Goal: Information Seeking & Learning: Learn about a topic

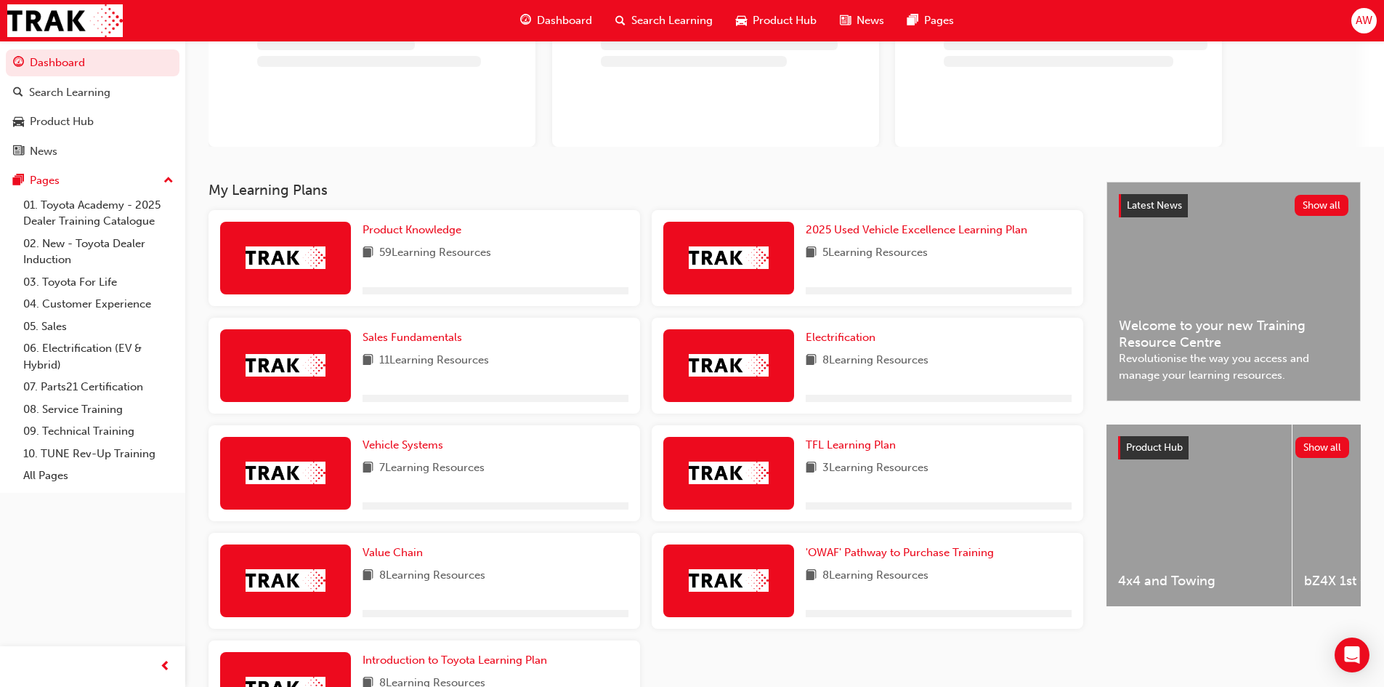
scroll to position [145, 0]
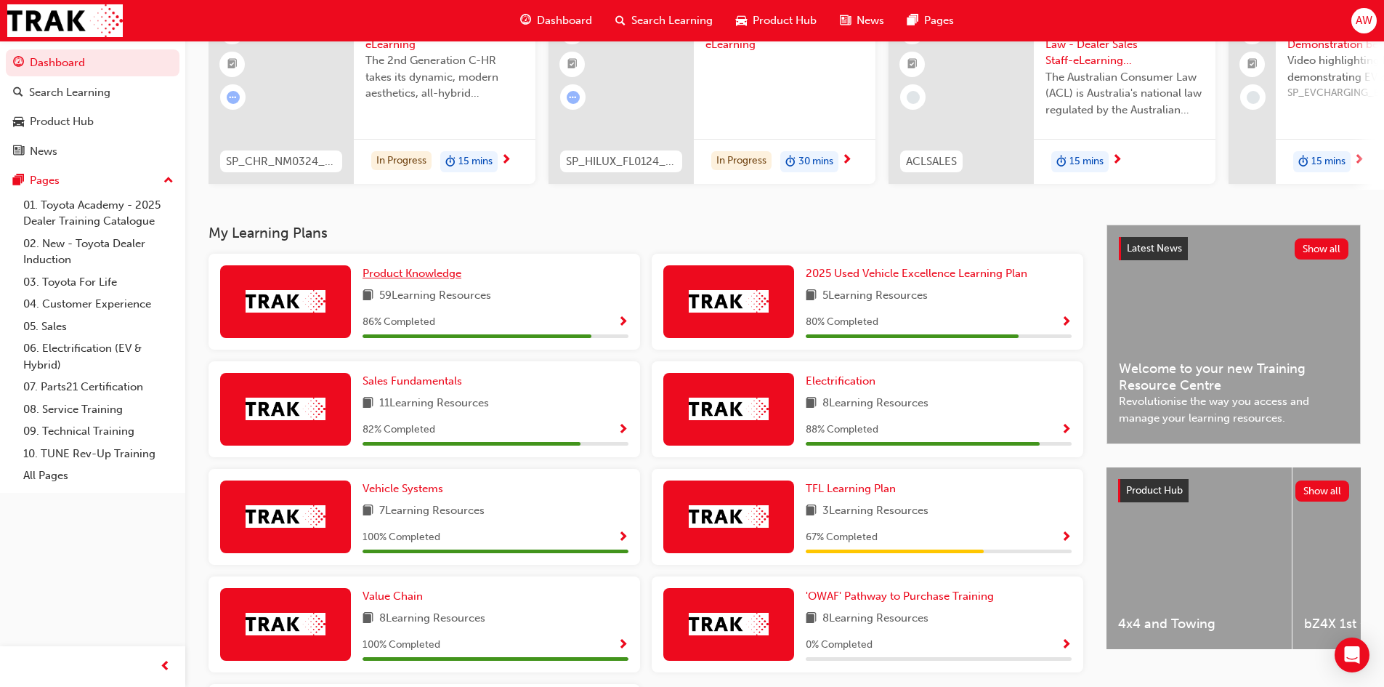
click at [425, 282] on link "Product Knowledge" at bounding box center [415, 273] width 105 height 17
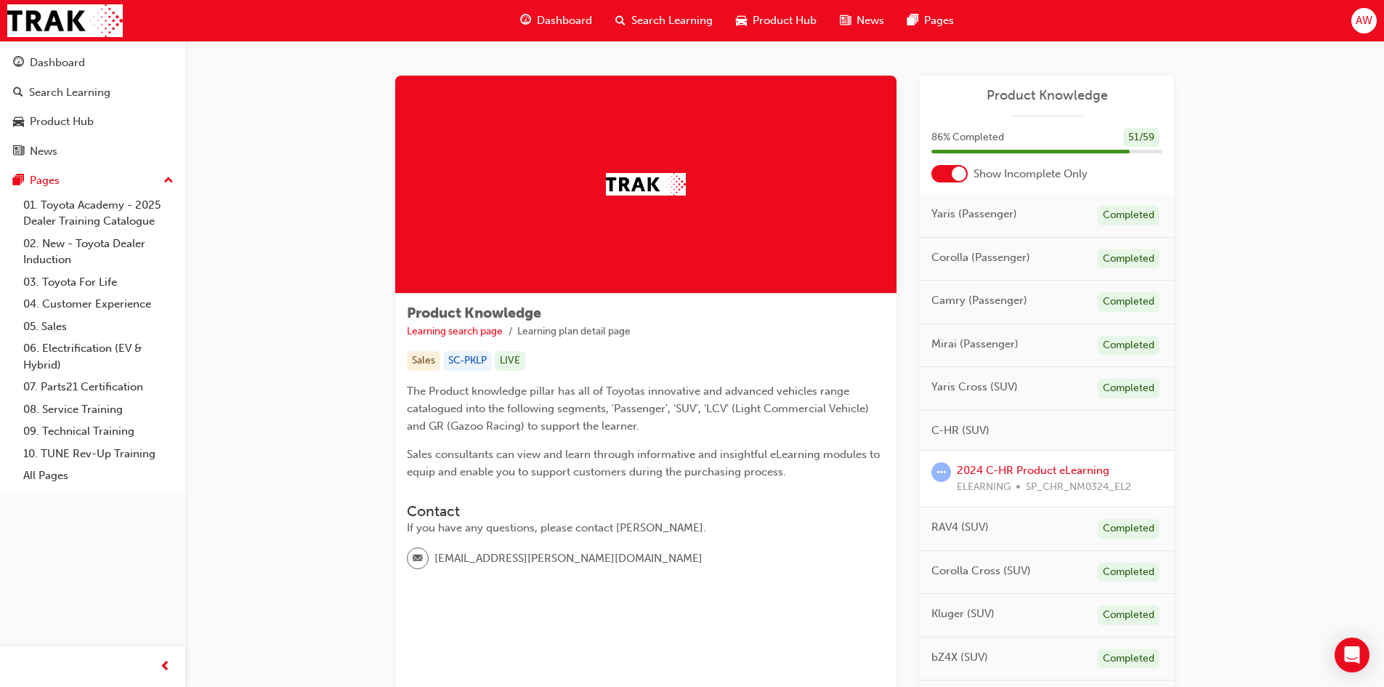
click at [934, 177] on div at bounding box center [949, 173] width 36 height 17
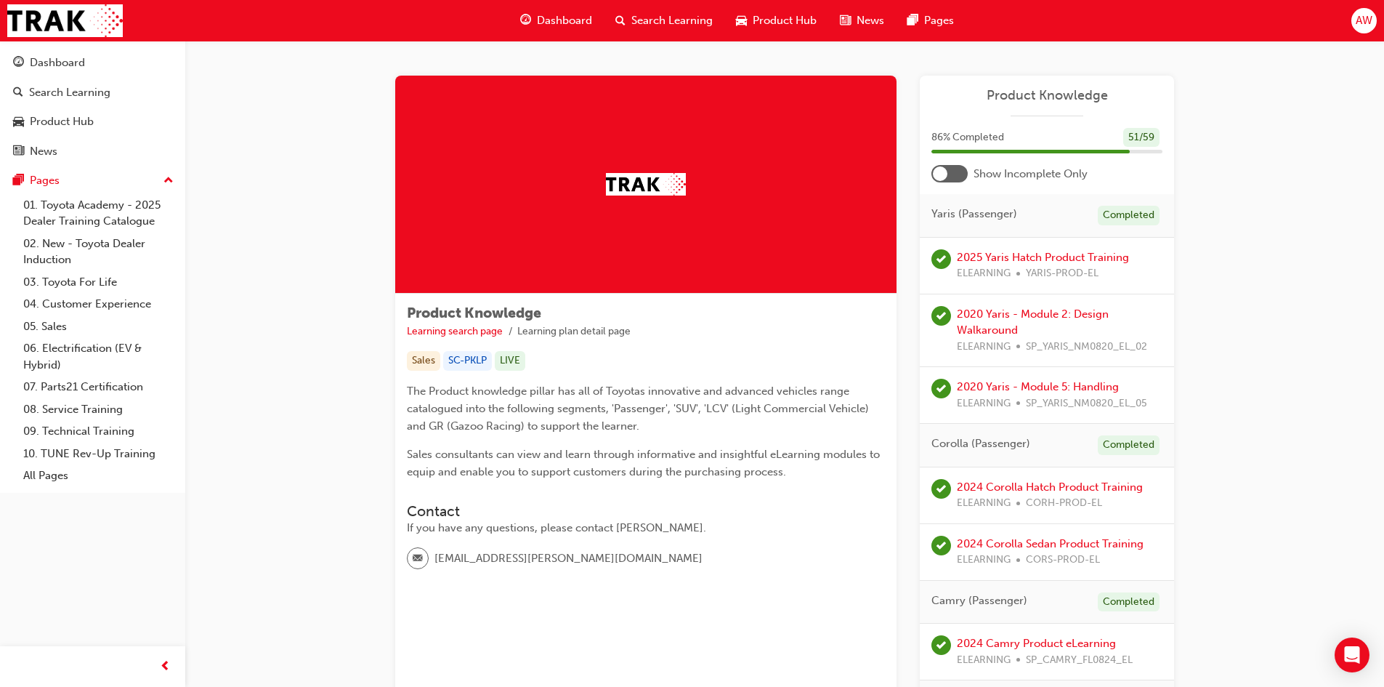
click at [956, 170] on div at bounding box center [949, 173] width 36 height 17
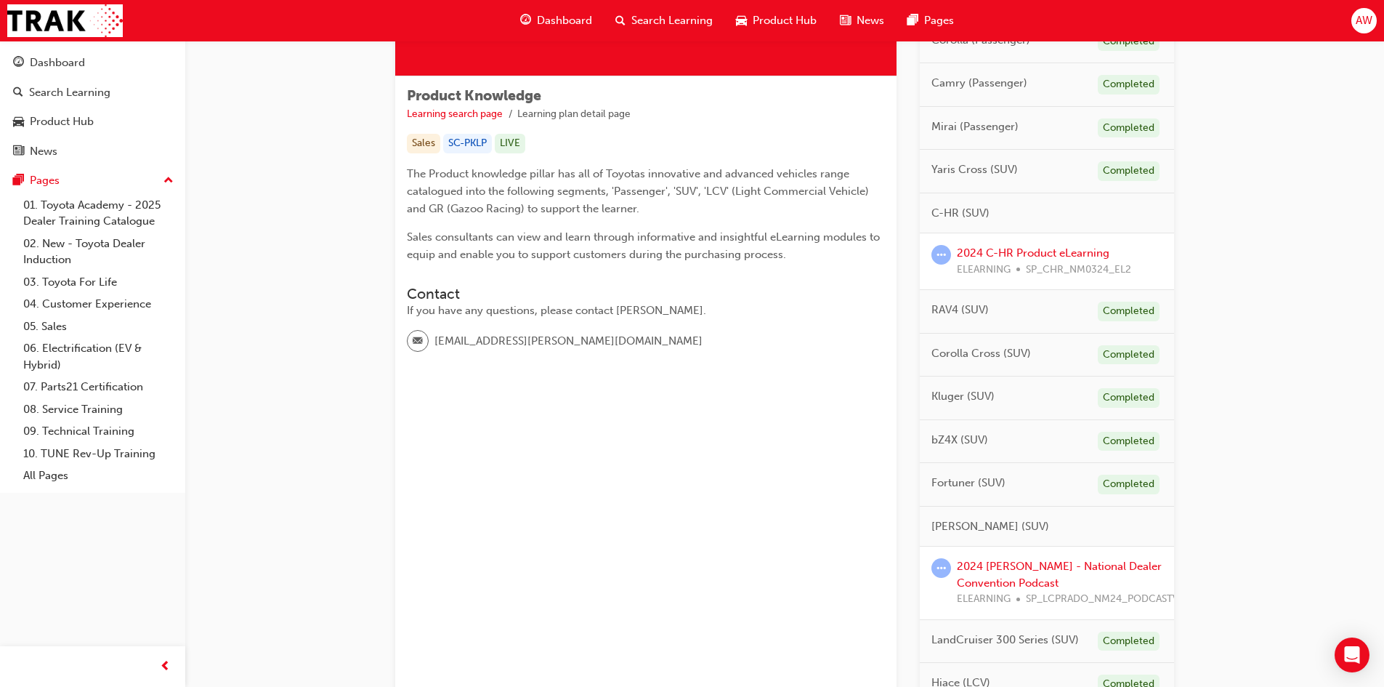
scroll to position [218, 0]
click at [1027, 254] on link "2024 C-HR Product eLearning" at bounding box center [1033, 252] width 153 height 13
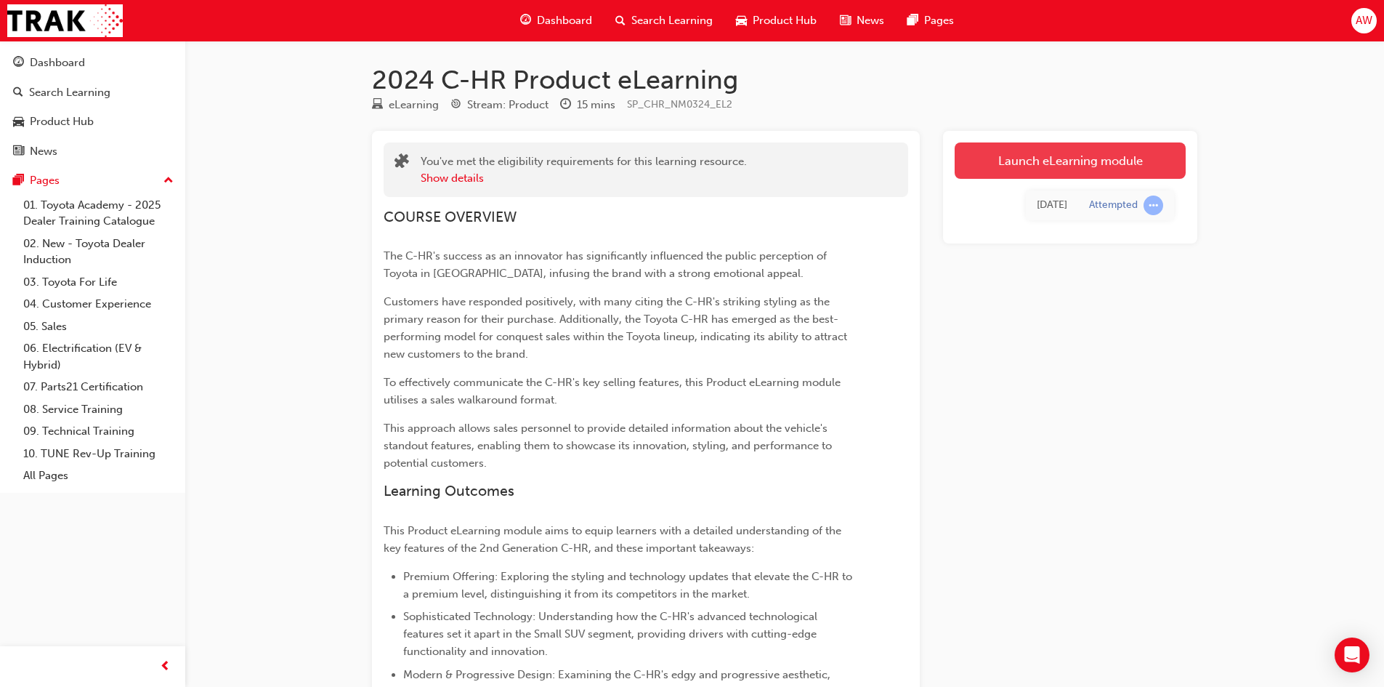
click at [1091, 161] on link "Launch eLearning module" at bounding box center [1070, 160] width 231 height 36
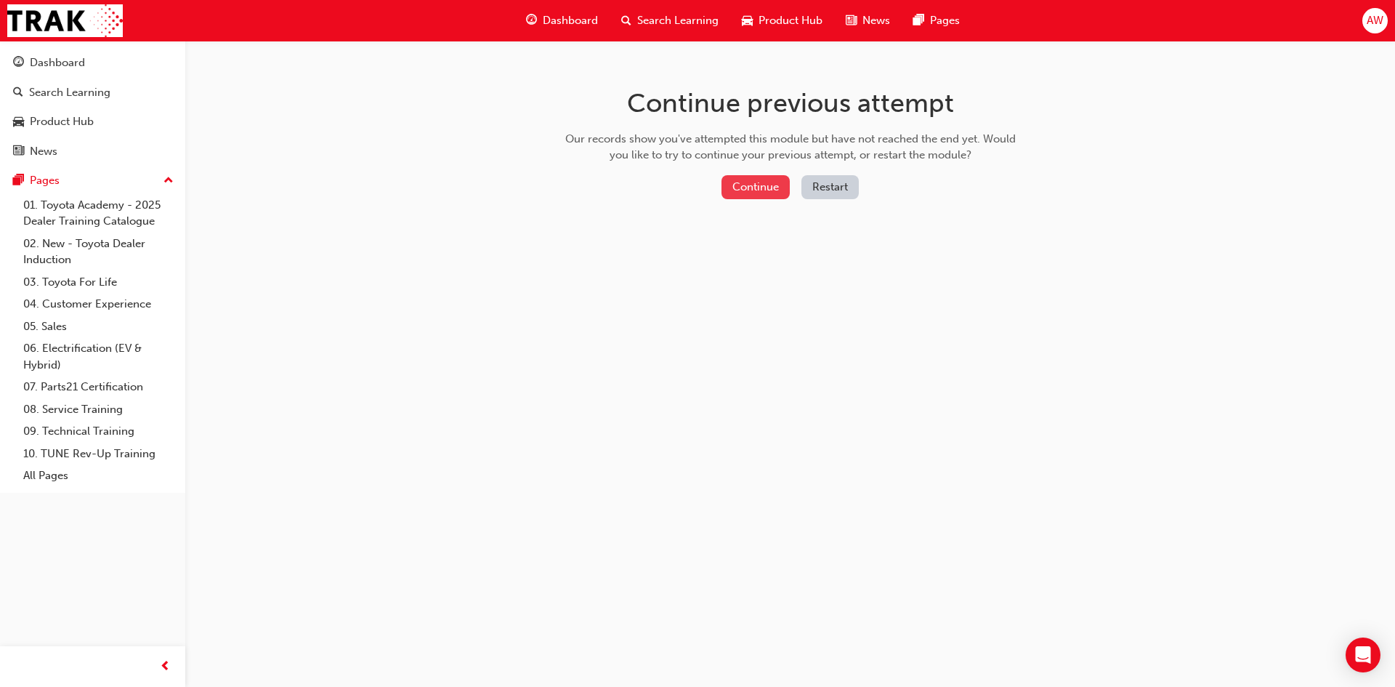
click at [756, 189] on button "Continue" at bounding box center [755, 187] width 68 height 24
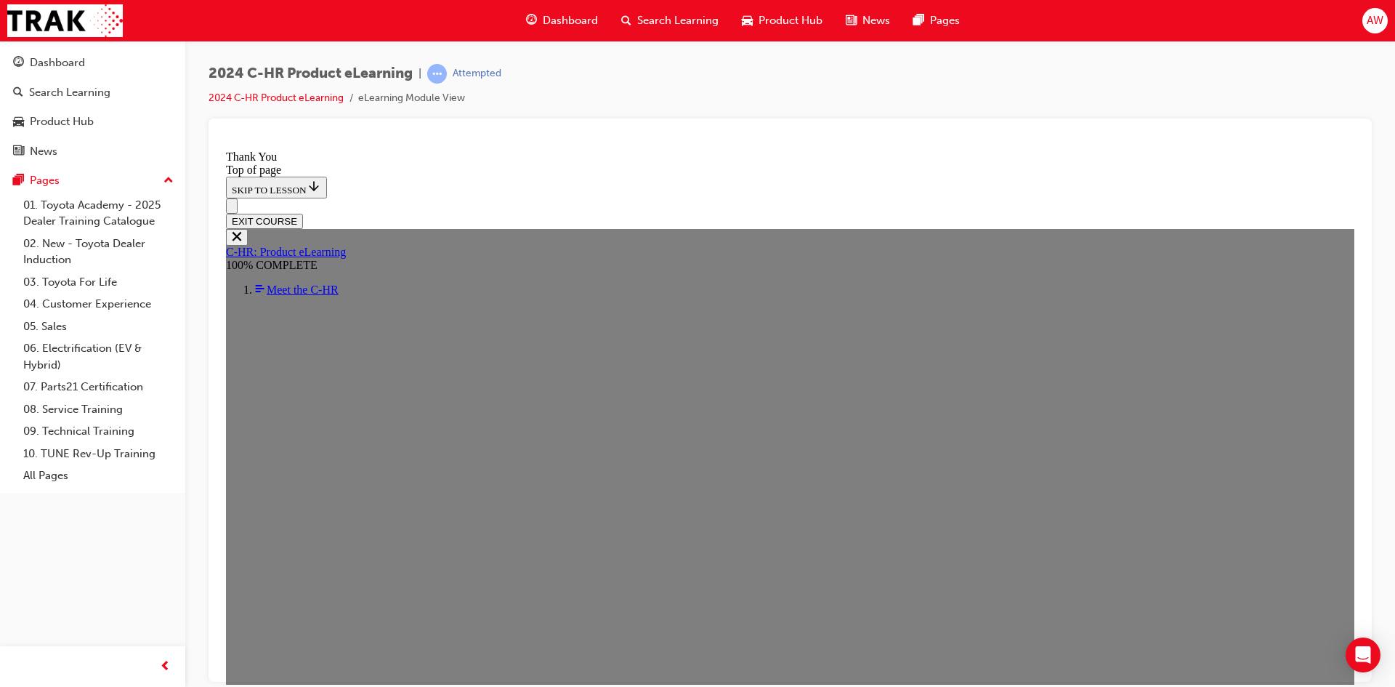
scroll to position [471, 0]
click at [303, 213] on button "EXIT COURSE" at bounding box center [264, 220] width 77 height 15
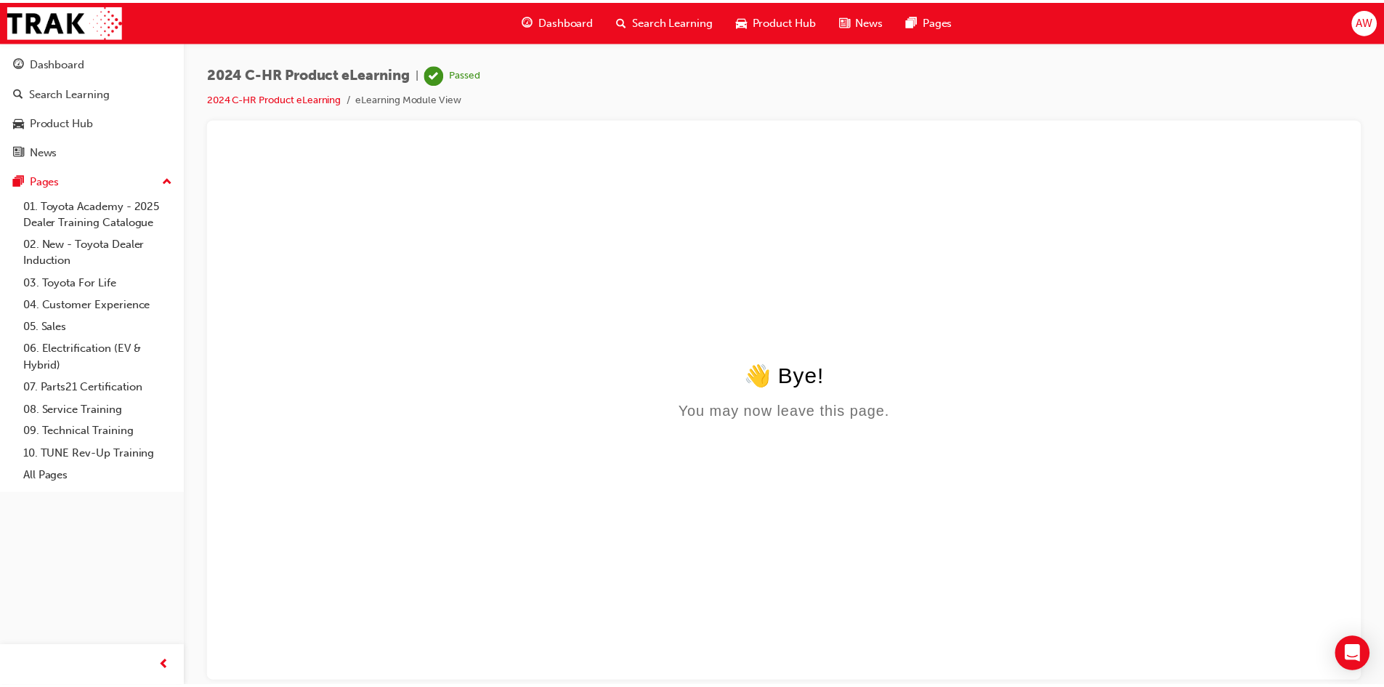
scroll to position [0, 0]
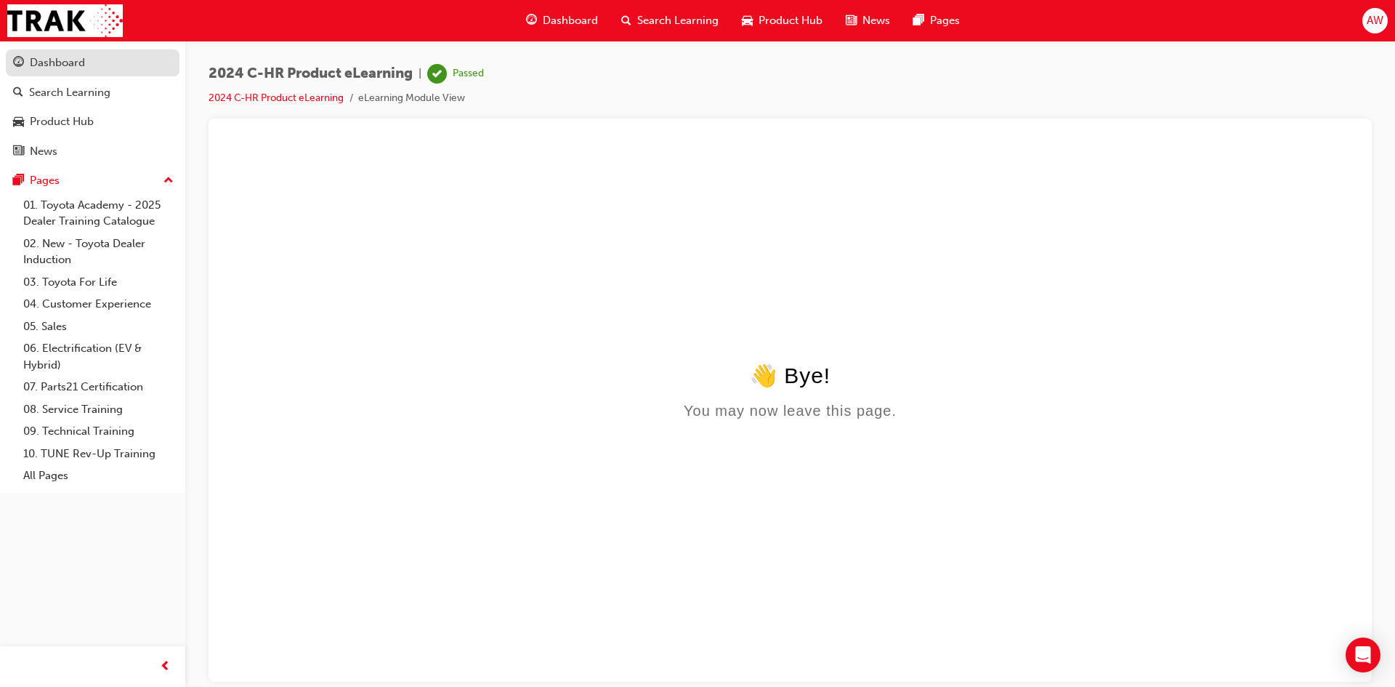
click at [73, 64] on div "Dashboard" at bounding box center [57, 62] width 55 height 17
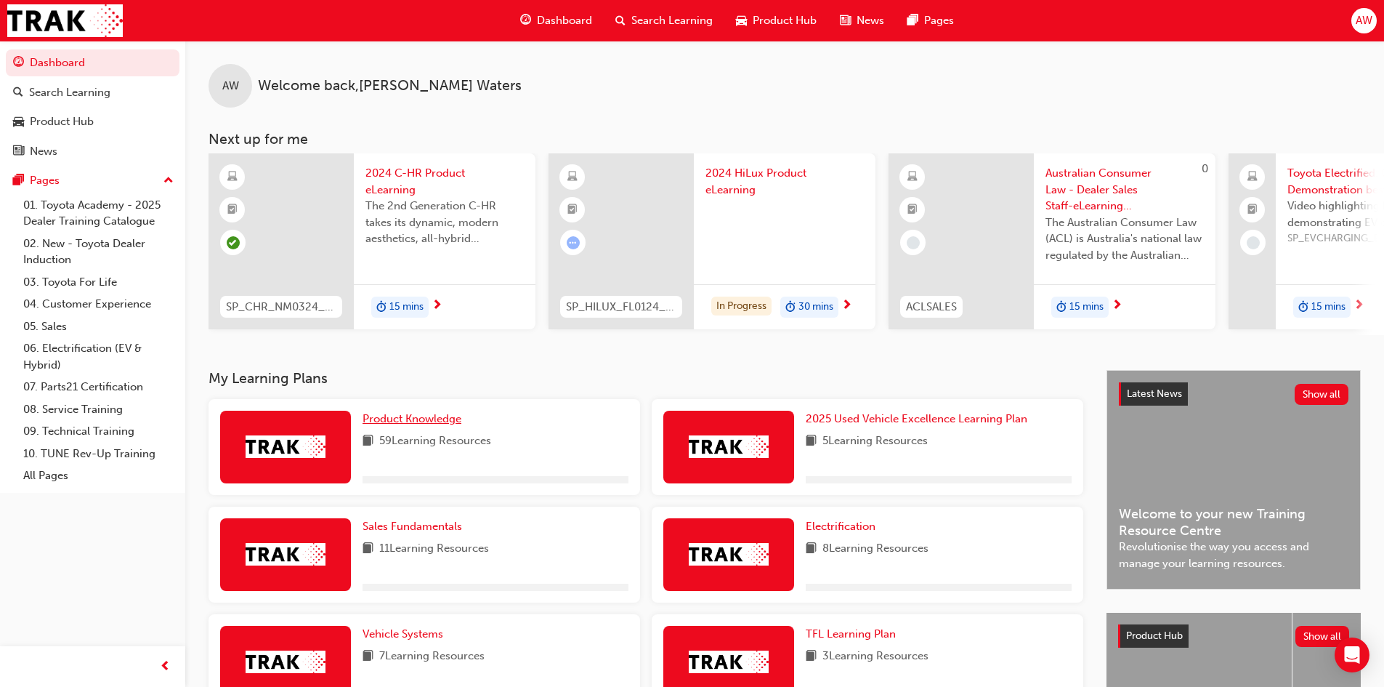
click at [417, 427] on link "Product Knowledge" at bounding box center [415, 418] width 105 height 17
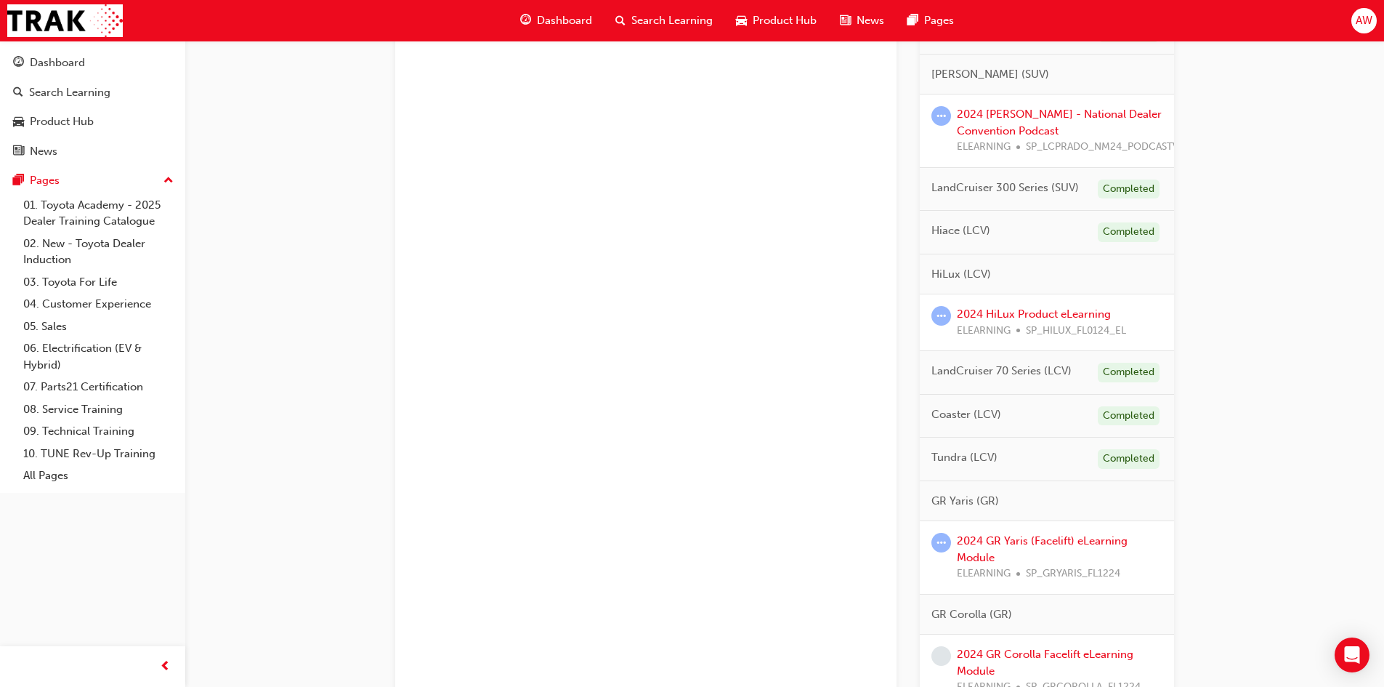
scroll to position [654, 0]
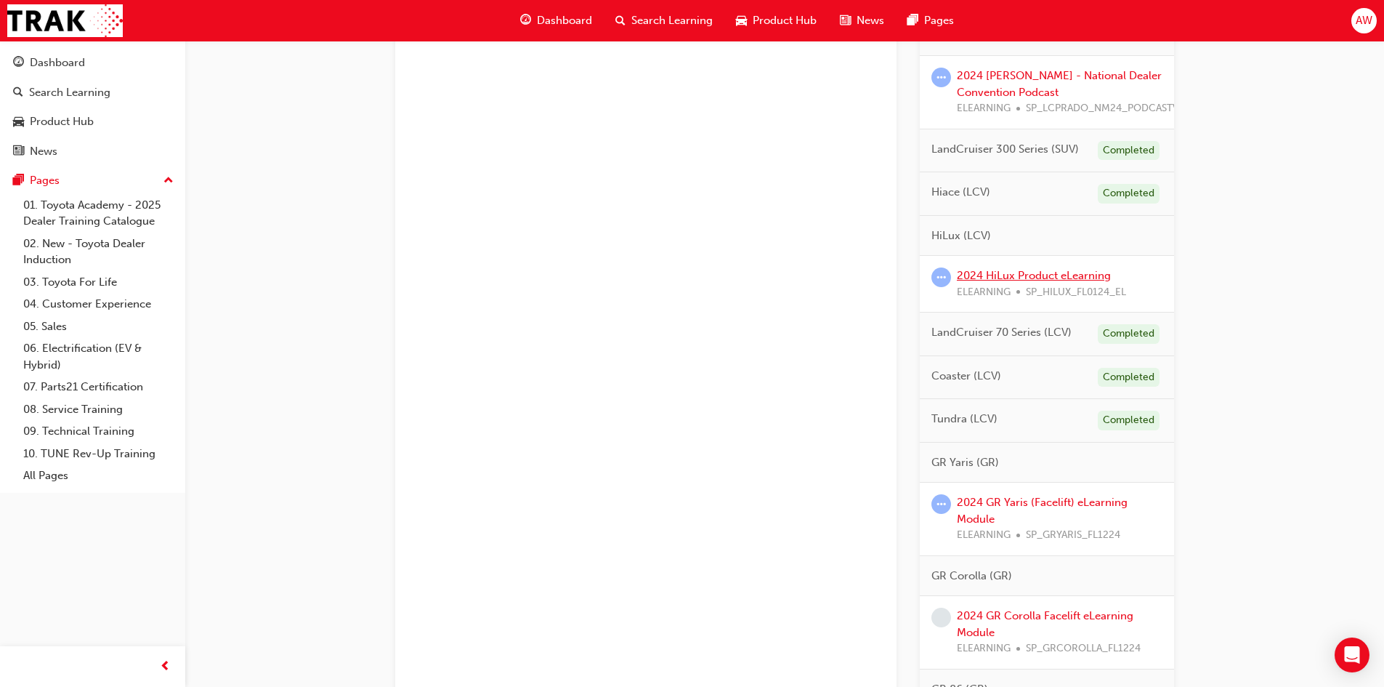
click at [1031, 272] on link "2024 HiLux Product eLearning" at bounding box center [1034, 275] width 154 height 13
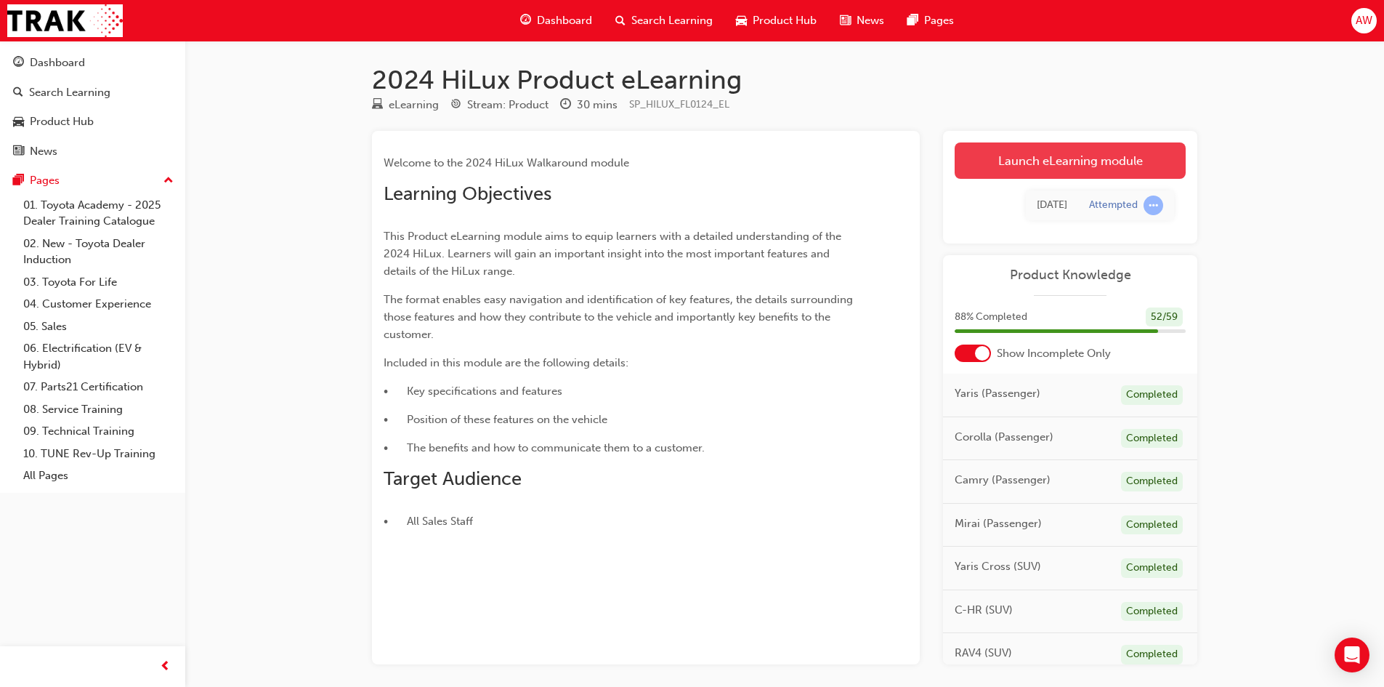
click at [1089, 156] on link "Launch eLearning module" at bounding box center [1070, 160] width 231 height 36
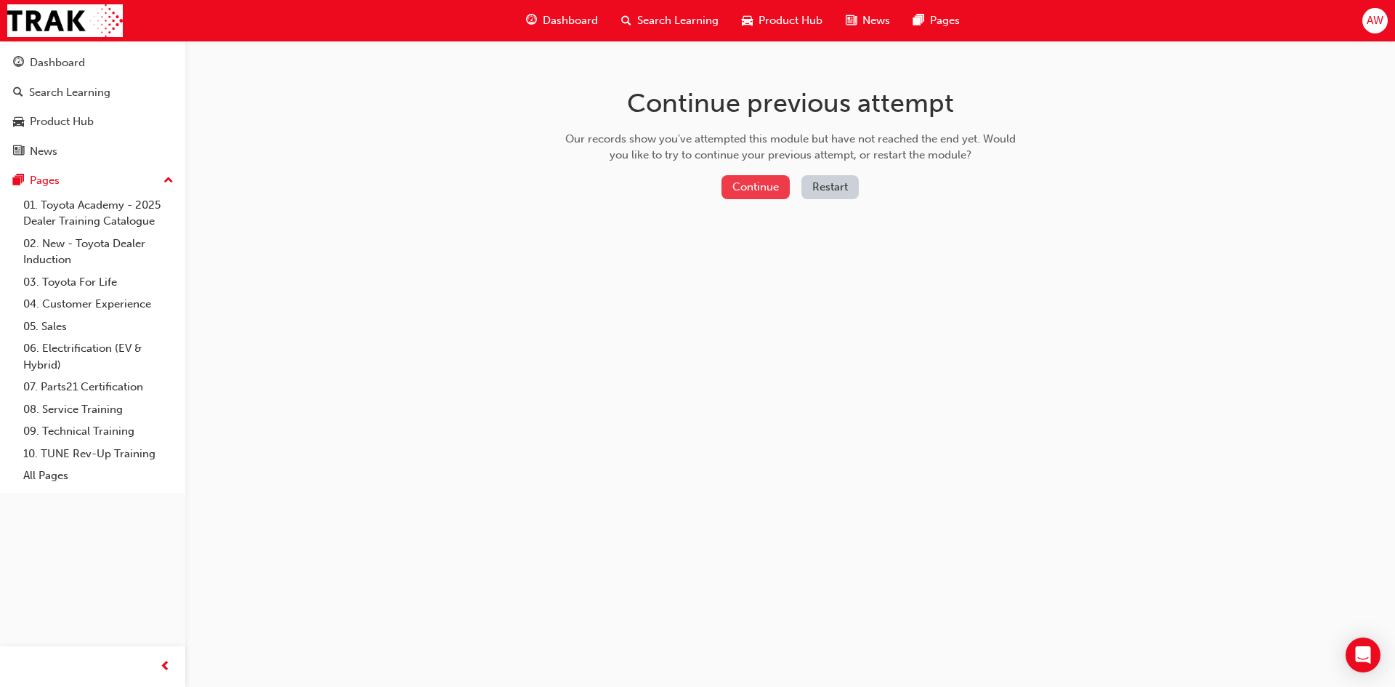
click at [773, 187] on button "Continue" at bounding box center [755, 187] width 68 height 24
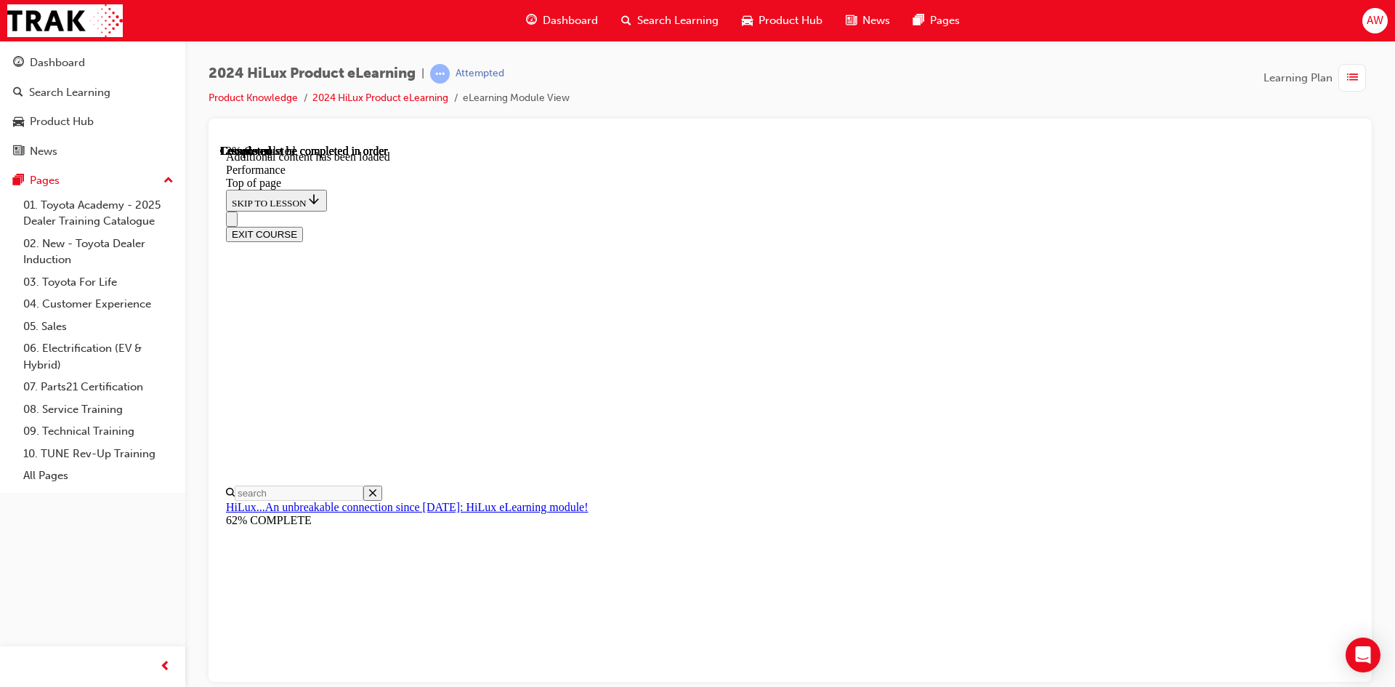
scroll to position [1247, 0]
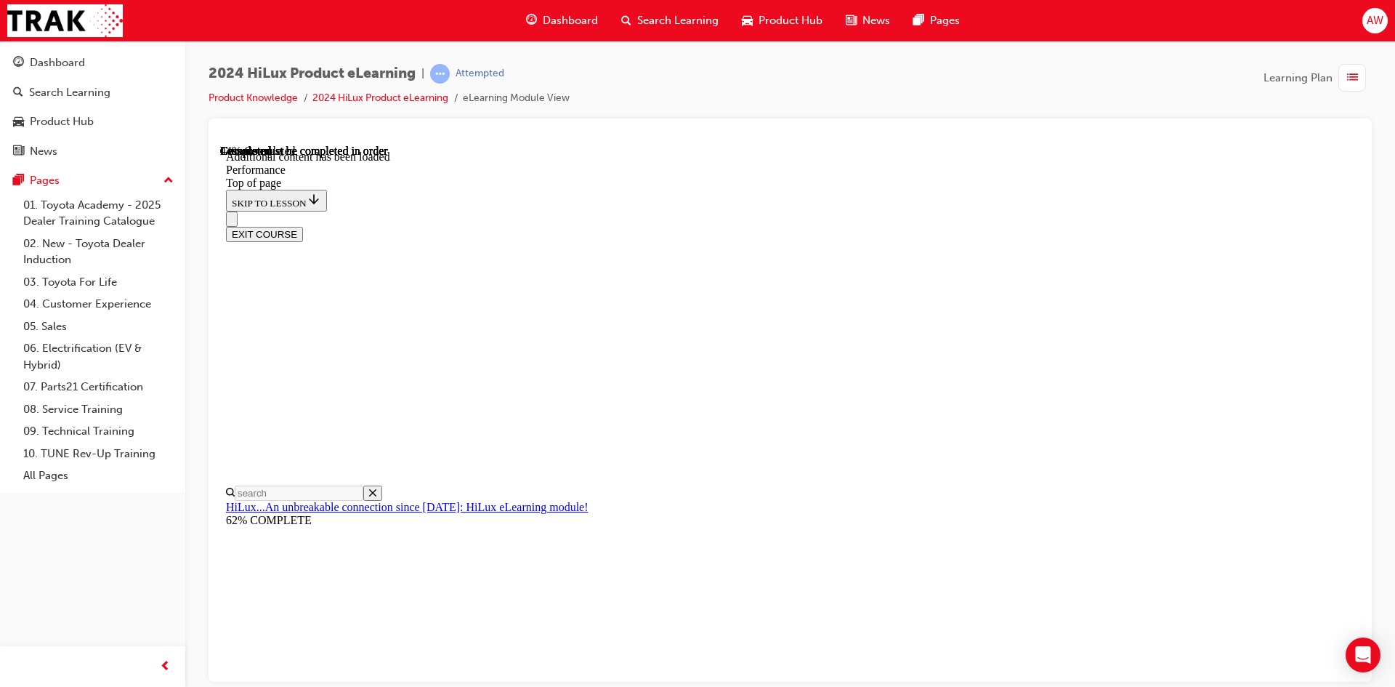
scroll to position [5800, 0]
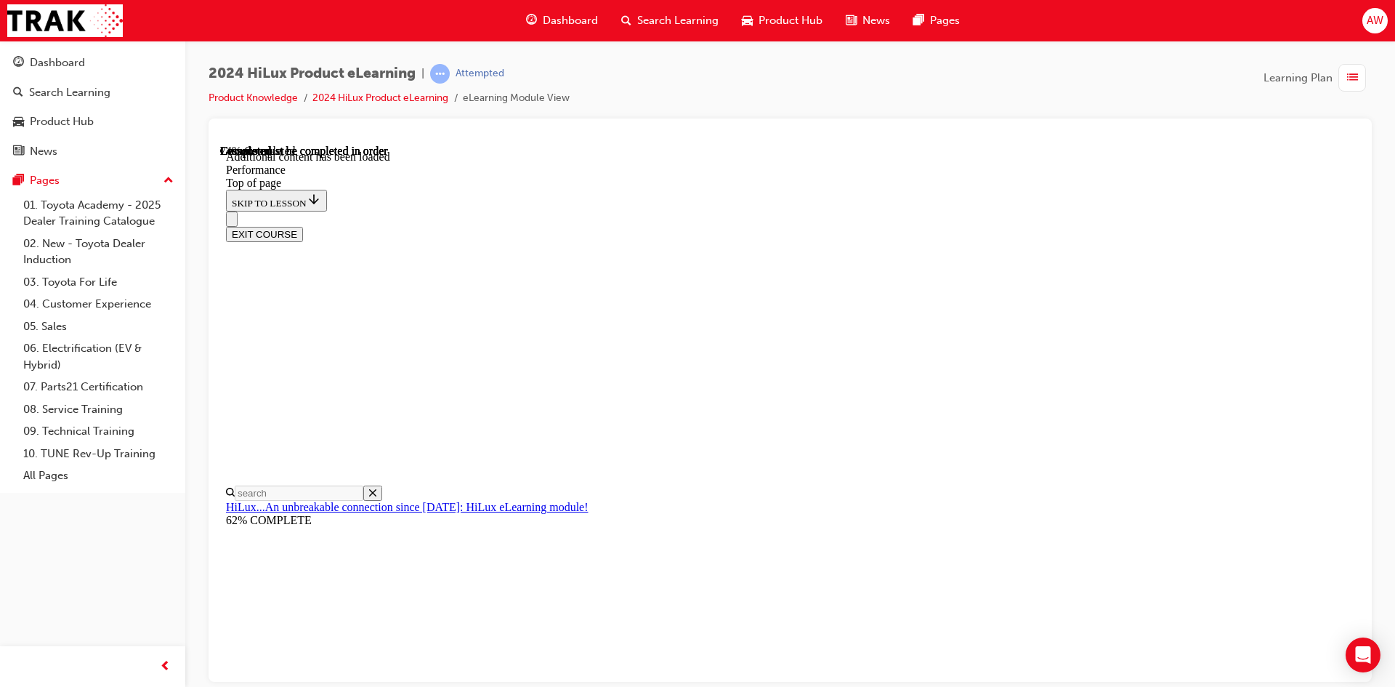
scroll to position [8818, 0]
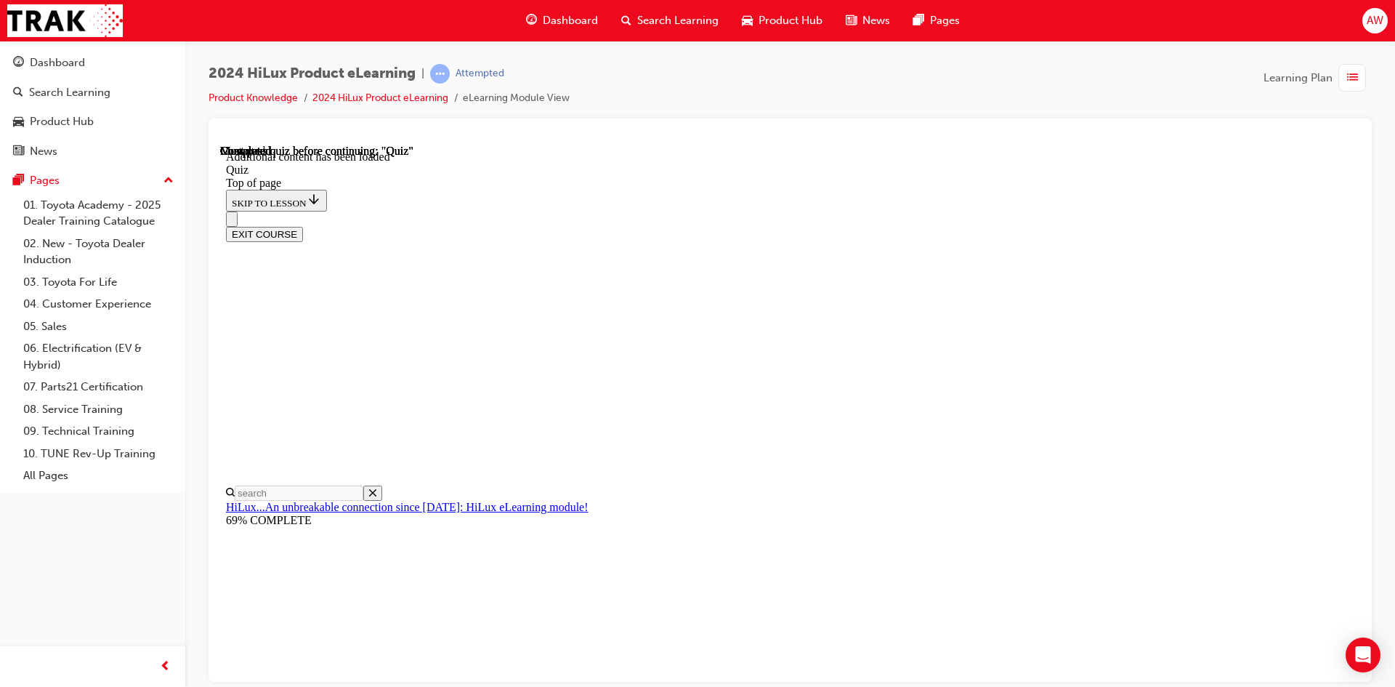
scroll to position [45, 0]
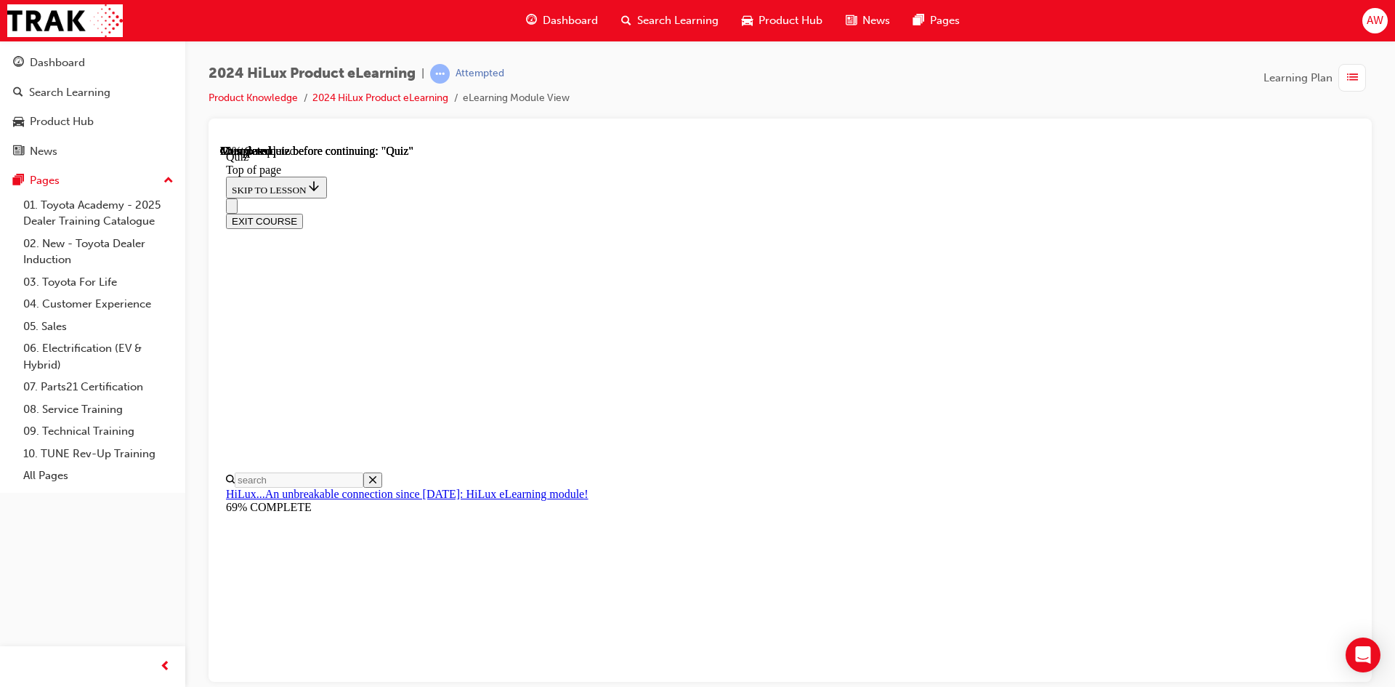
scroll to position [145, 0]
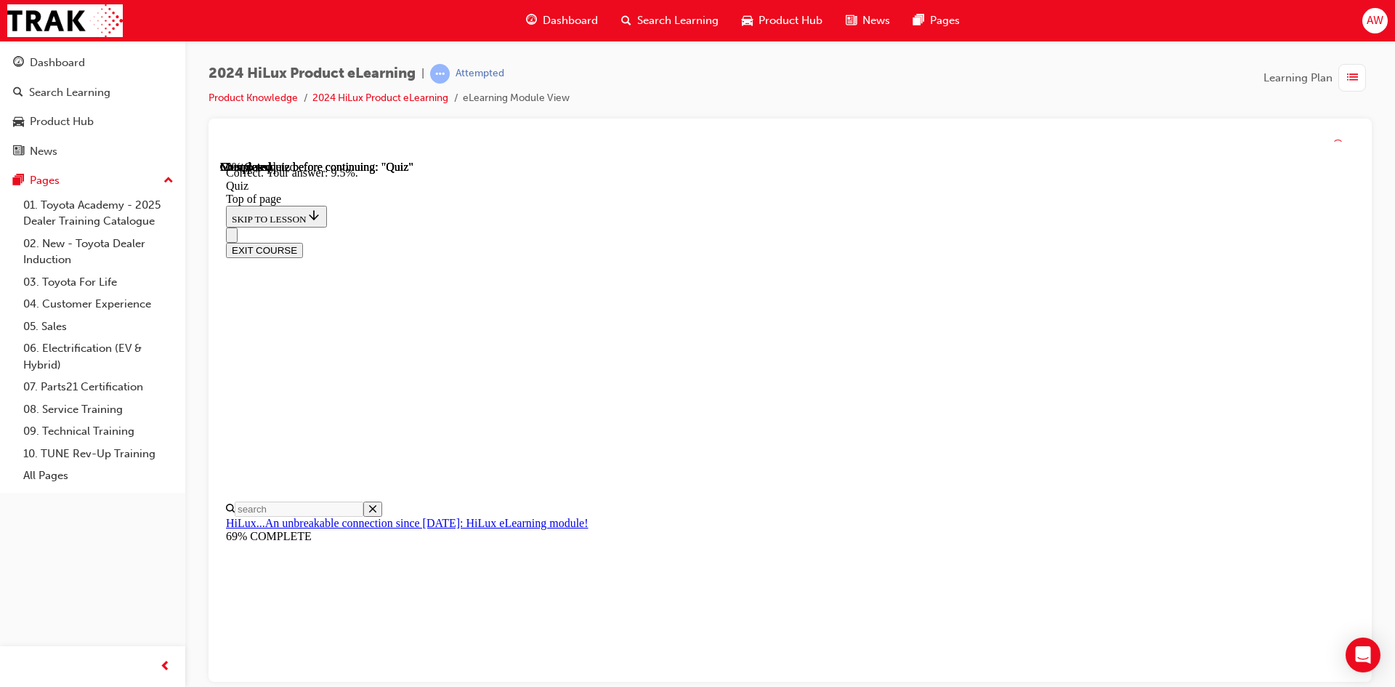
scroll to position [317, 0]
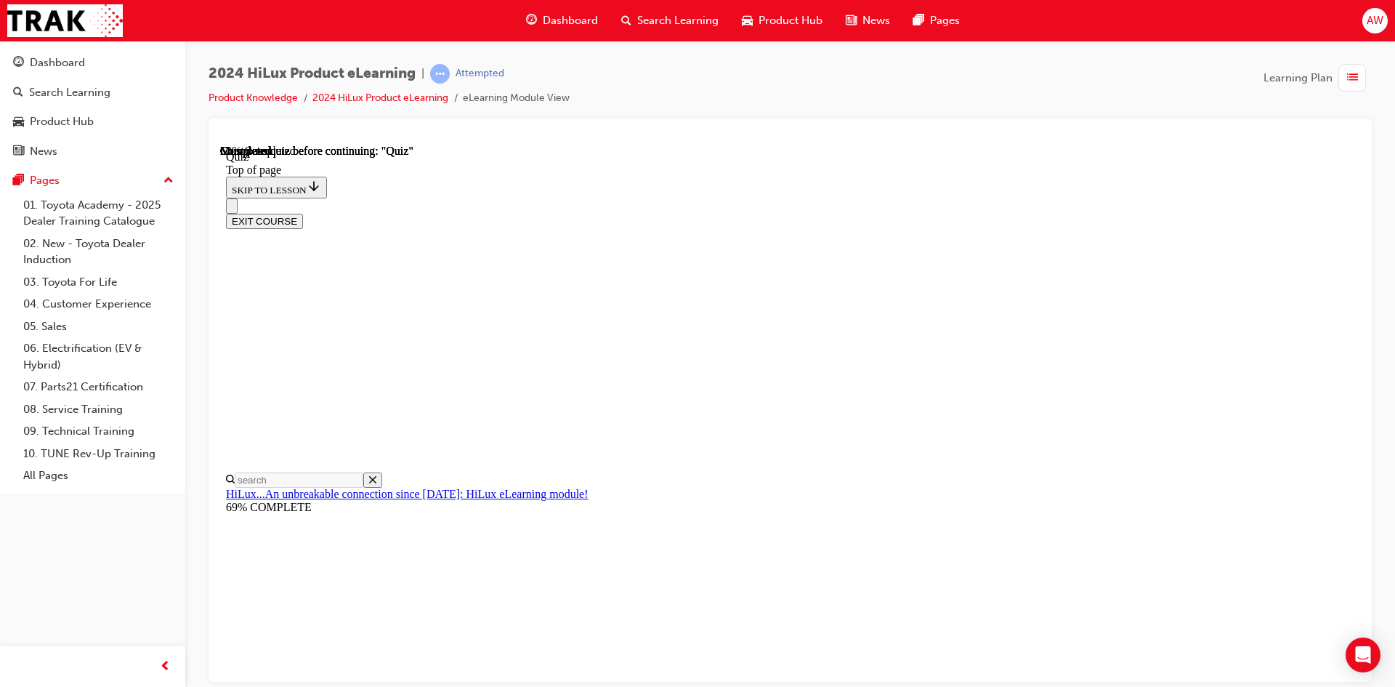
scroll to position [145, 0]
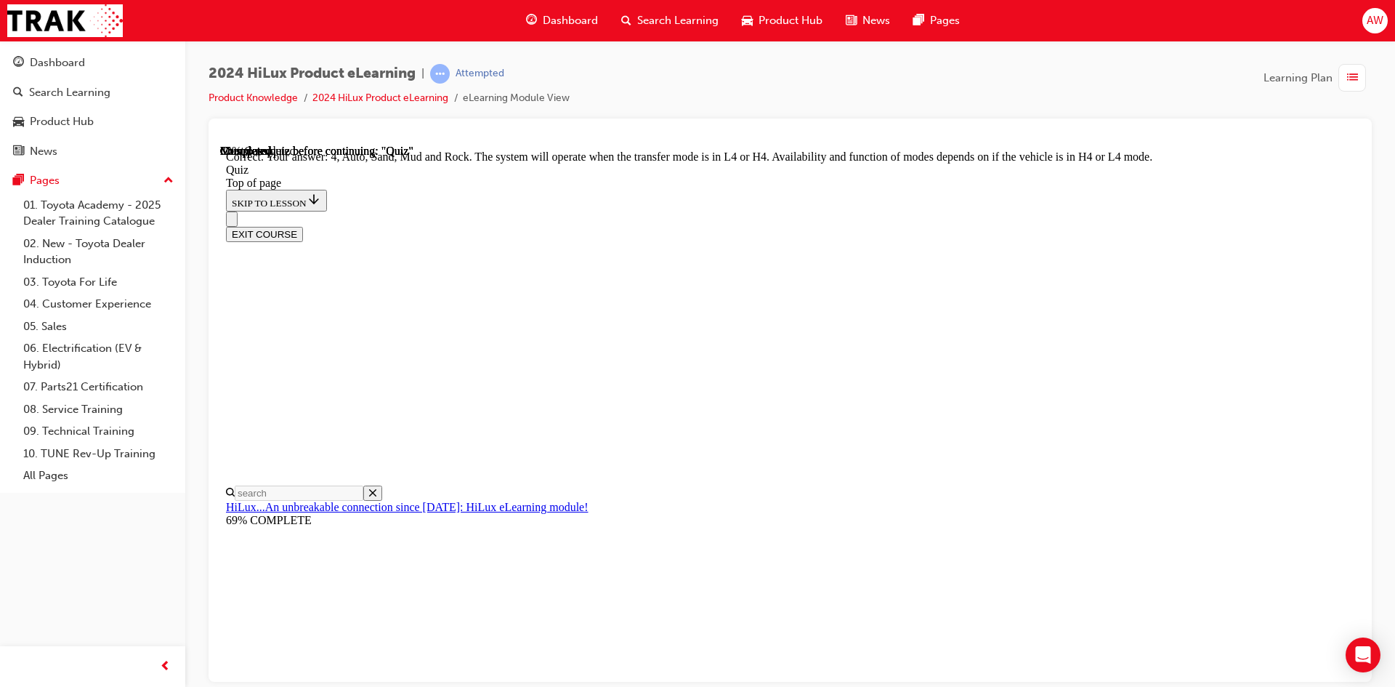
scroll to position [374, 0]
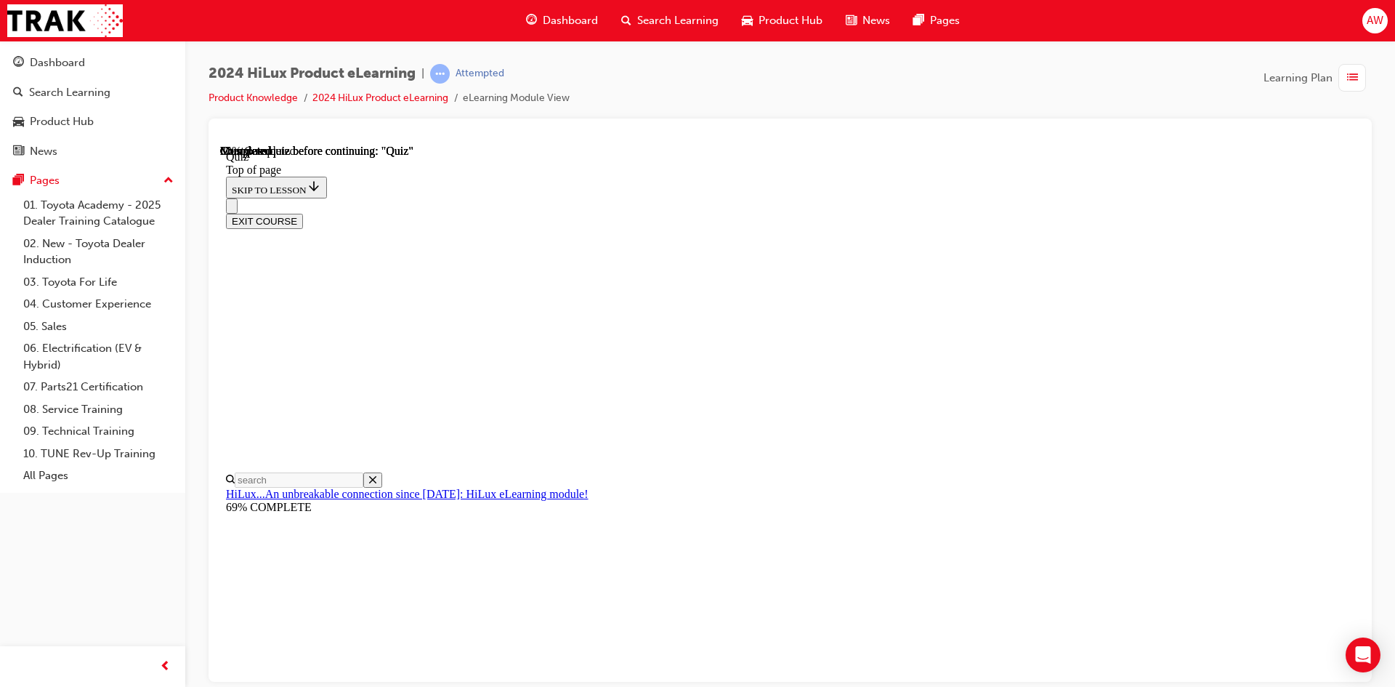
scroll to position [150, 0]
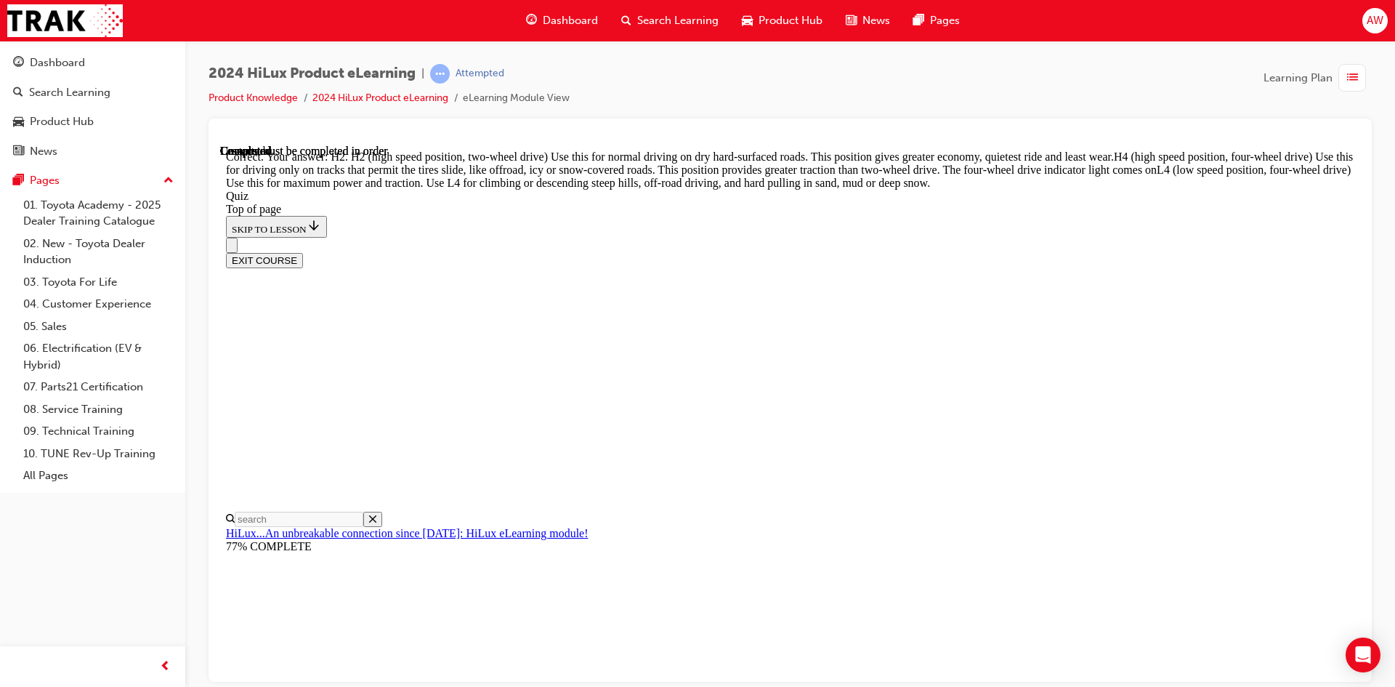
scroll to position [494, 0]
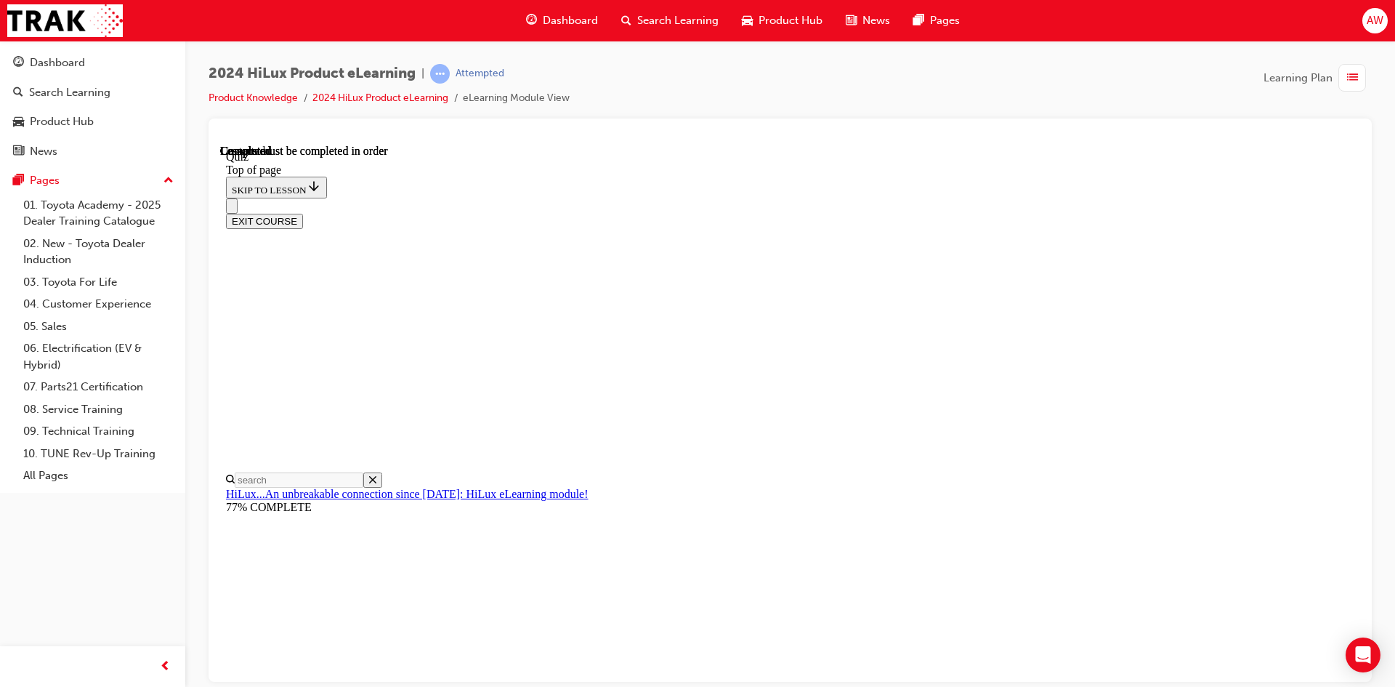
scroll to position [249, 0]
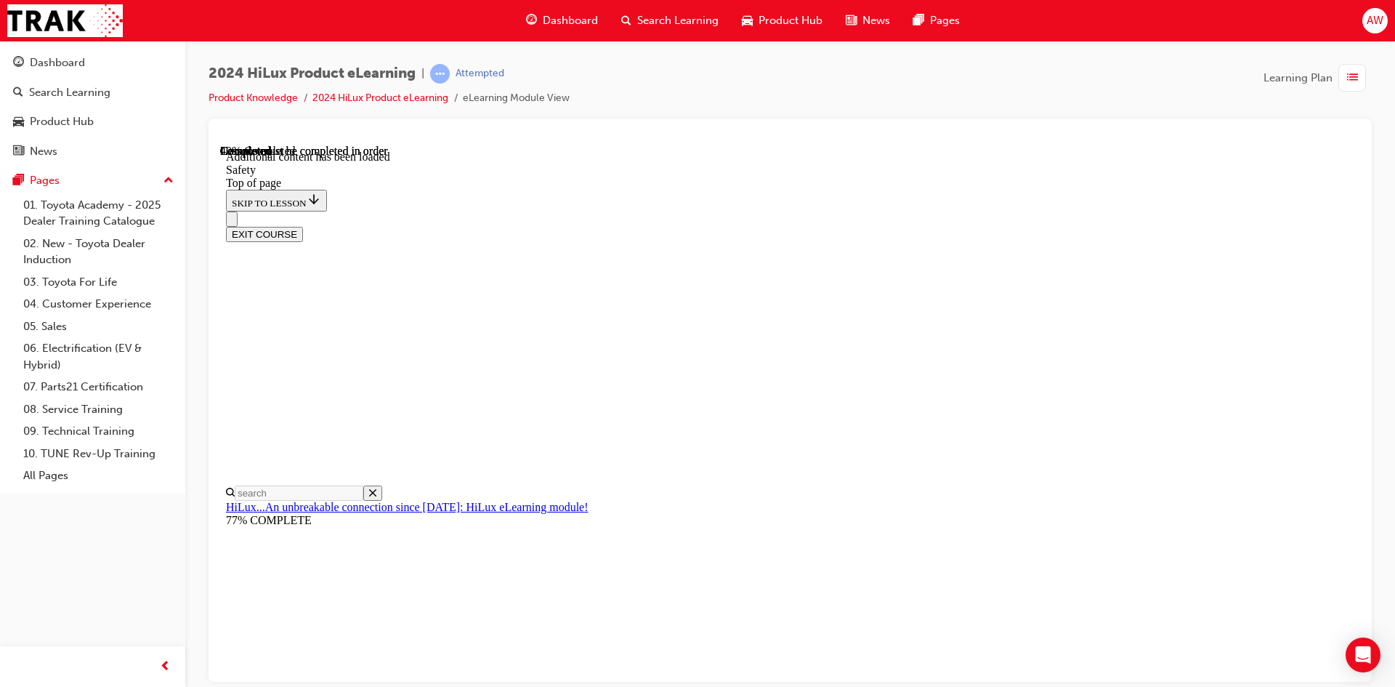
scroll to position [748, 0]
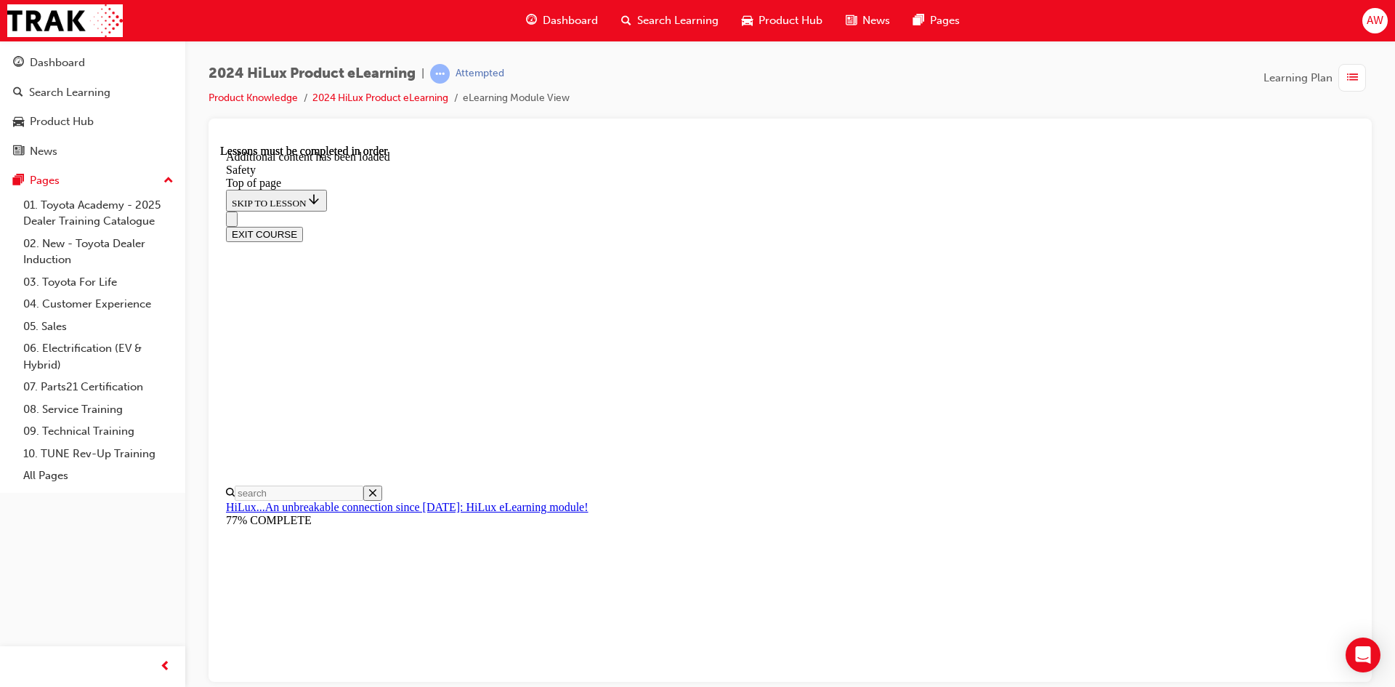
scroll to position [3025, 0]
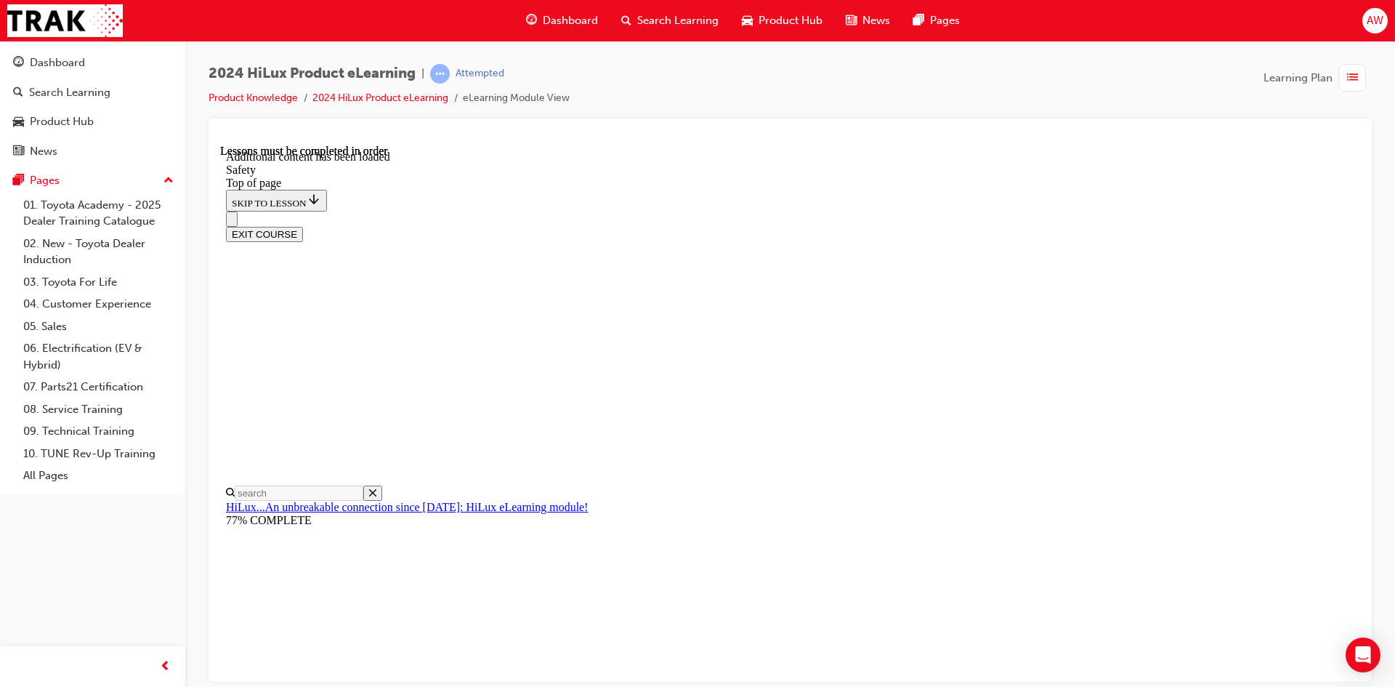
scroll to position [73, 0]
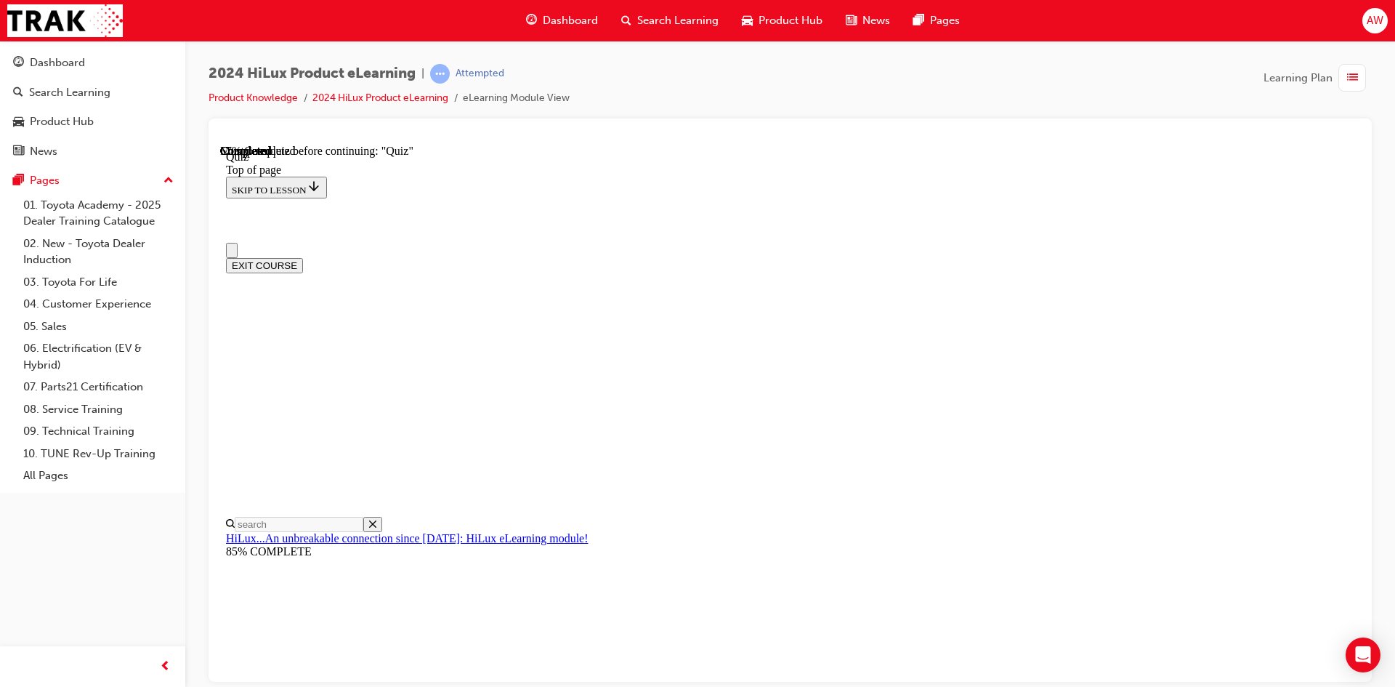
scroll to position [145, 0]
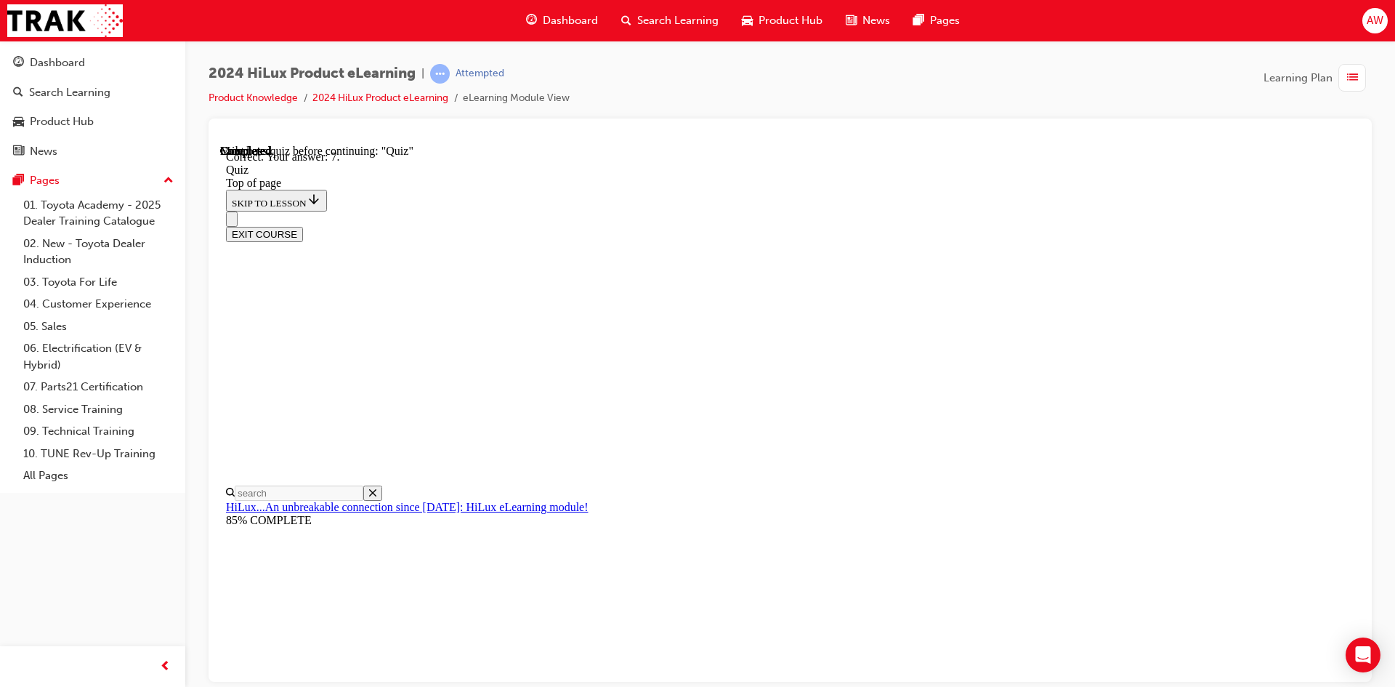
scroll to position [210, 0]
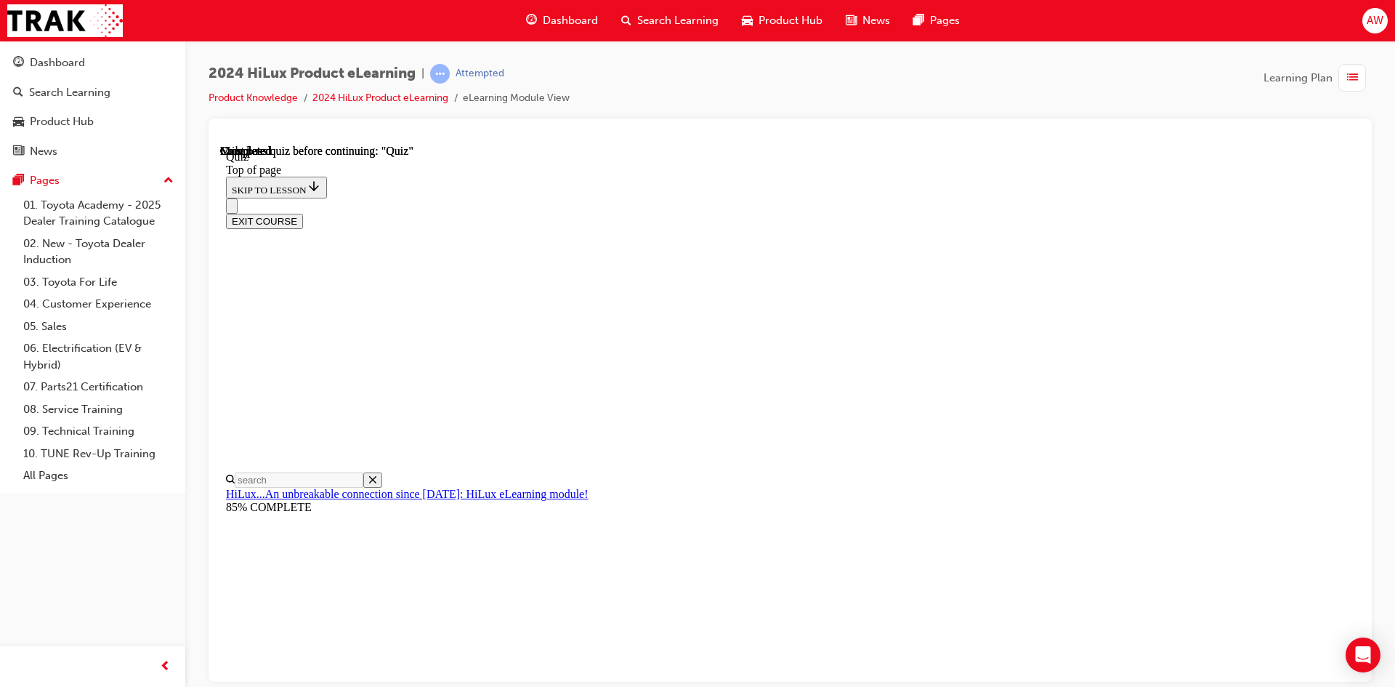
scroll to position [249, 0]
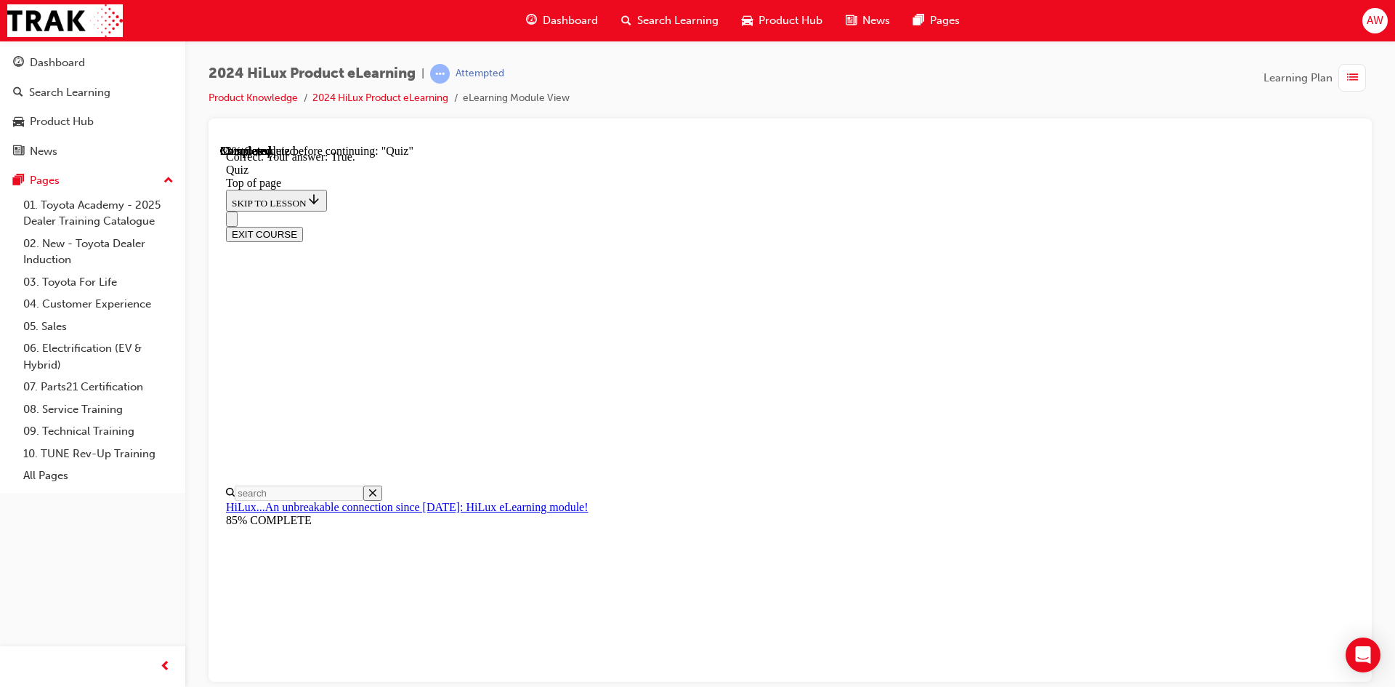
scroll to position [152, 0]
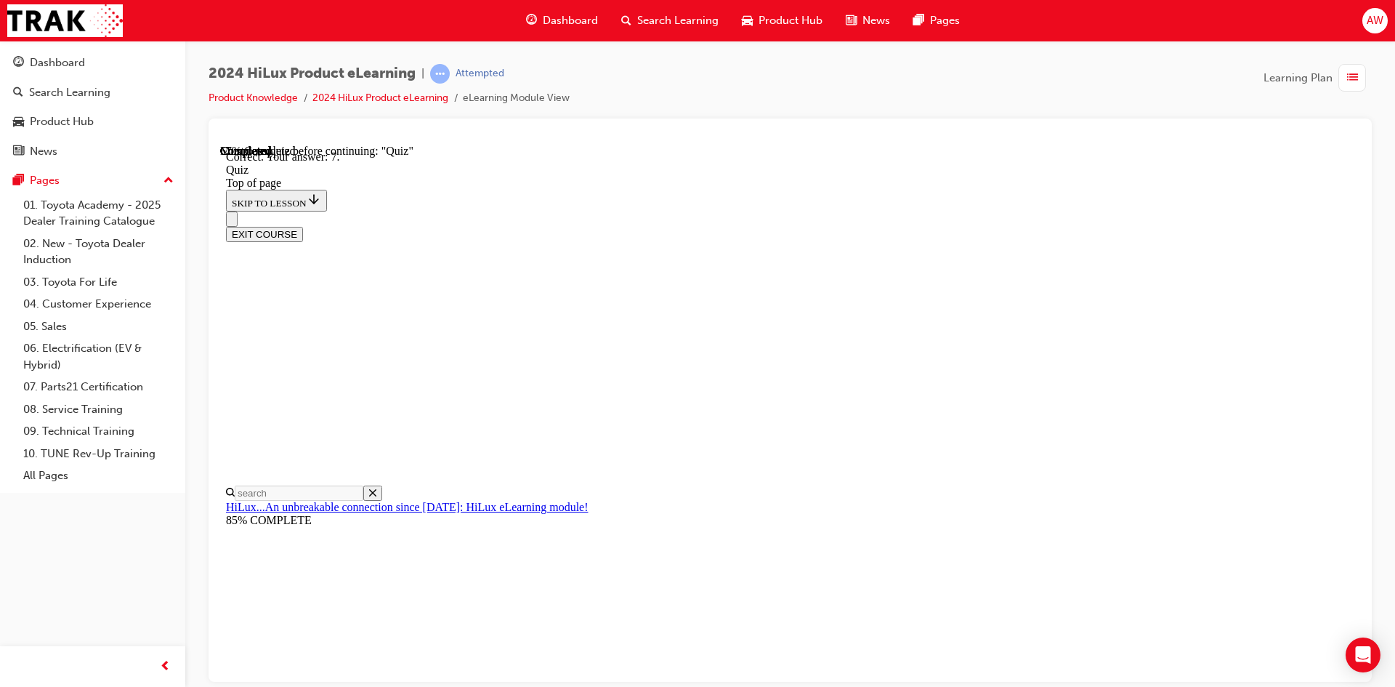
scroll to position [210, 0]
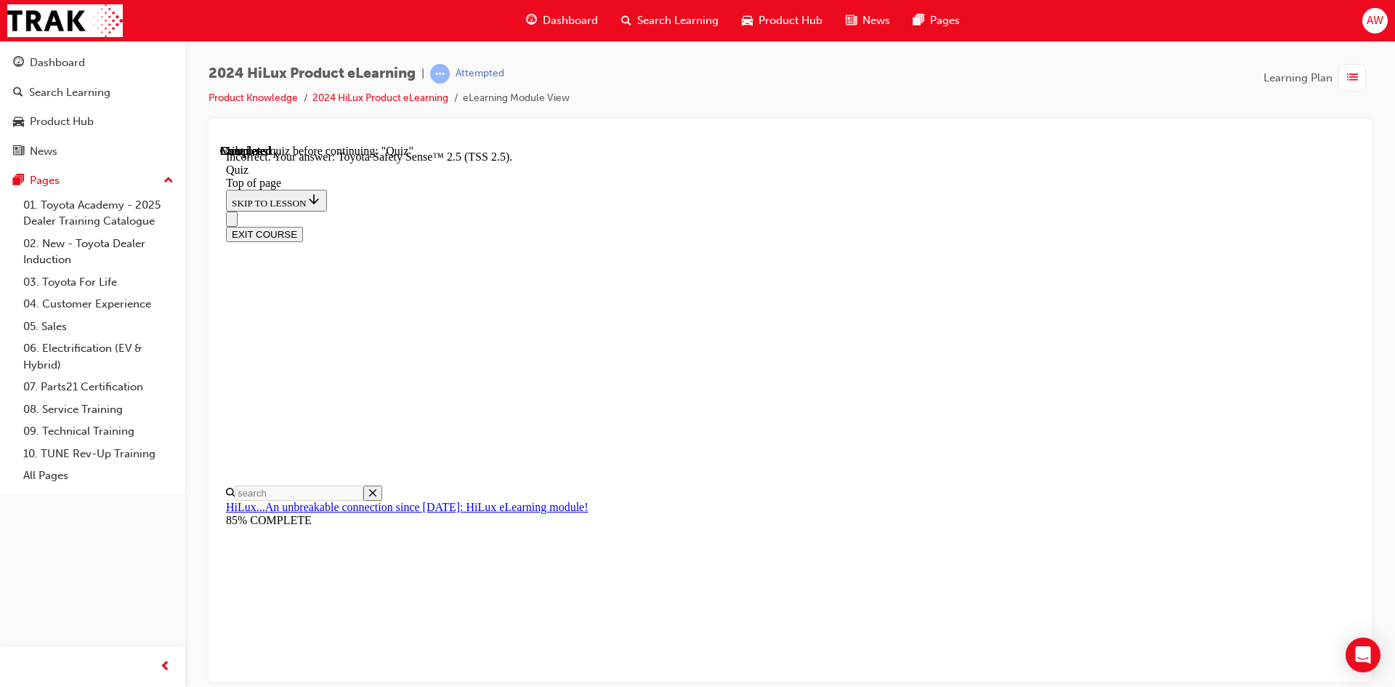
scroll to position [212, 0]
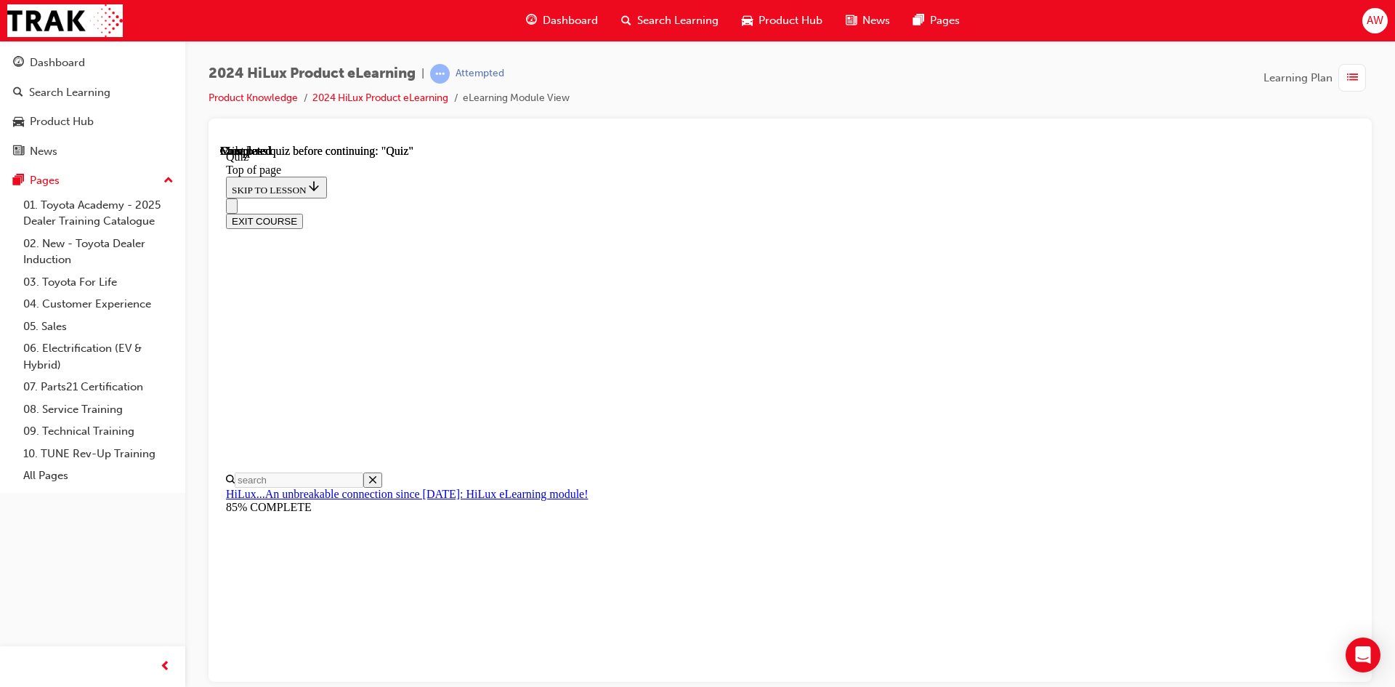
scroll to position [249, 0]
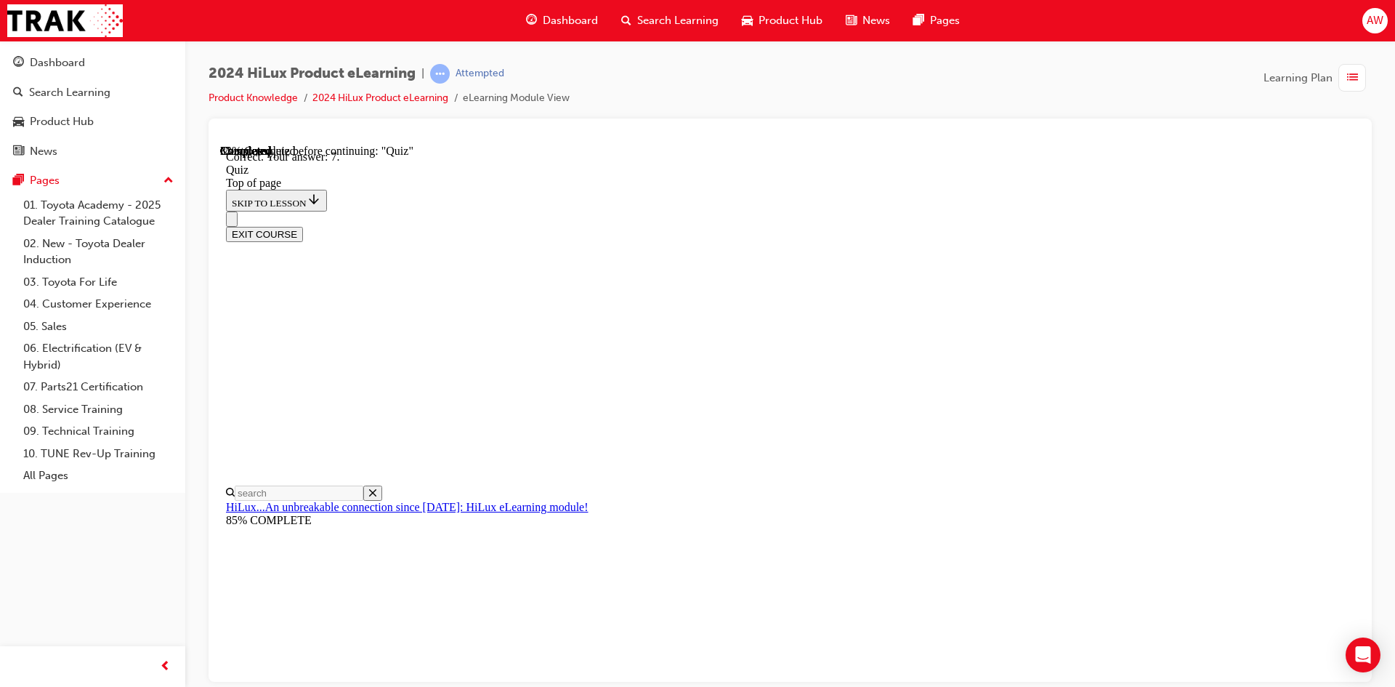
scroll to position [210, 0]
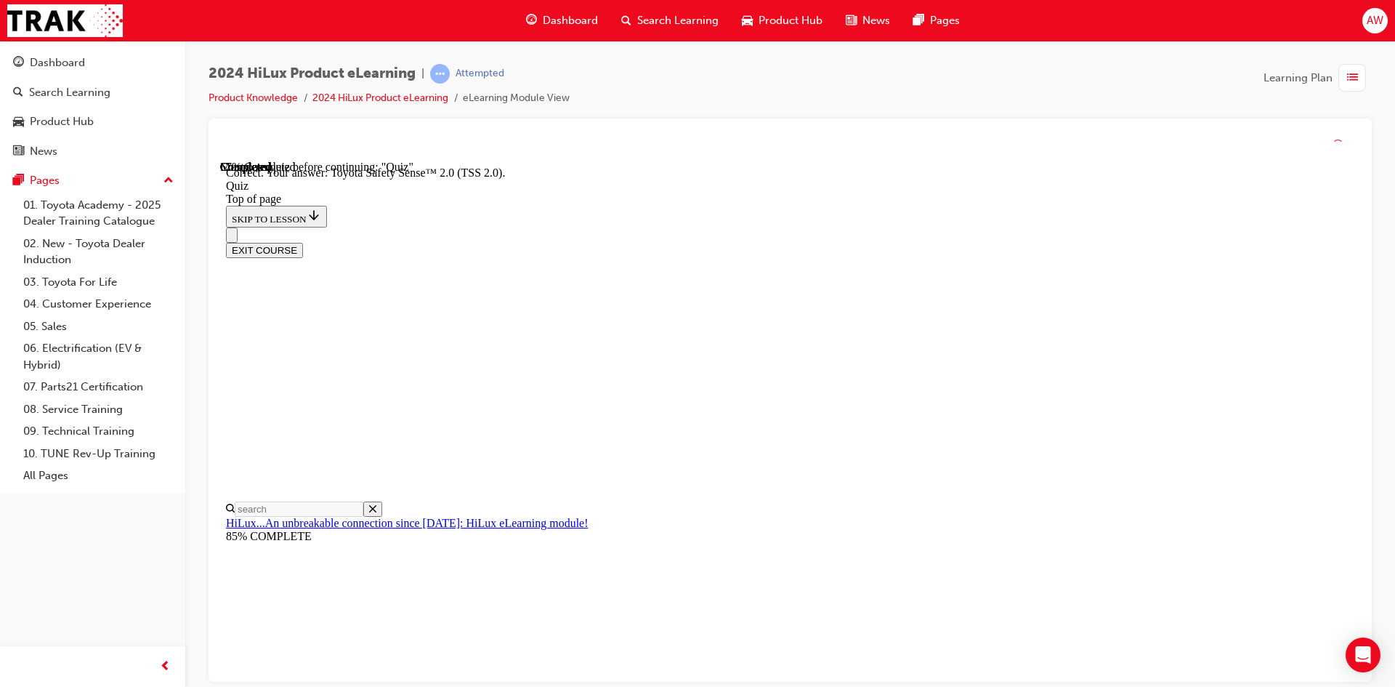
scroll to position [212, 0]
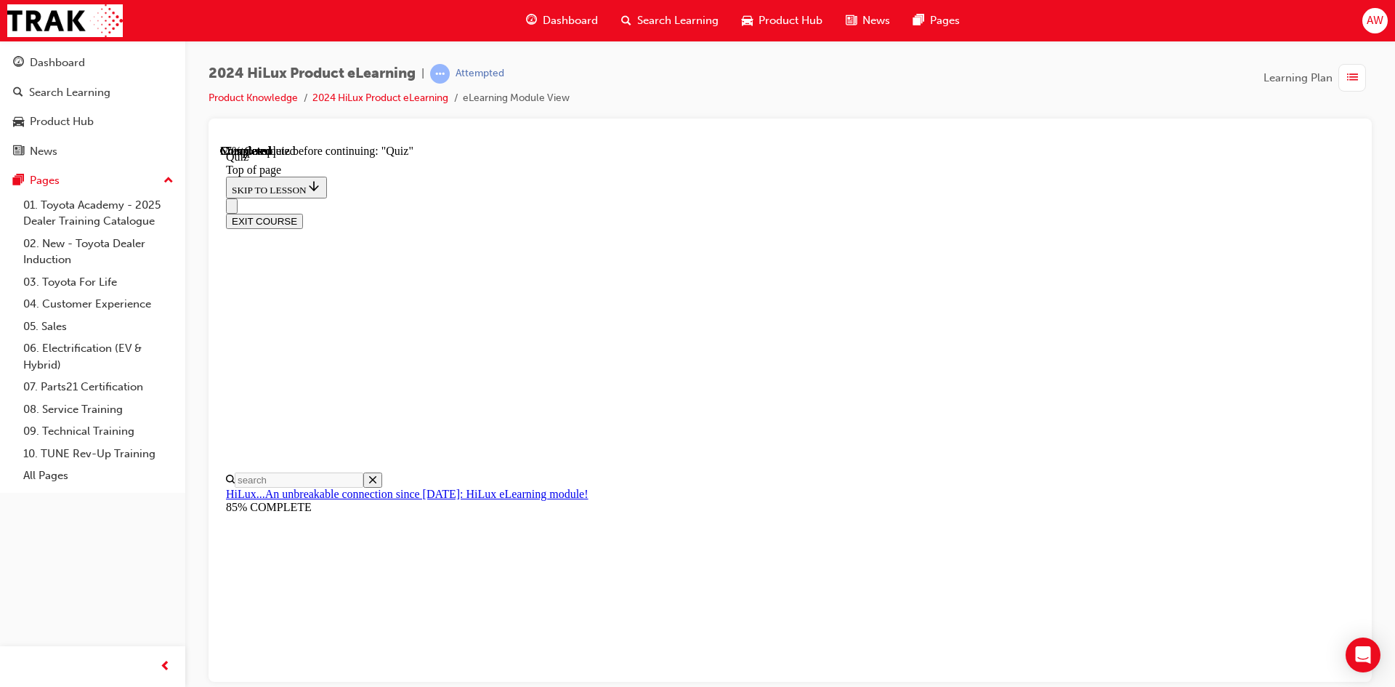
scroll to position [106, 0]
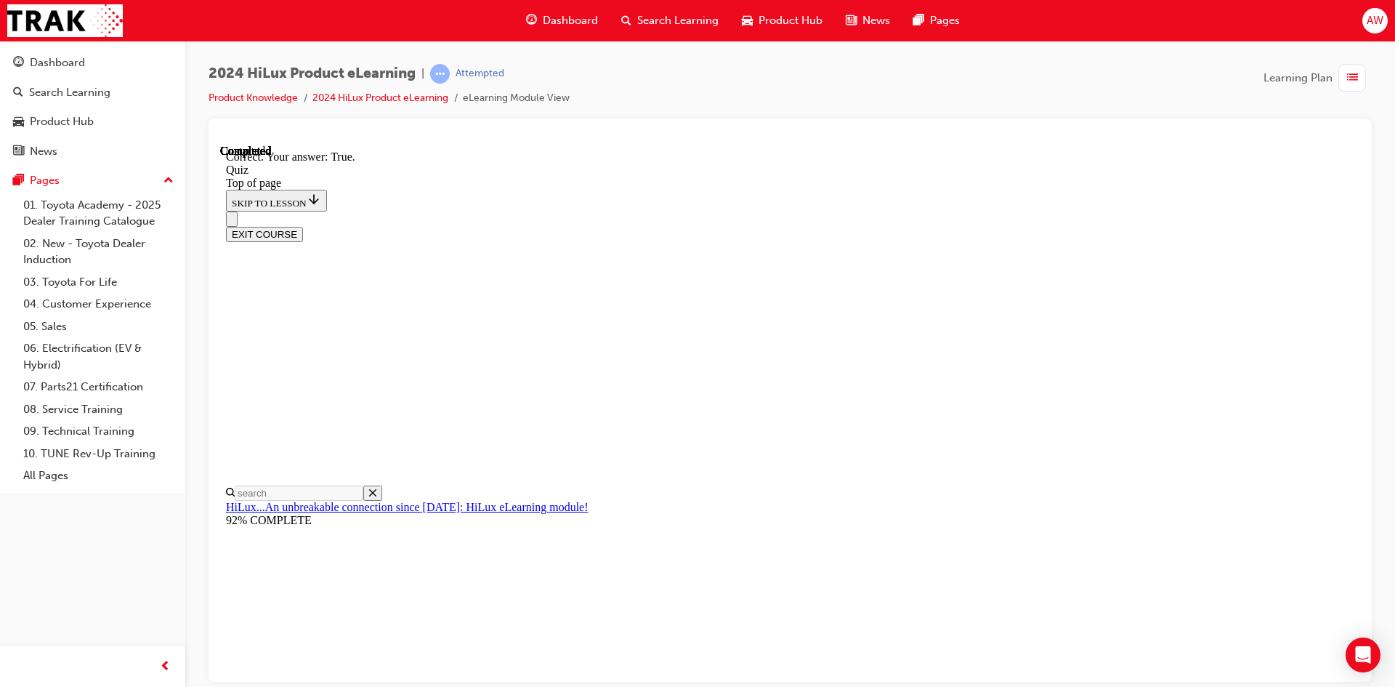
scroll to position [152, 0]
drag, startPoint x: 890, startPoint y: 627, endPoint x: 891, endPoint y: 616, distance: 10.9
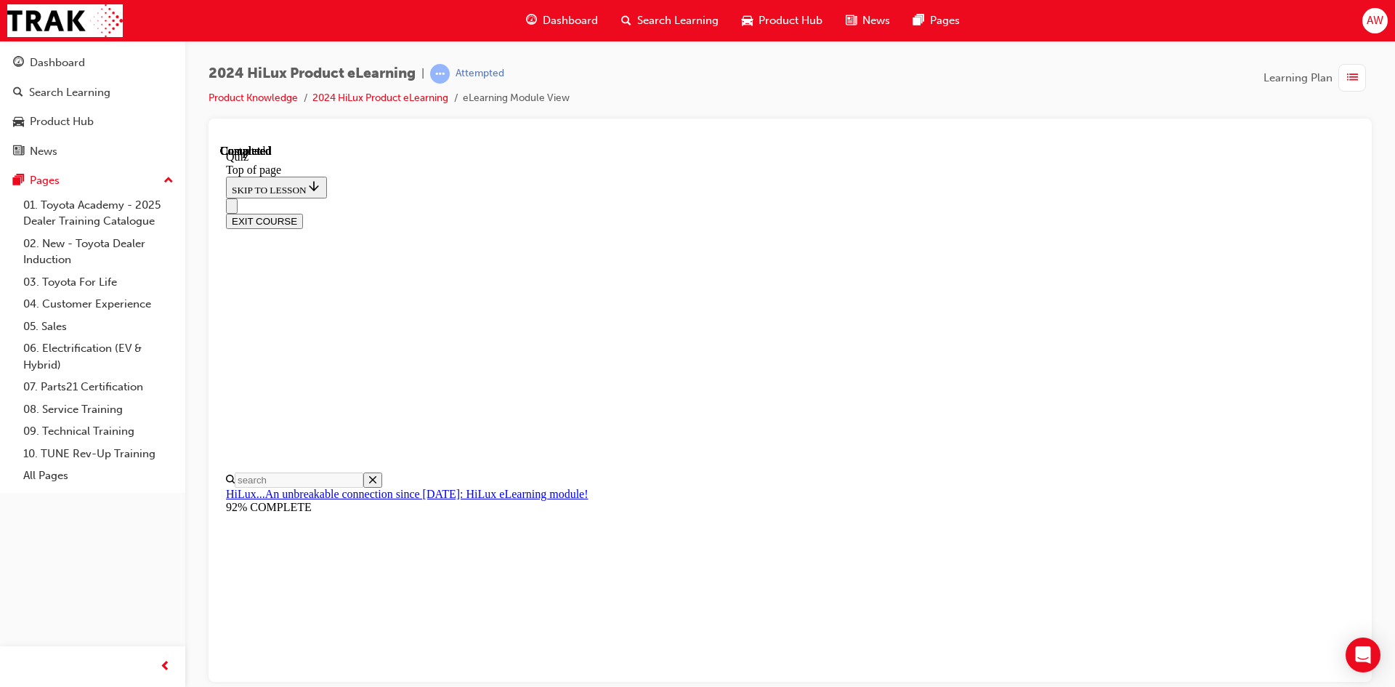
scroll to position [249, 0]
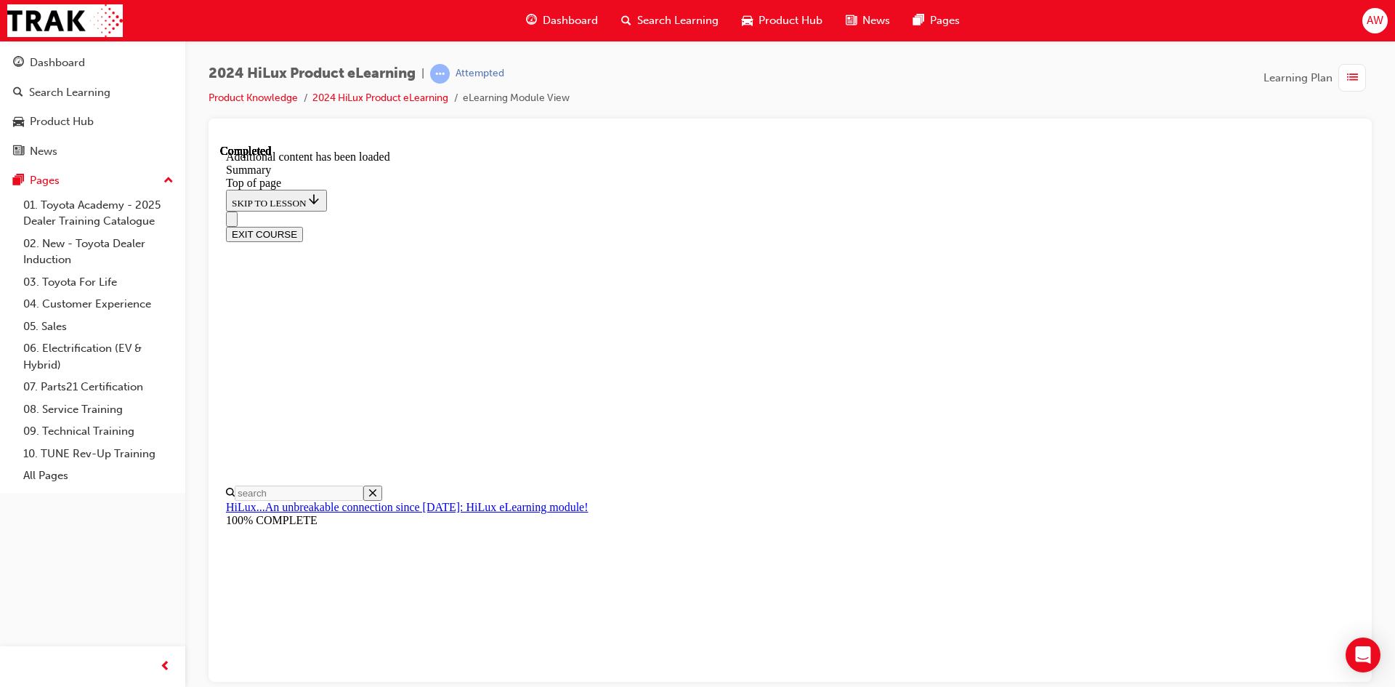
scroll to position [1425, 0]
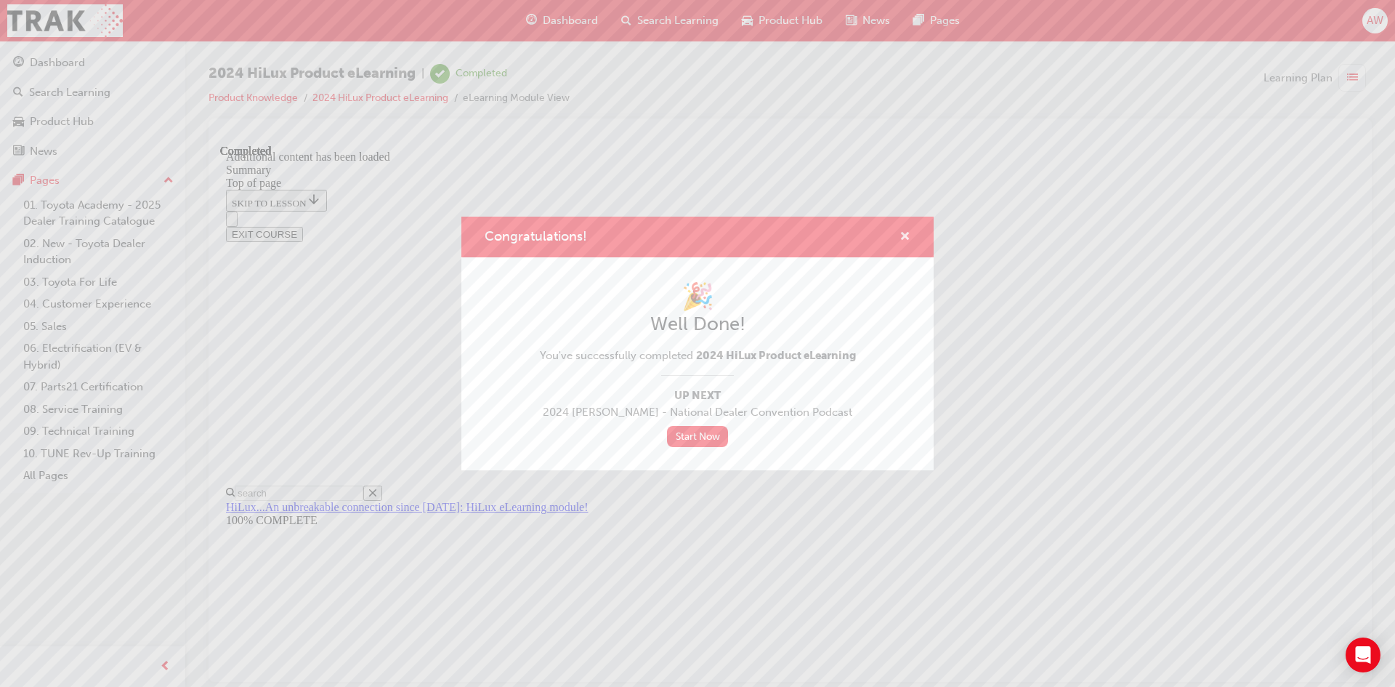
drag, startPoint x: 907, startPoint y: 235, endPoint x: 685, endPoint y: 92, distance: 264.2
click at [907, 235] on span "cross-icon" at bounding box center [904, 237] width 11 height 13
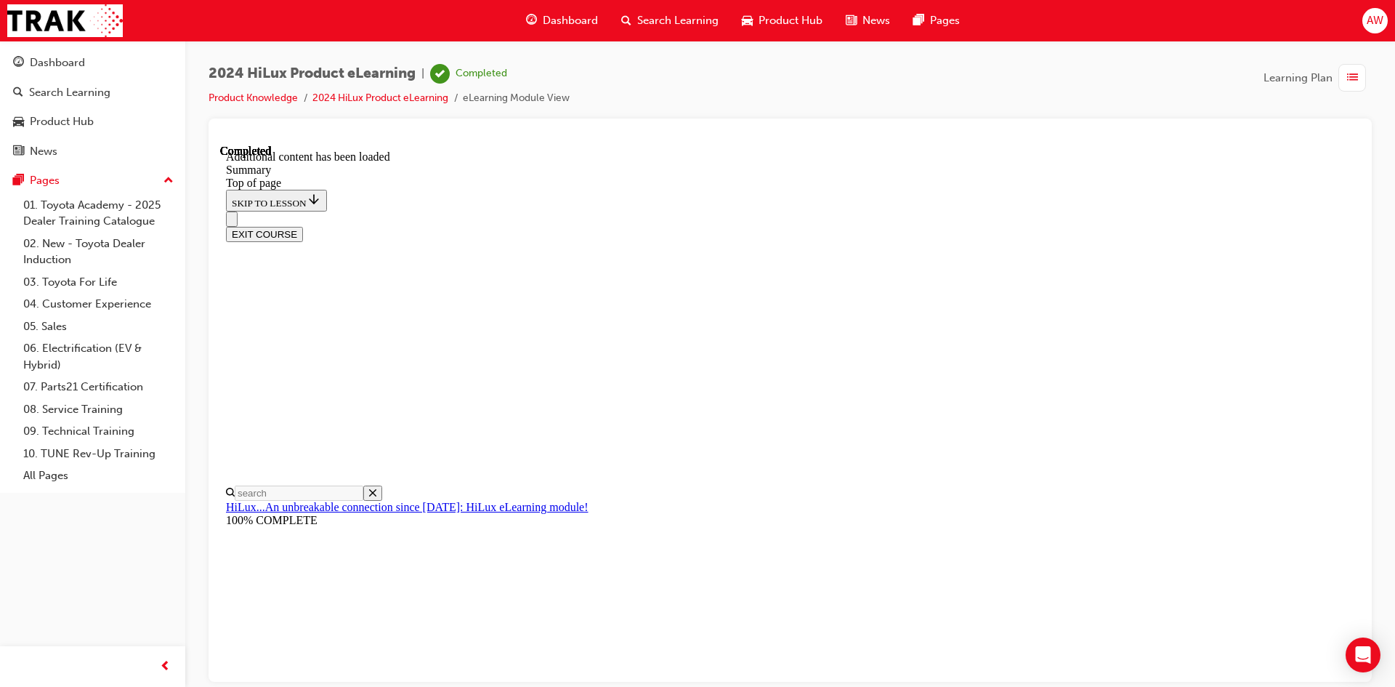
click at [303, 226] on button "EXIT COURSE" at bounding box center [264, 233] width 77 height 15
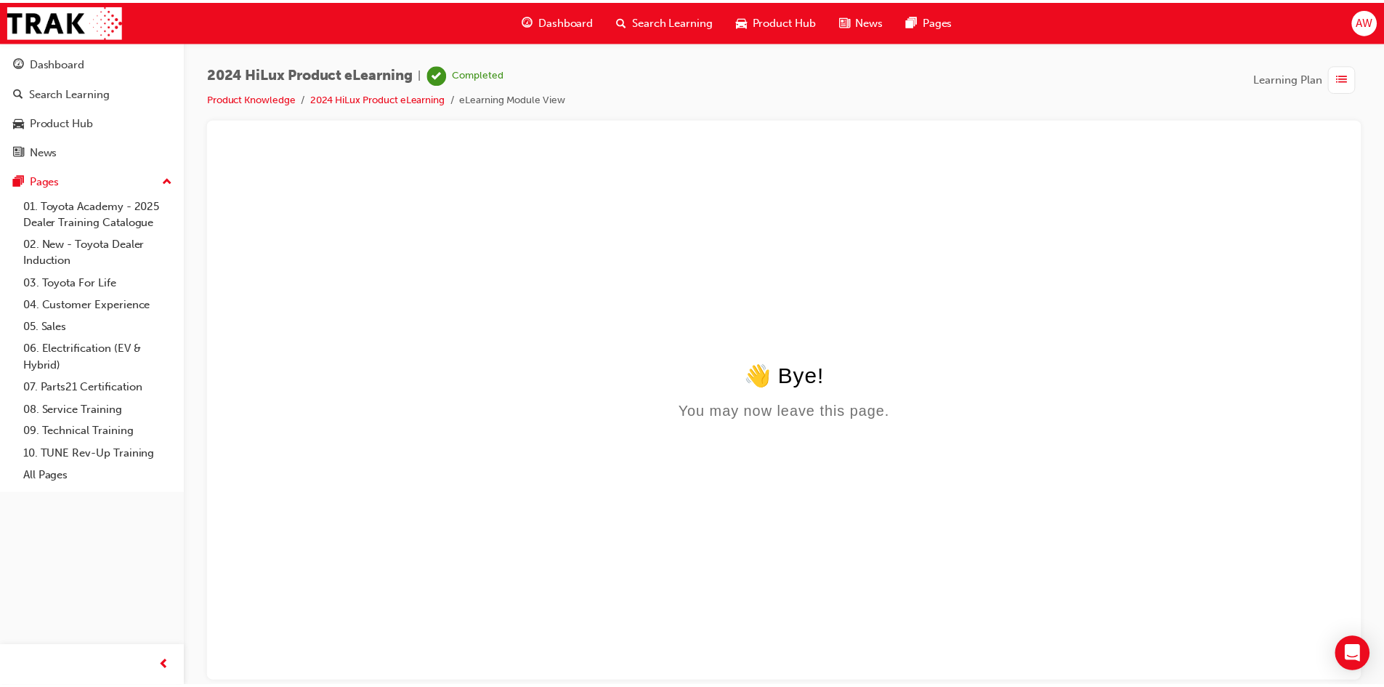
scroll to position [0, 0]
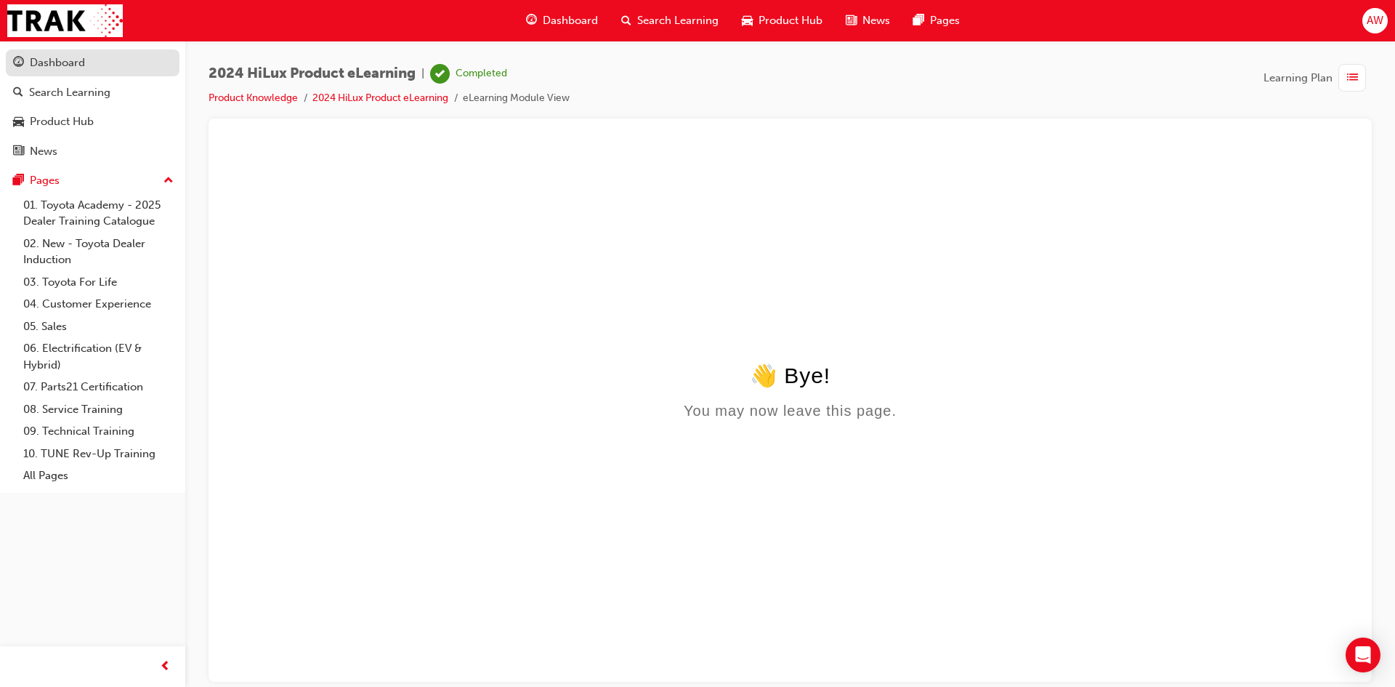
click at [89, 64] on div "Dashboard" at bounding box center [92, 63] width 159 height 18
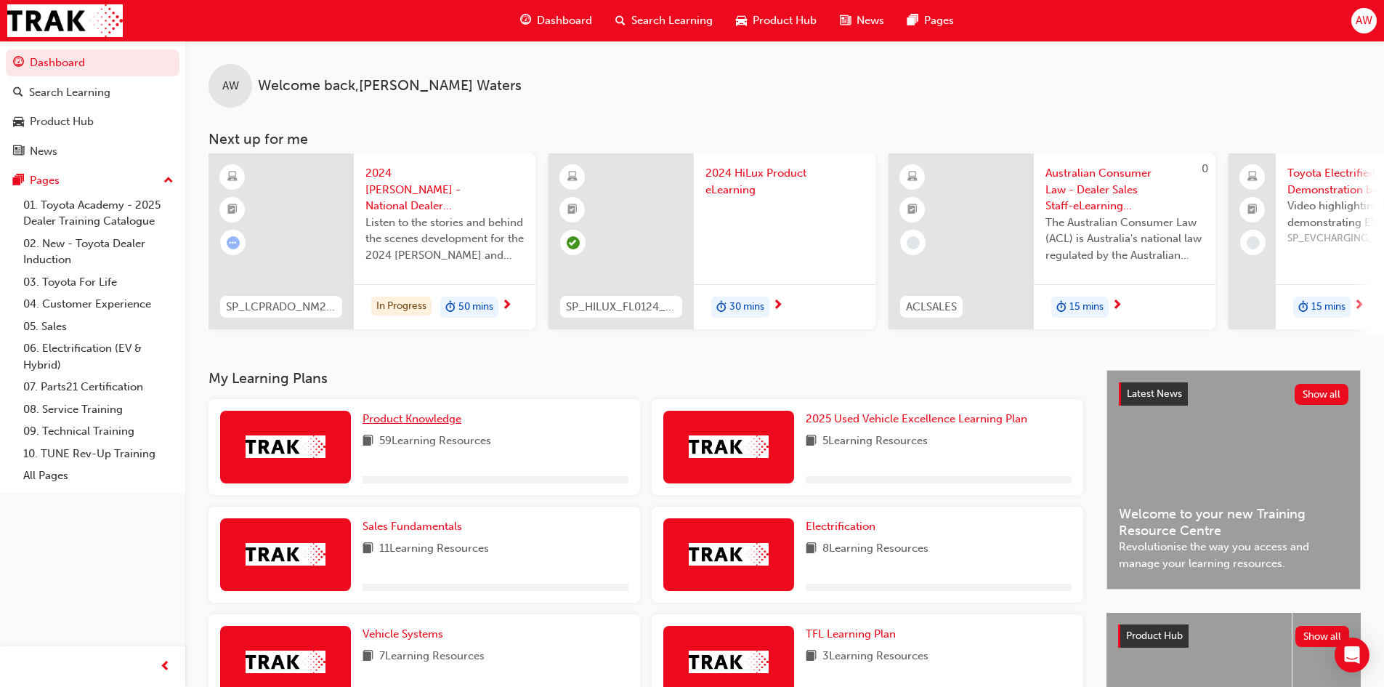
click at [392, 424] on span "Product Knowledge" at bounding box center [412, 418] width 99 height 13
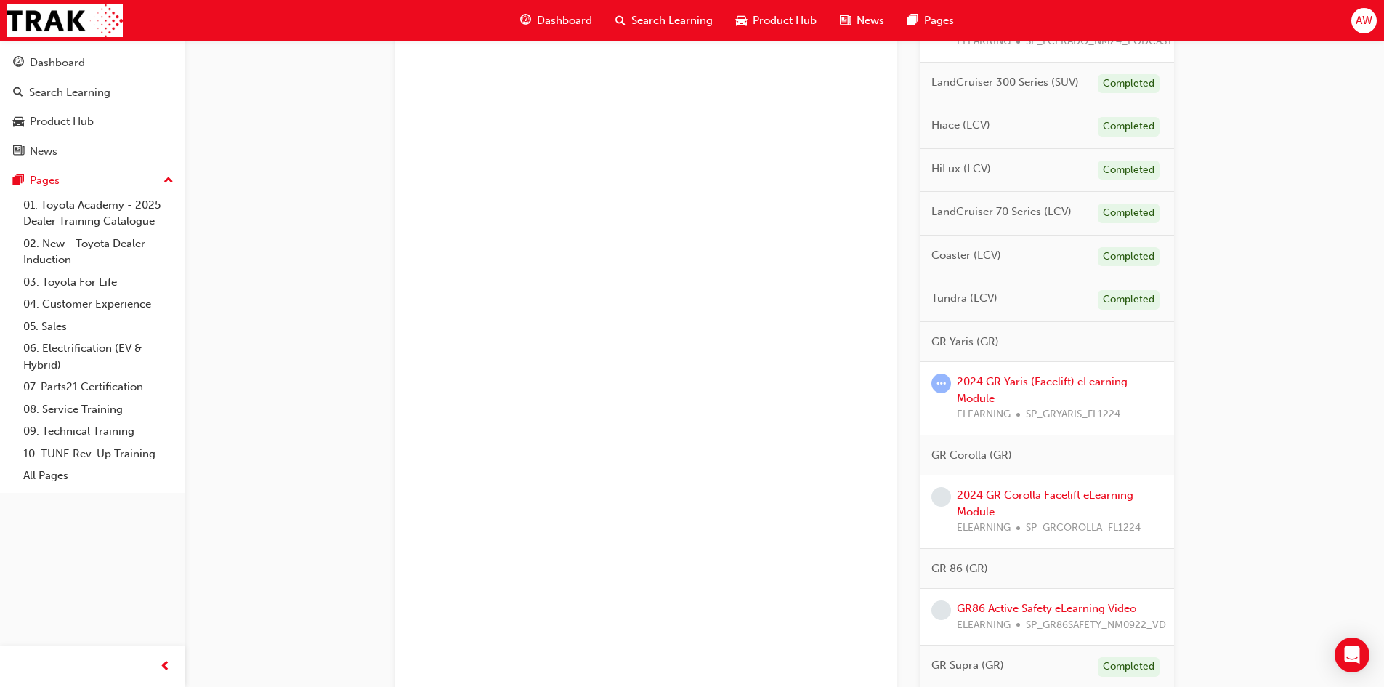
scroll to position [727, 0]
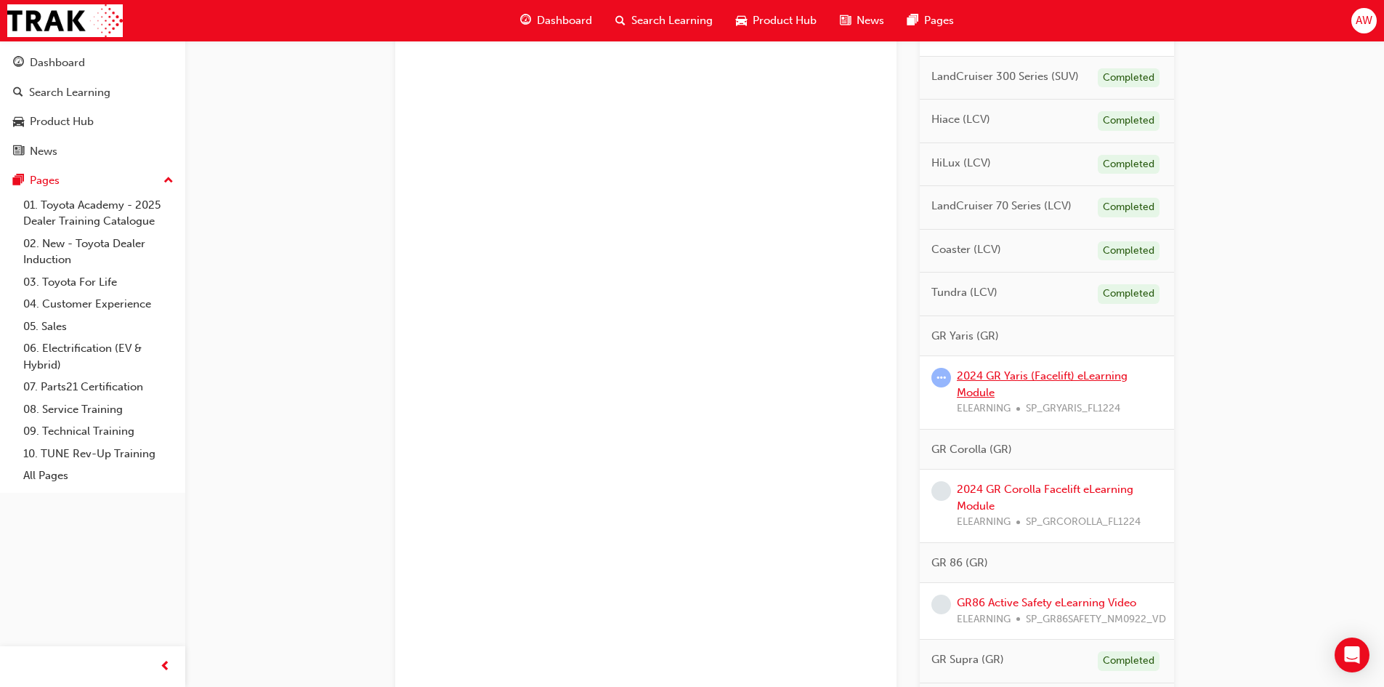
click at [1012, 376] on link "2024 GR Yaris (Facelift) eLearning Module" at bounding box center [1042, 384] width 171 height 30
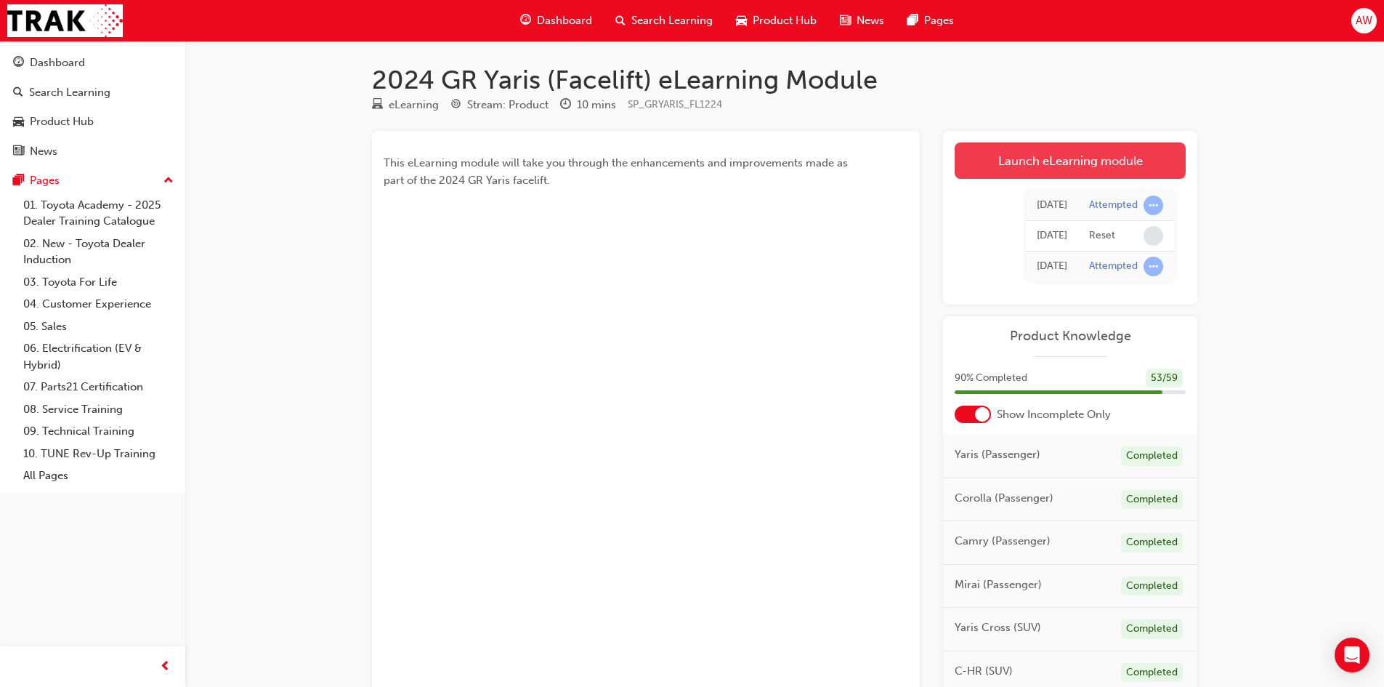
click at [1065, 156] on link "Launch eLearning module" at bounding box center [1070, 160] width 231 height 36
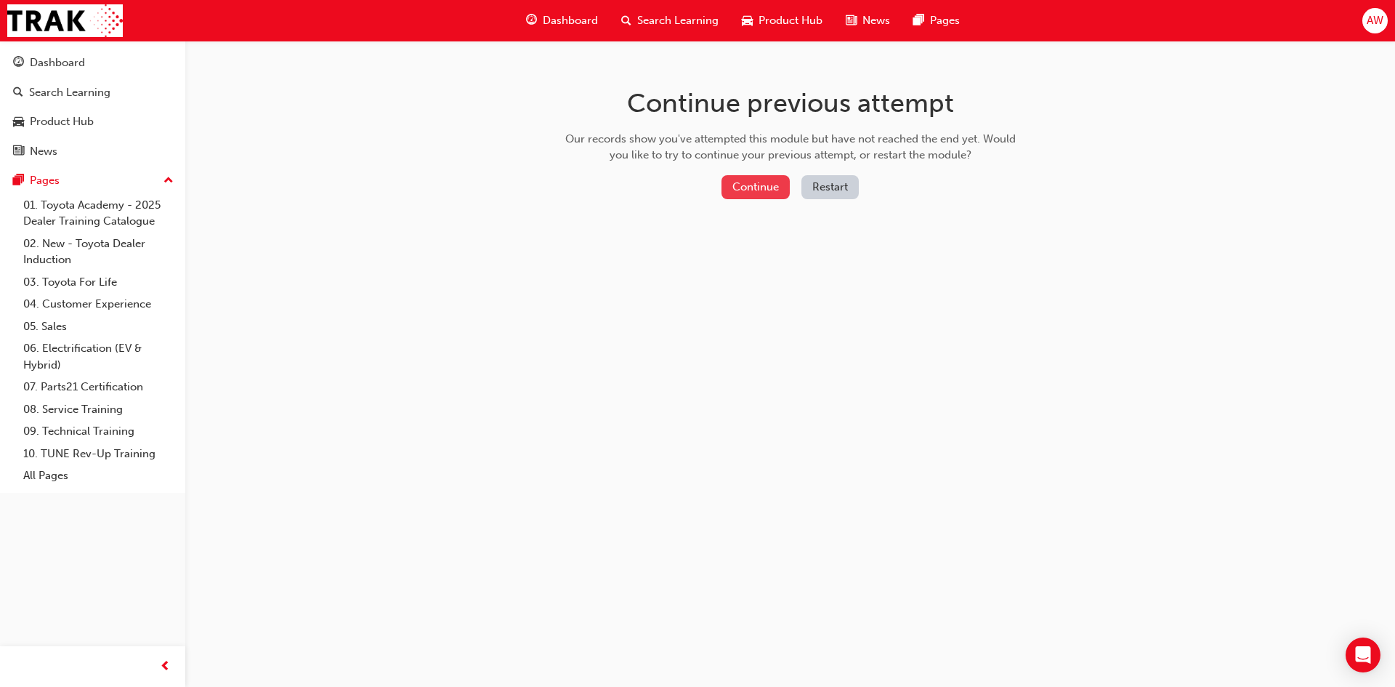
click at [751, 191] on button "Continue" at bounding box center [755, 187] width 68 height 24
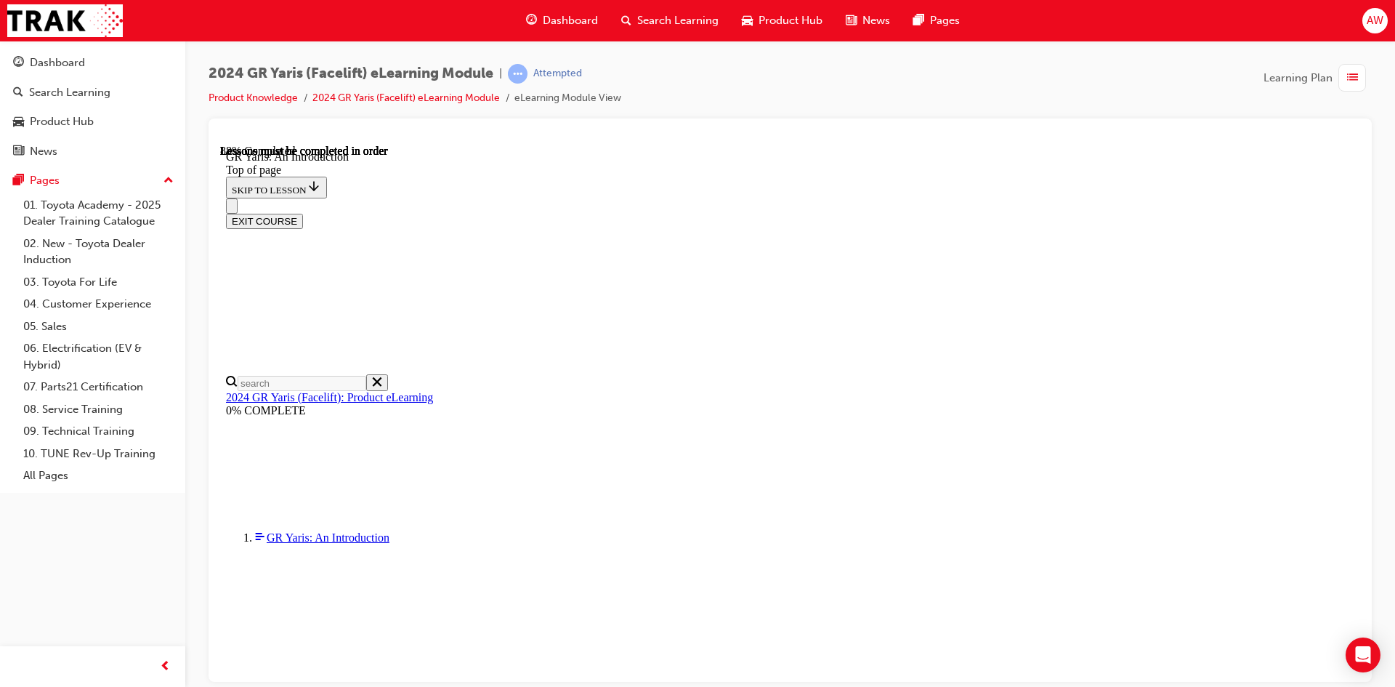
scroll to position [2193, 0]
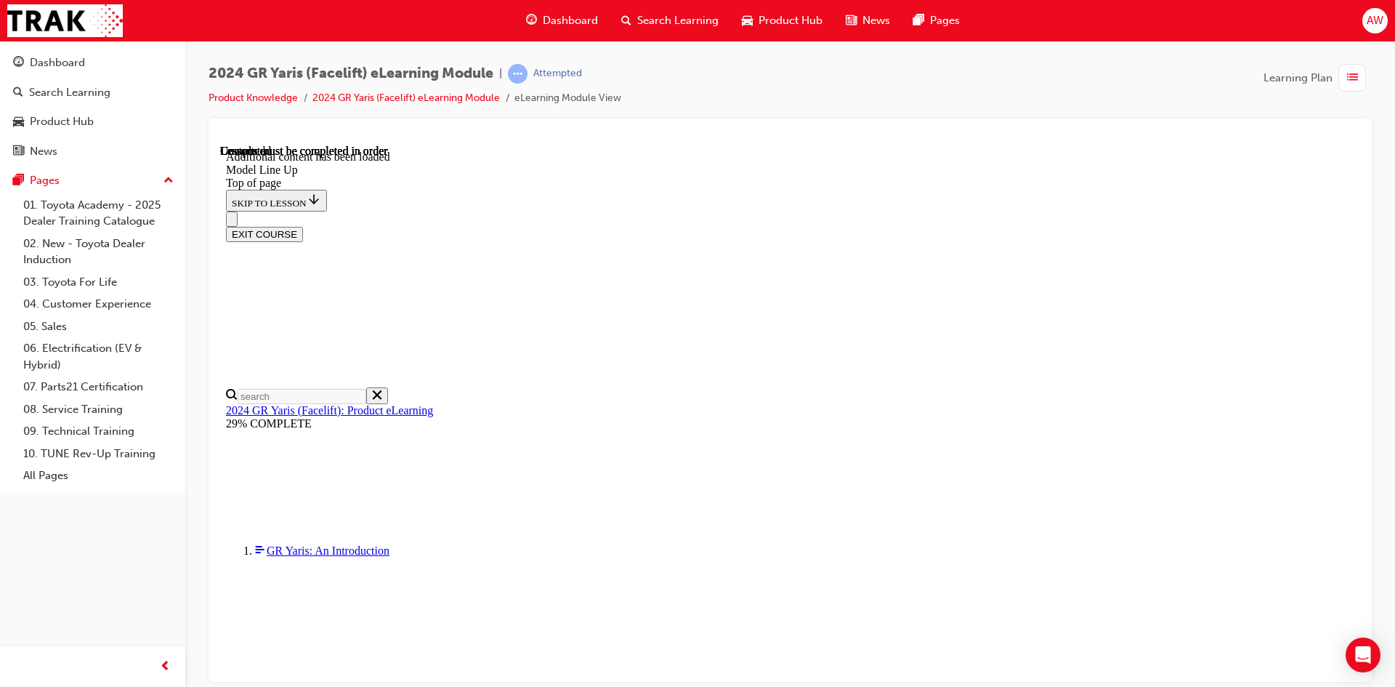
scroll to position [2287, 0]
click at [1030, 211] on div "EXIT COURSE" at bounding box center [784, 226] width 1117 height 31
click at [1024, 211] on div "EXIT COURSE" at bounding box center [784, 226] width 1117 height 31
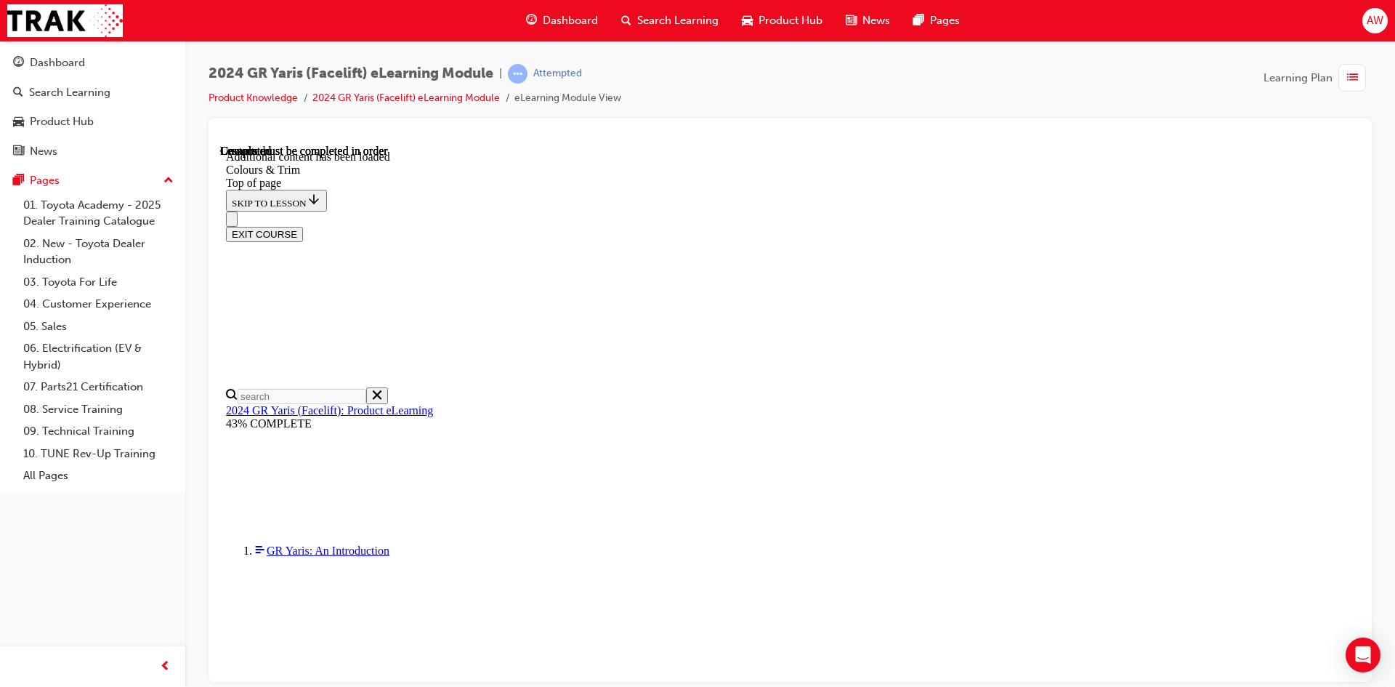
click at [1027, 140] on div at bounding box center [790, 137] width 1140 height 15
click at [761, 211] on div "EXIT COURSE" at bounding box center [784, 226] width 1117 height 31
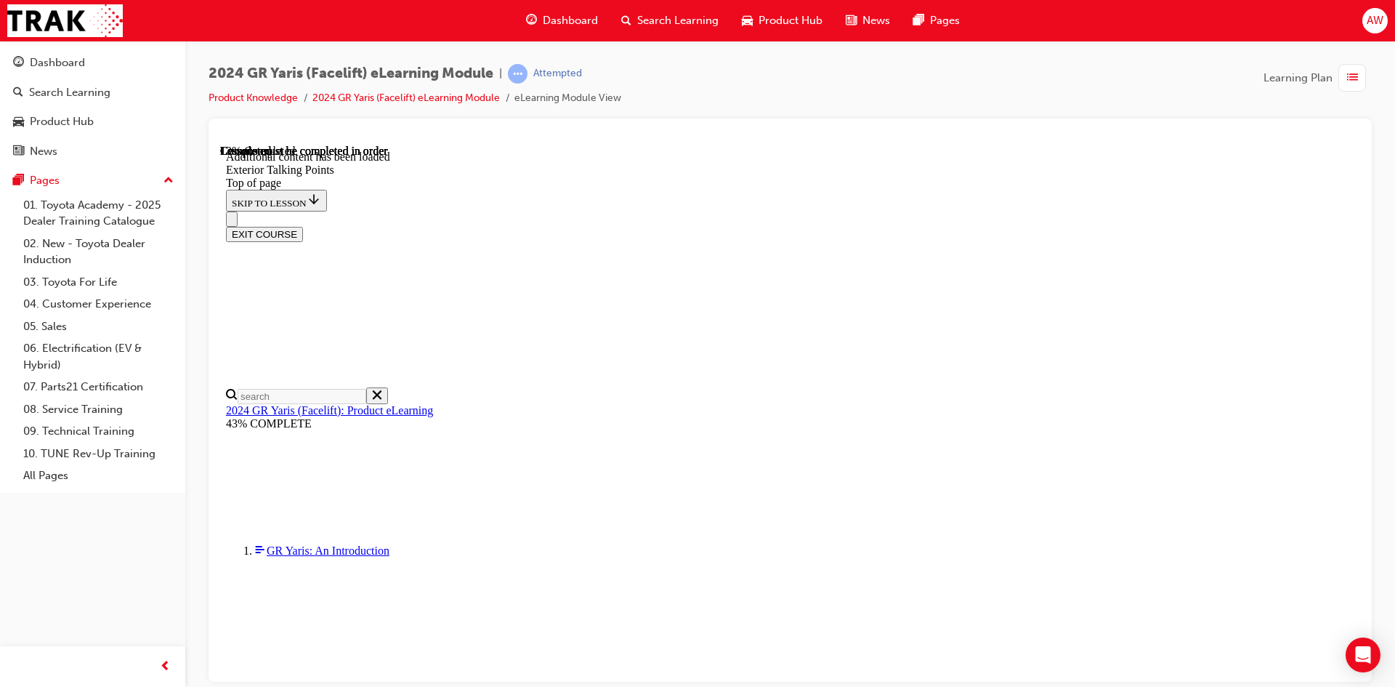
scroll to position [124, 0]
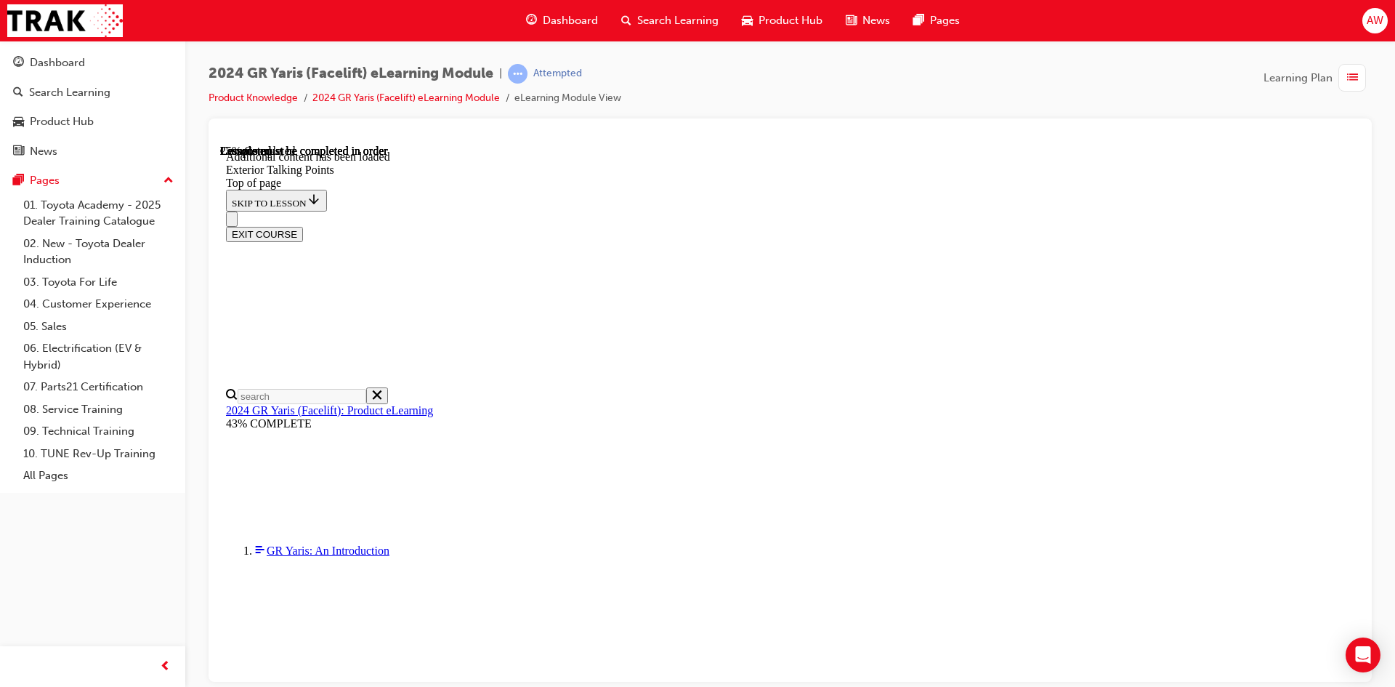
scroll to position [892, 0]
drag, startPoint x: 910, startPoint y: 234, endPoint x: 776, endPoint y: 264, distance: 137.0
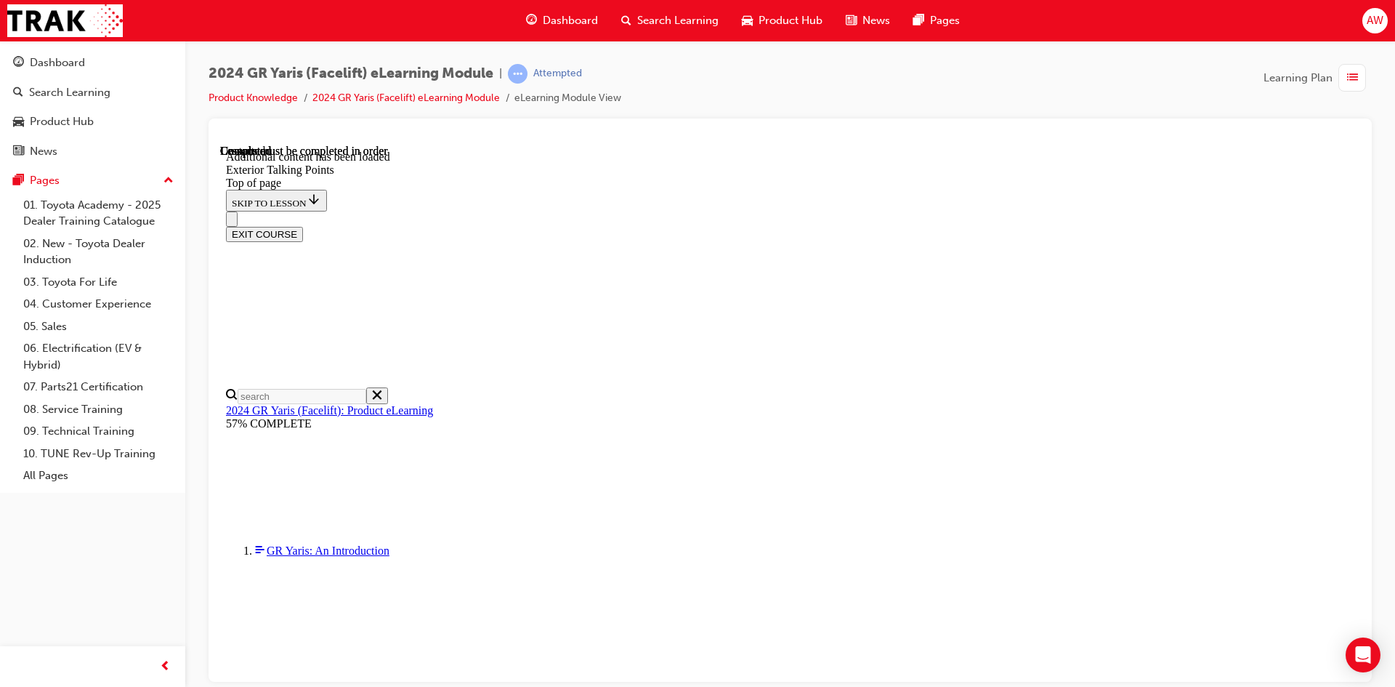
click at [1077, 211] on div "EXIT COURSE" at bounding box center [784, 226] width 1117 height 31
click at [1057, 211] on div "EXIT COURSE" at bounding box center [784, 226] width 1117 height 31
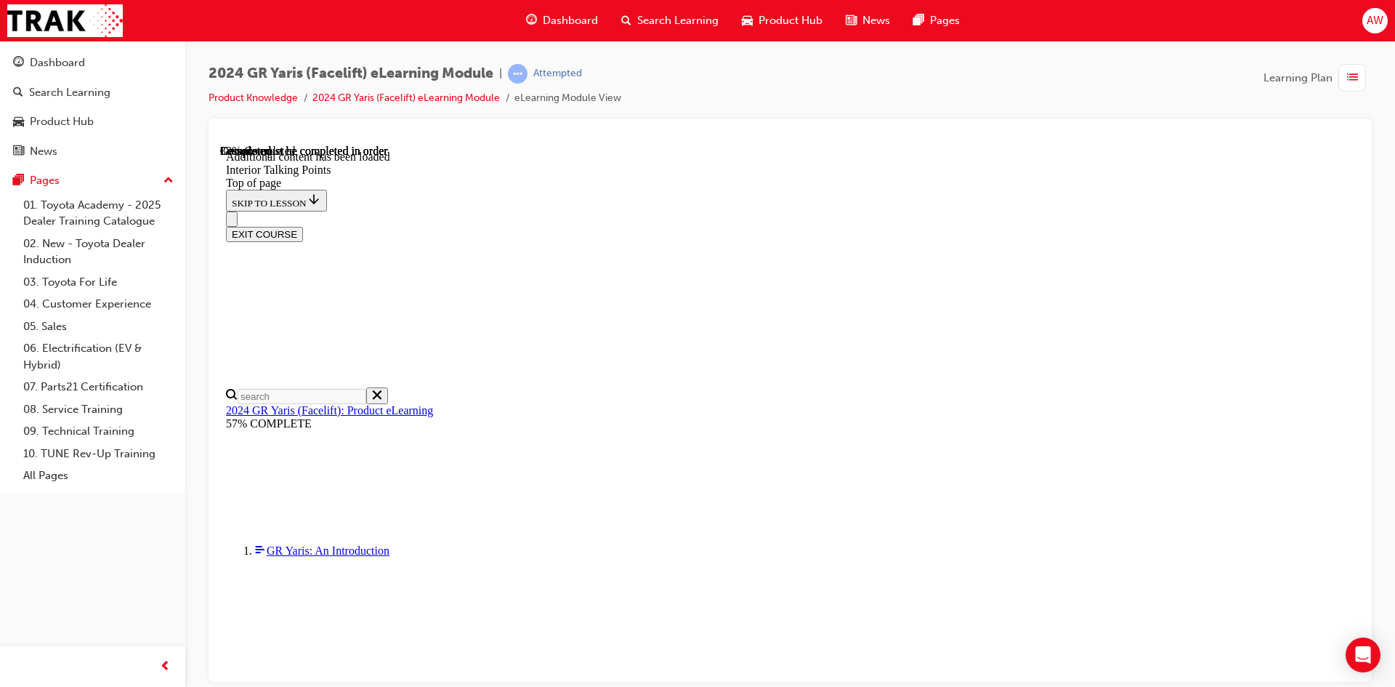
scroll to position [849, 0]
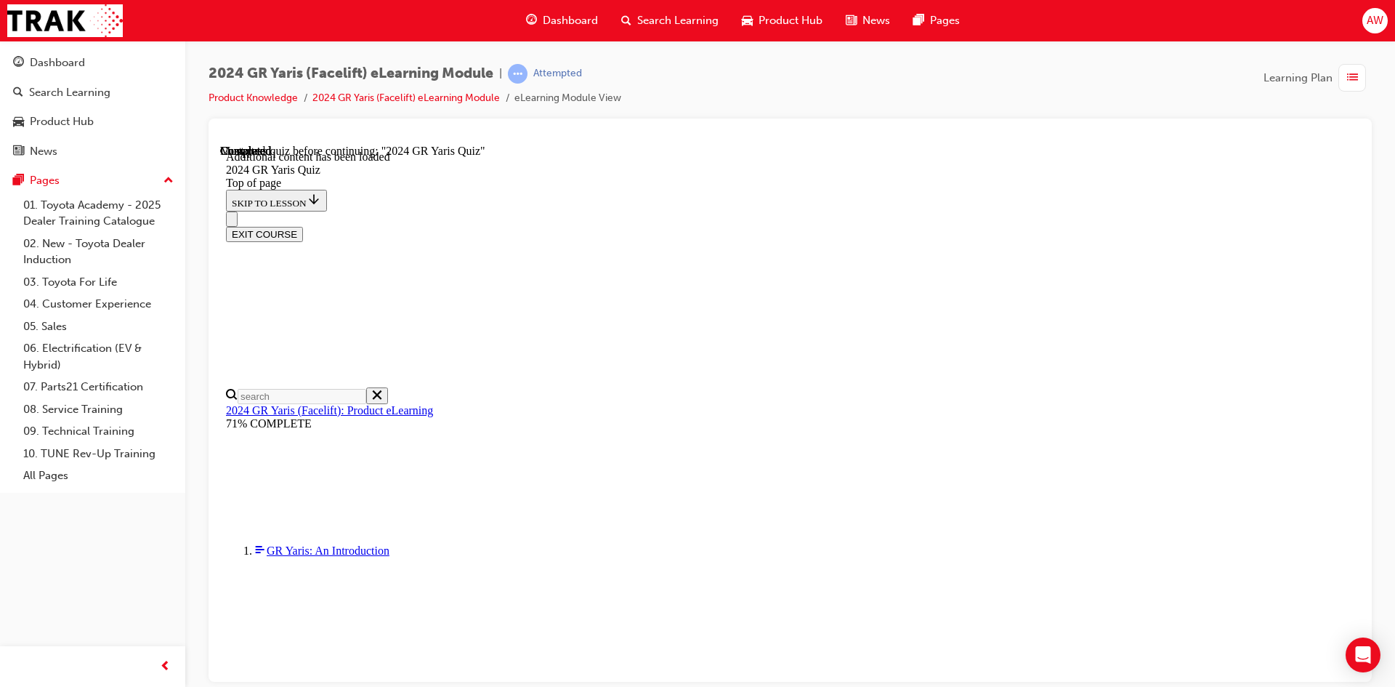
drag, startPoint x: 871, startPoint y: 609, endPoint x: 857, endPoint y: 515, distance: 94.8
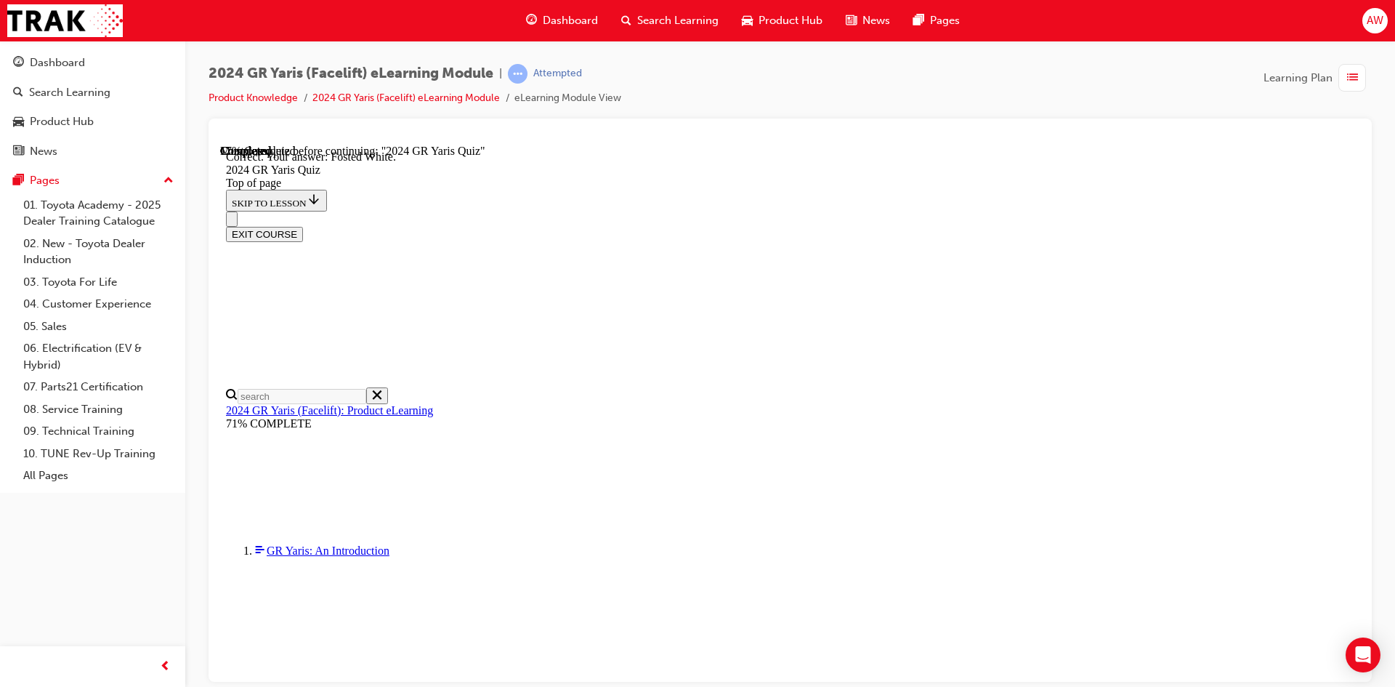
scroll to position [306, 0]
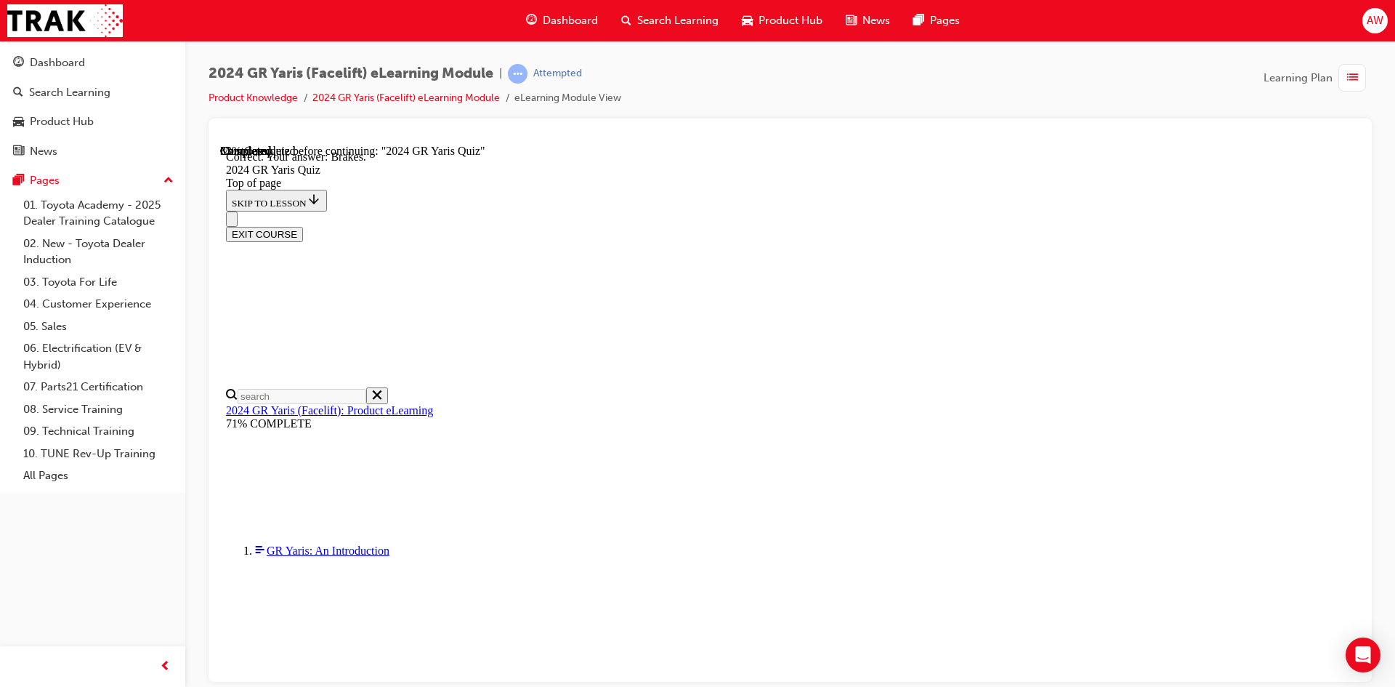
scroll to position [526, 0]
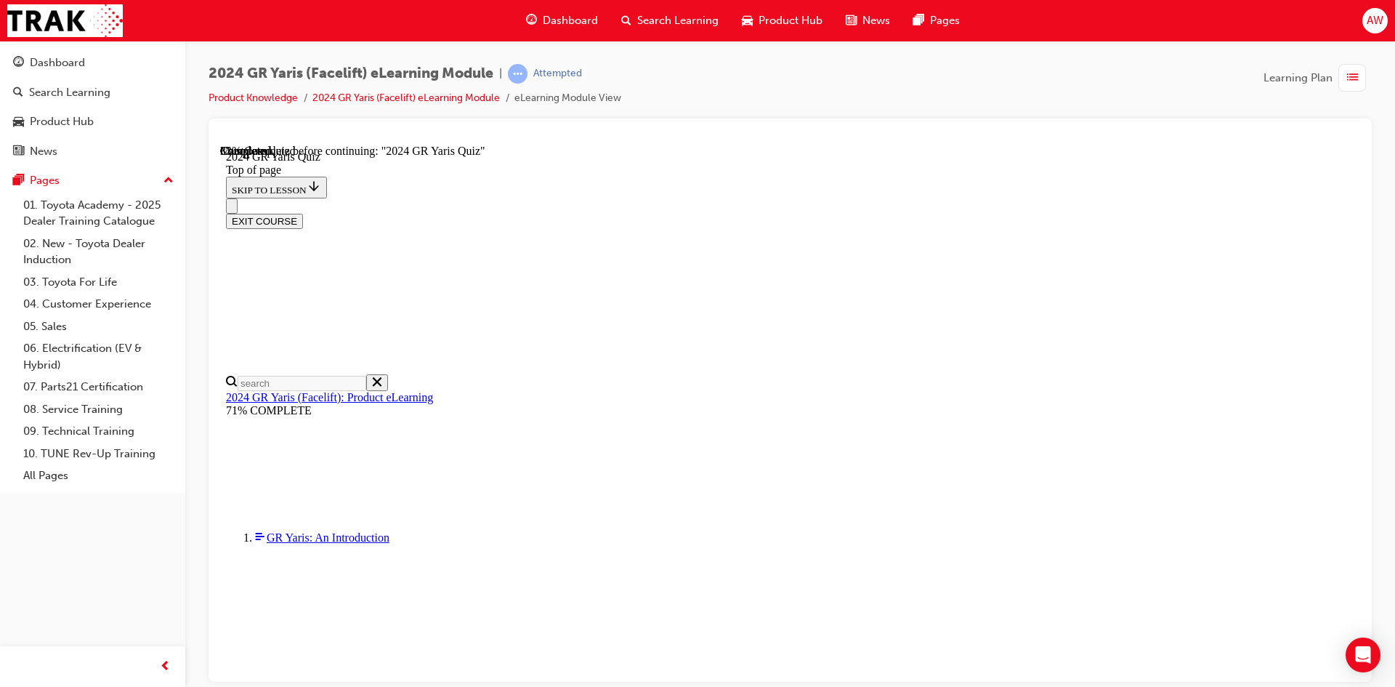
scroll to position [436, 0]
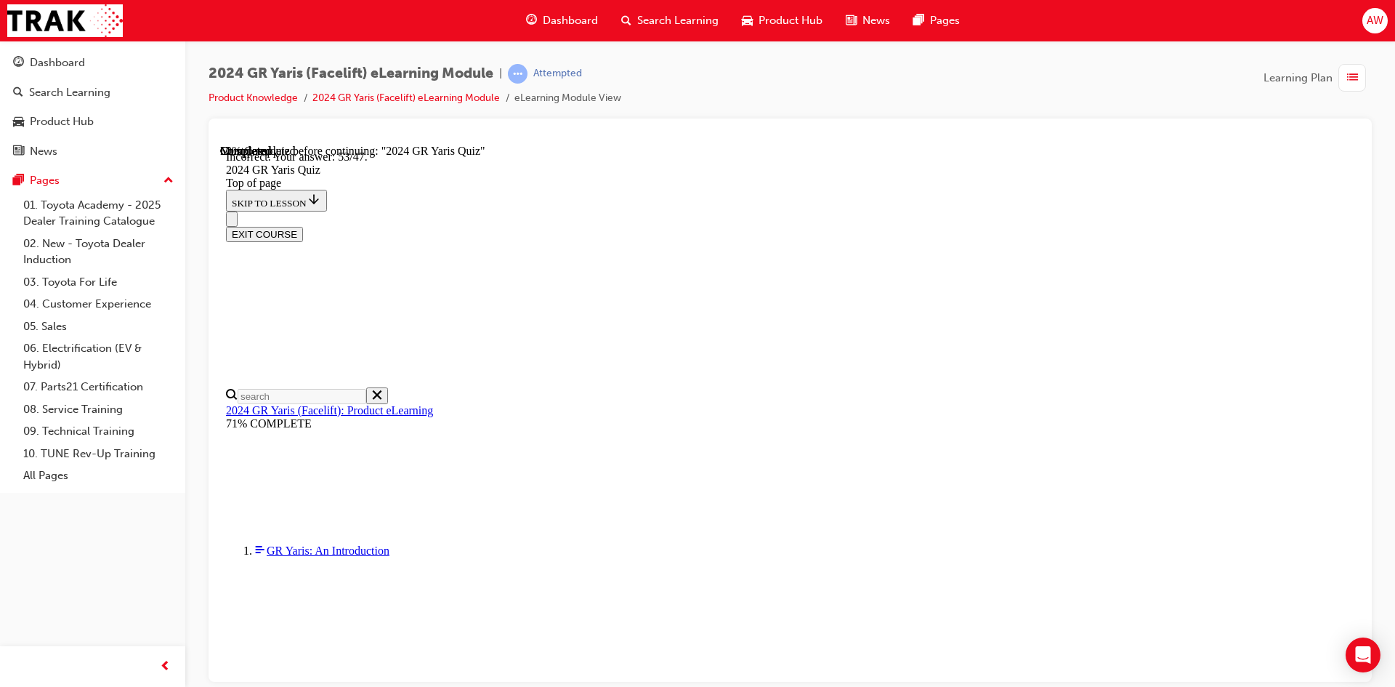
scroll to position [559, 0]
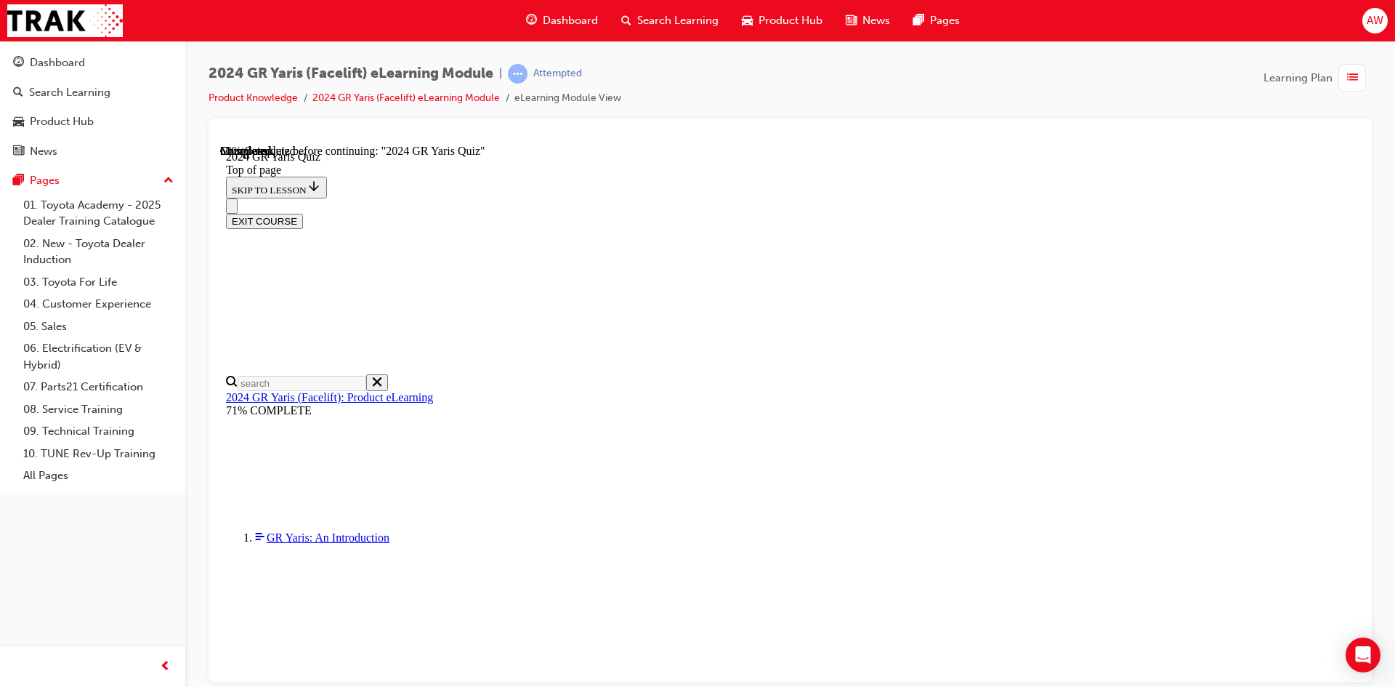
scroll to position [363, 0]
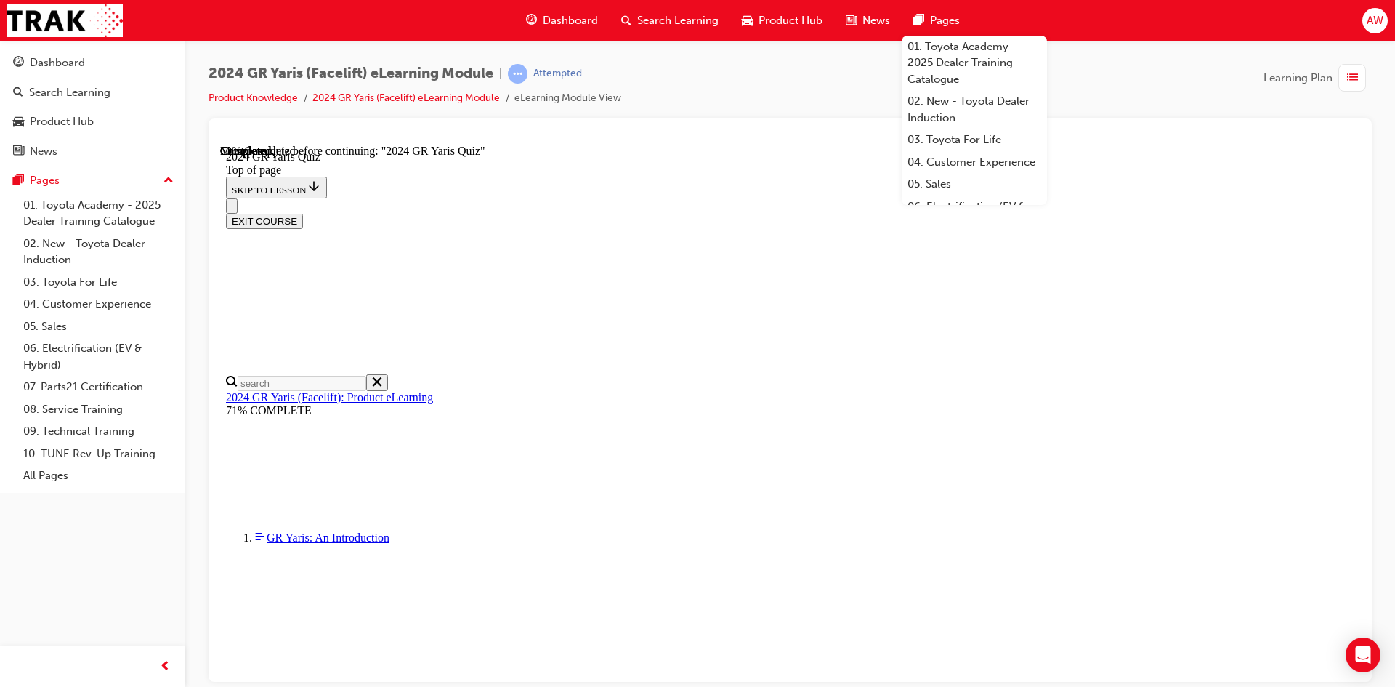
scroll to position [145, 0]
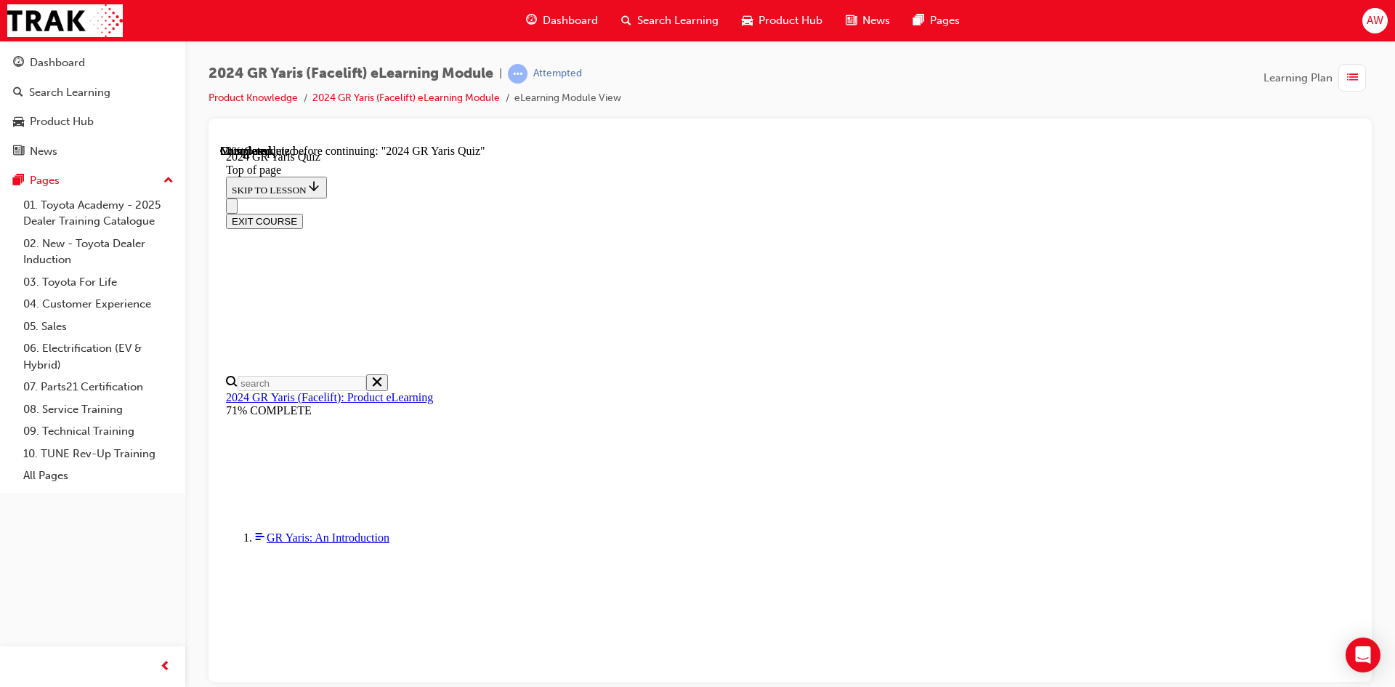
scroll to position [436, 0]
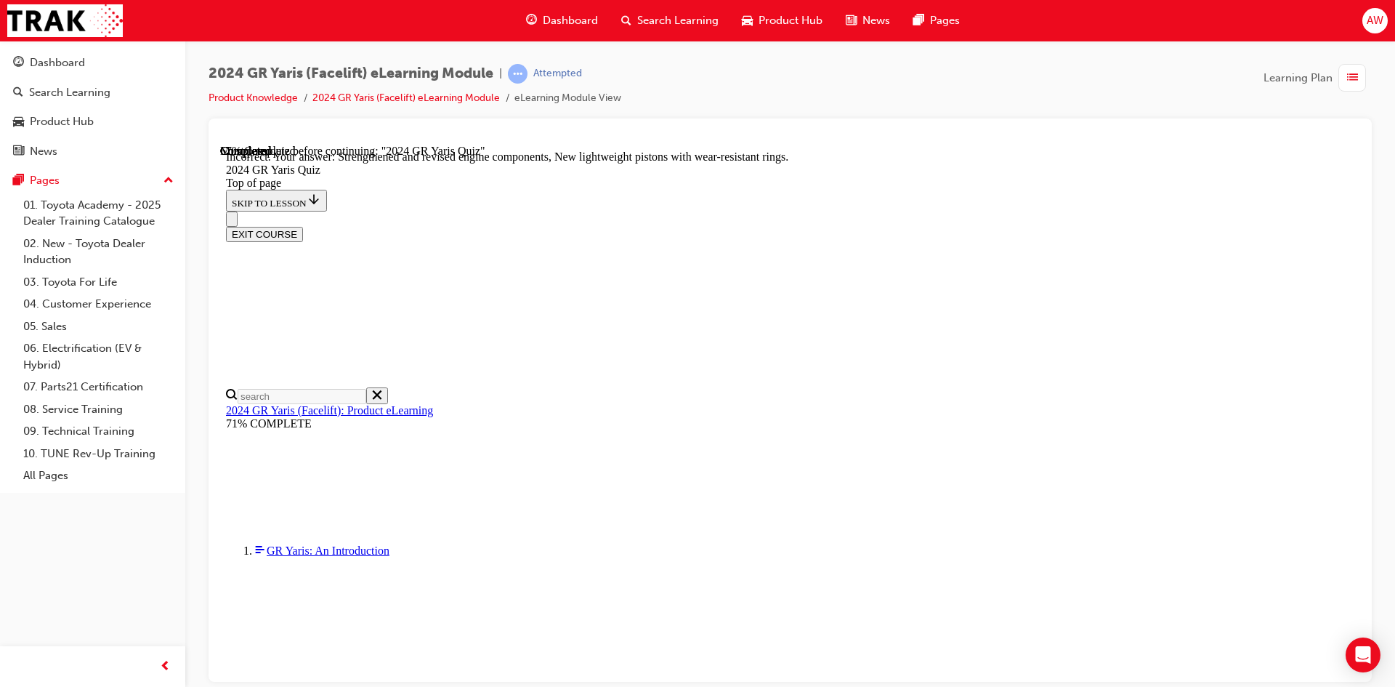
scroll to position [561, 0]
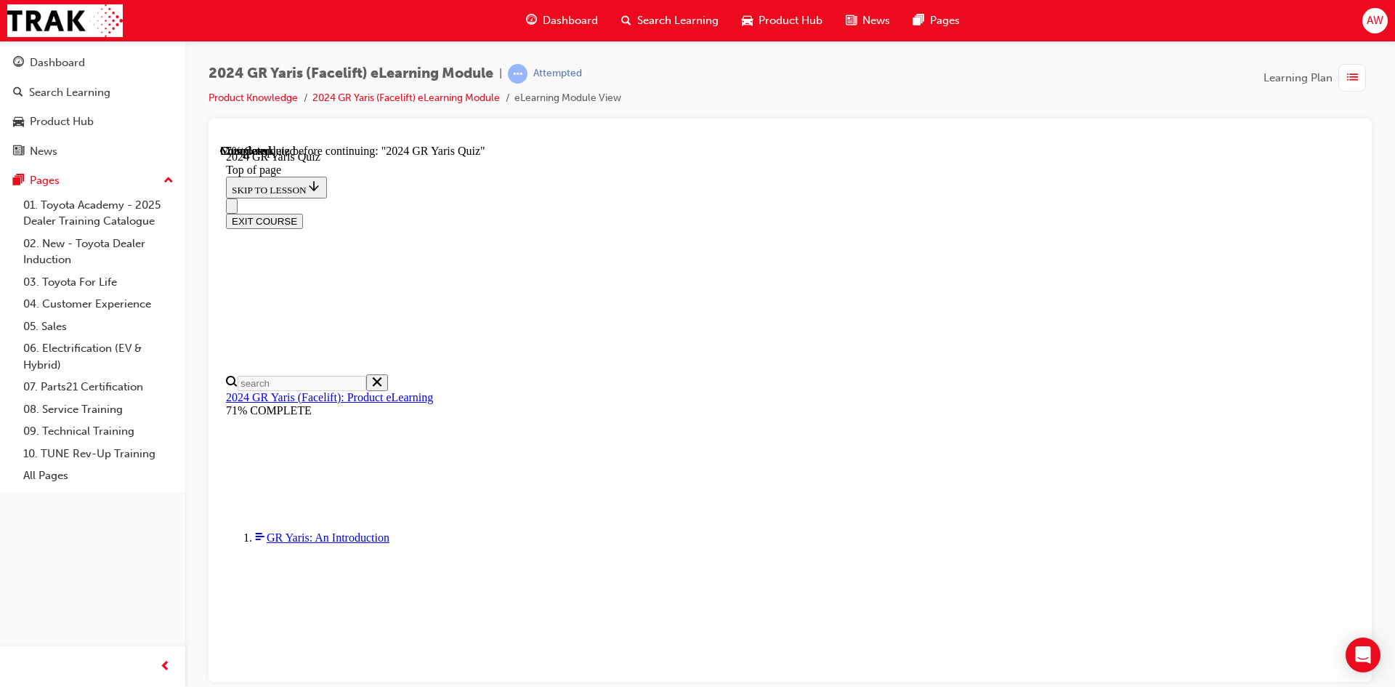
scroll to position [218, 0]
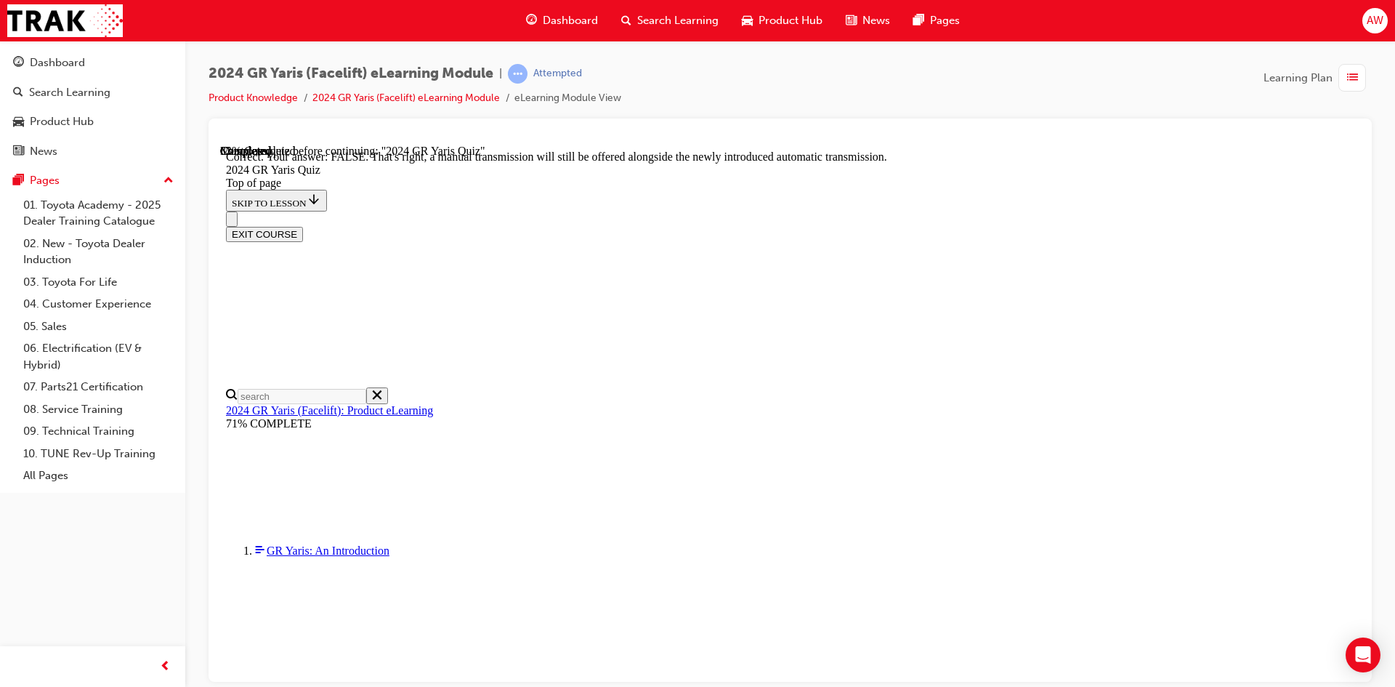
scroll to position [517, 0]
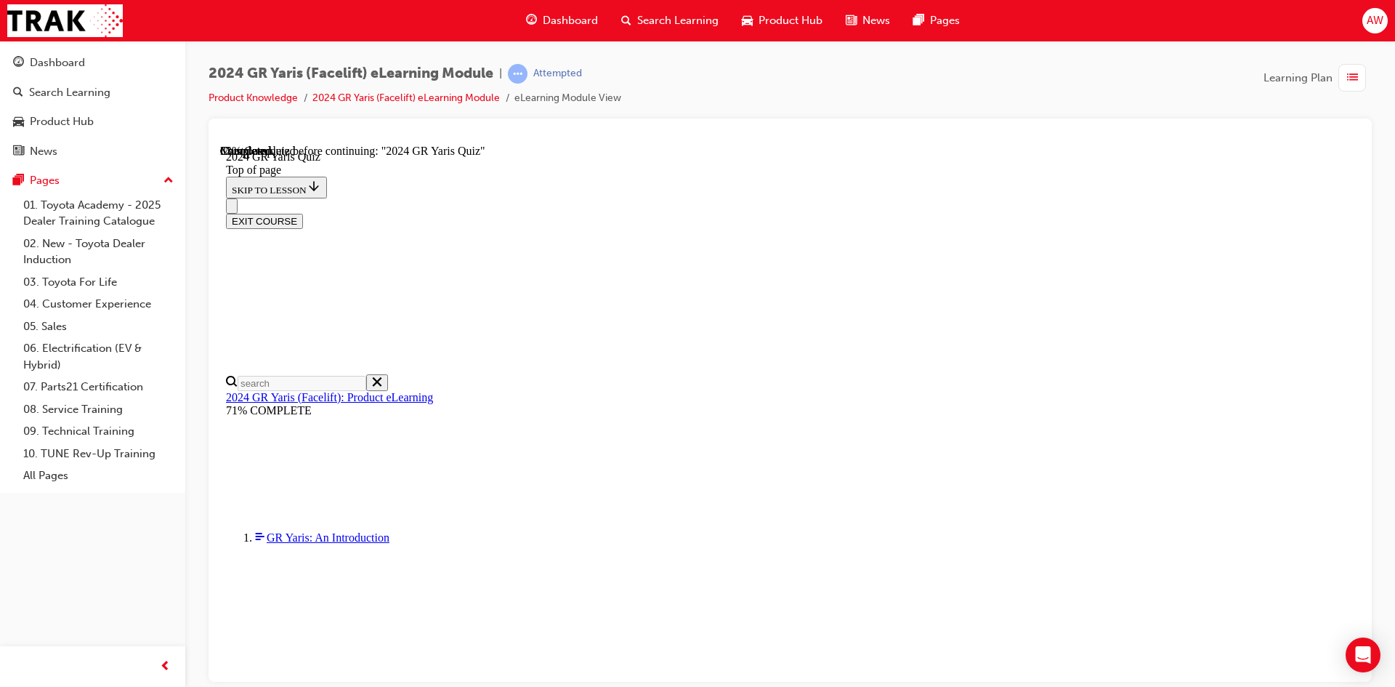
scroll to position [436, 0]
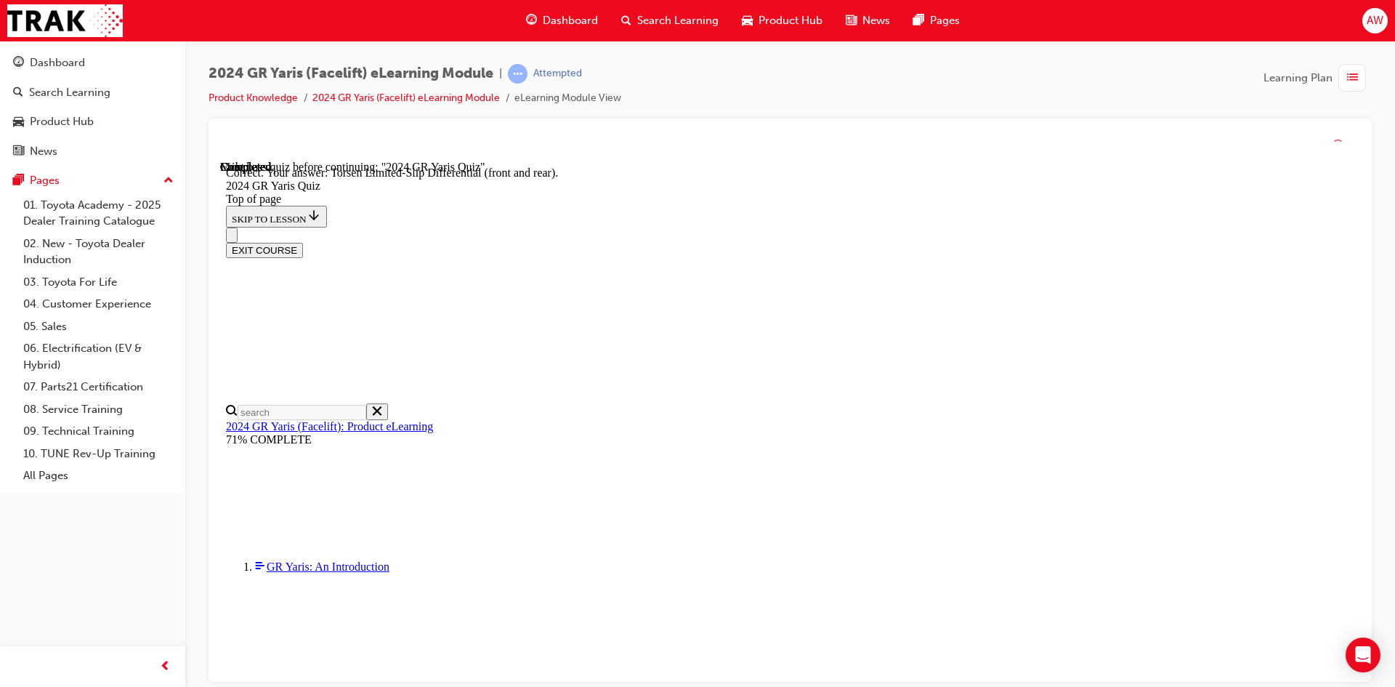
scroll to position [584, 0]
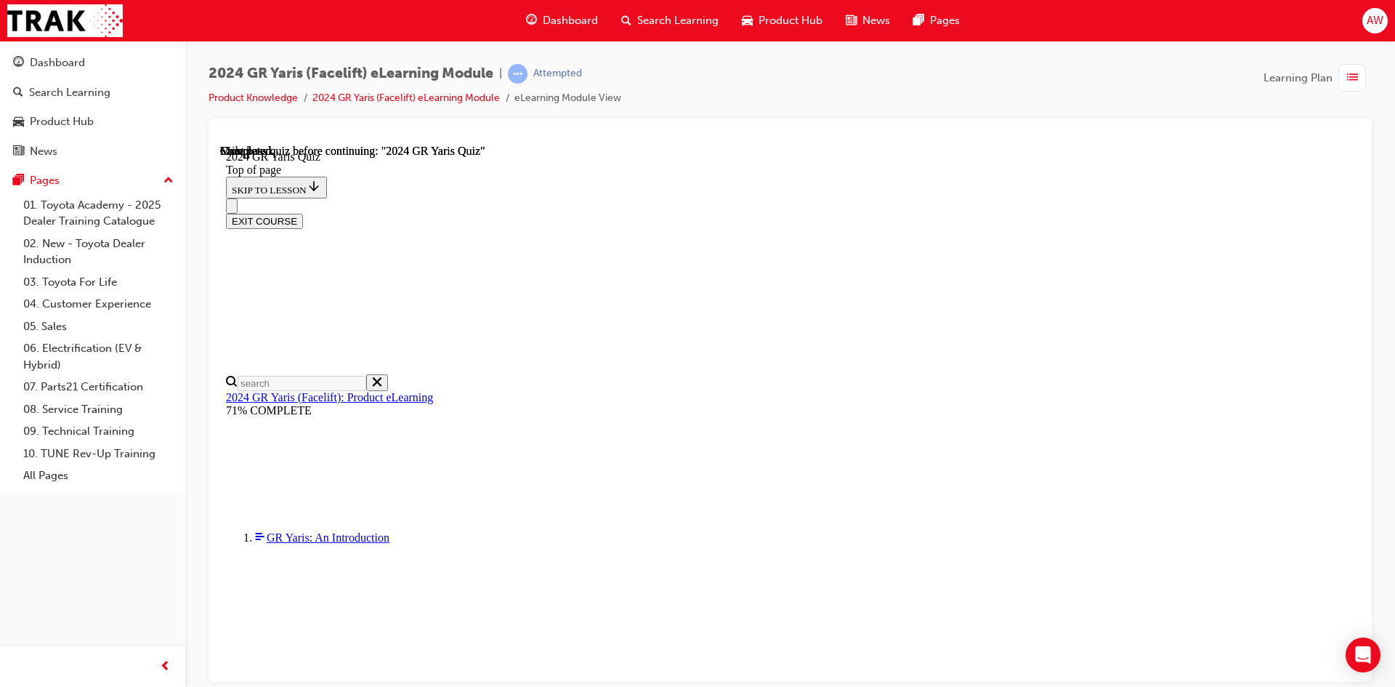
scroll to position [259, 0]
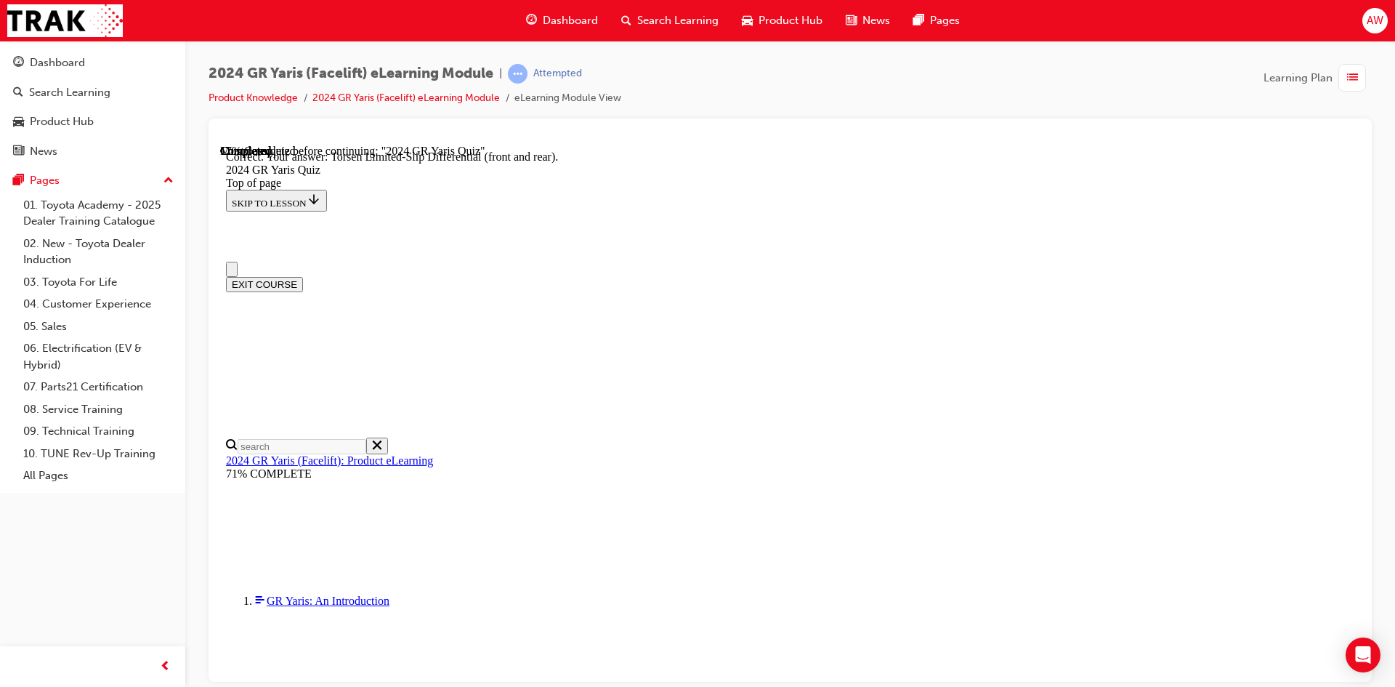
scroll to position [73, 0]
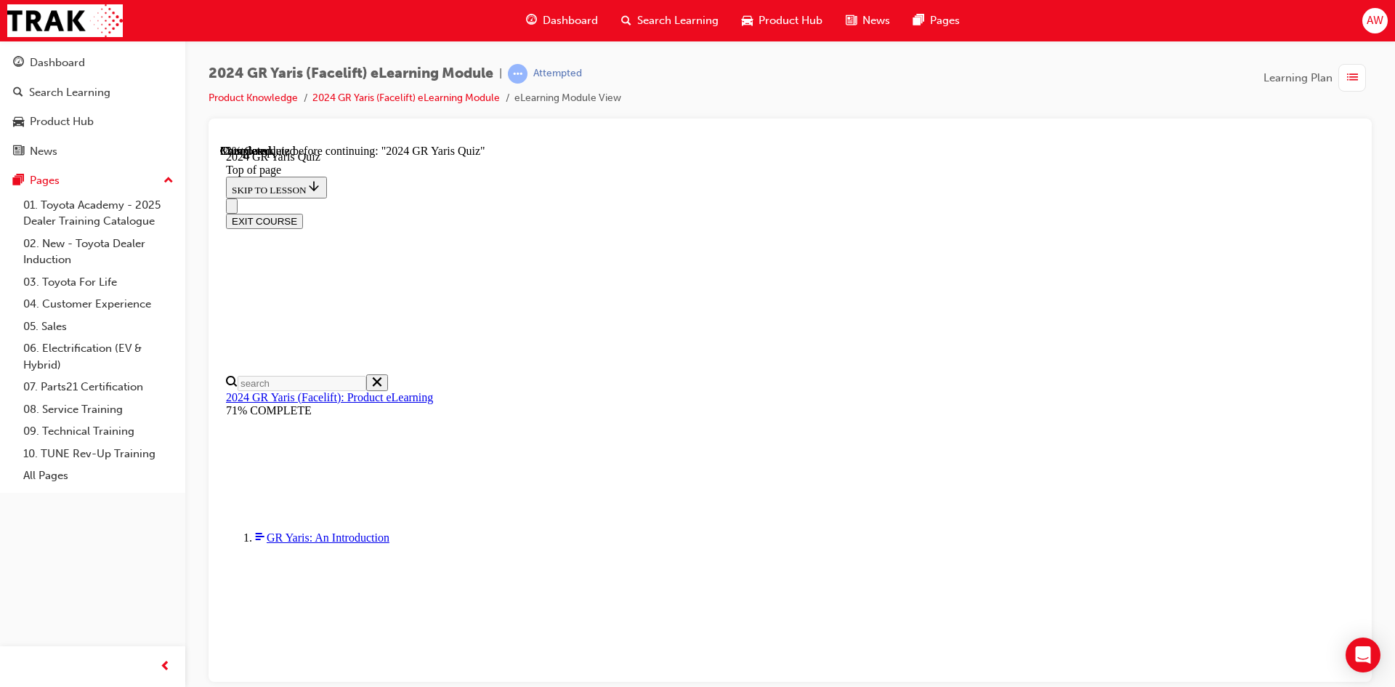
scroll to position [363, 0]
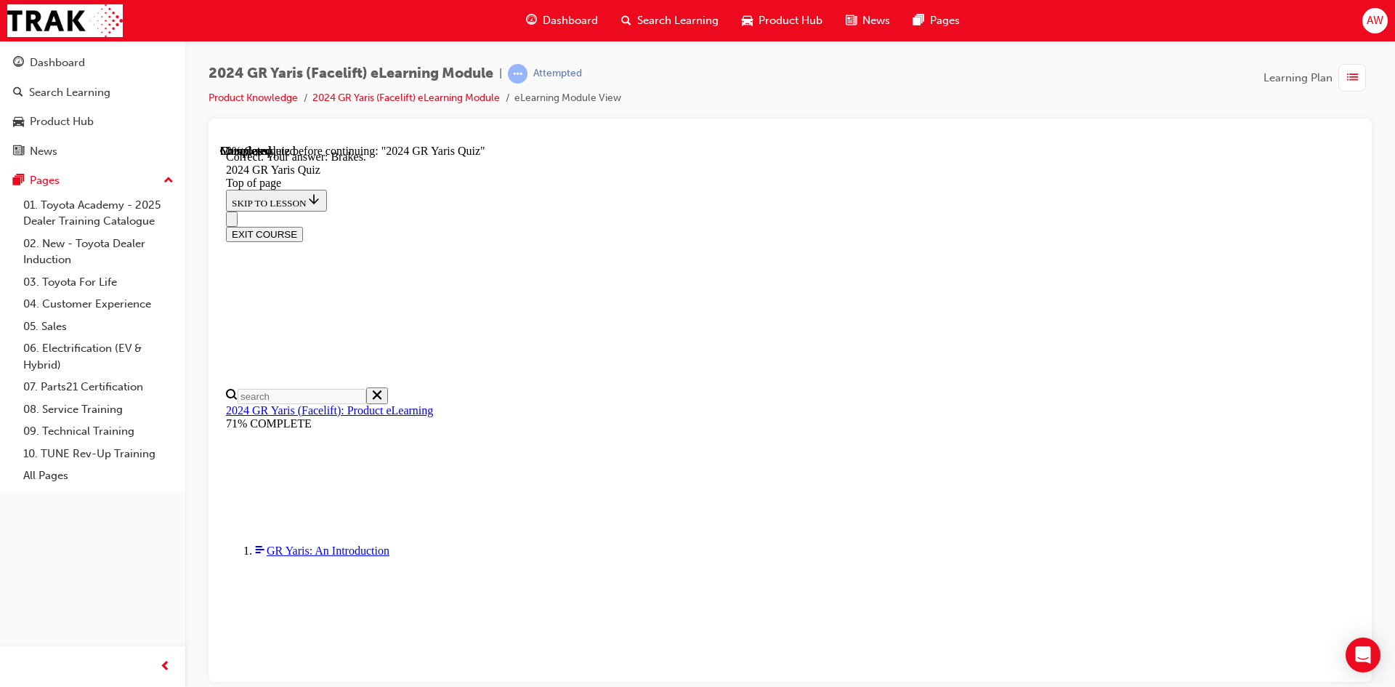
scroll to position [526, 0]
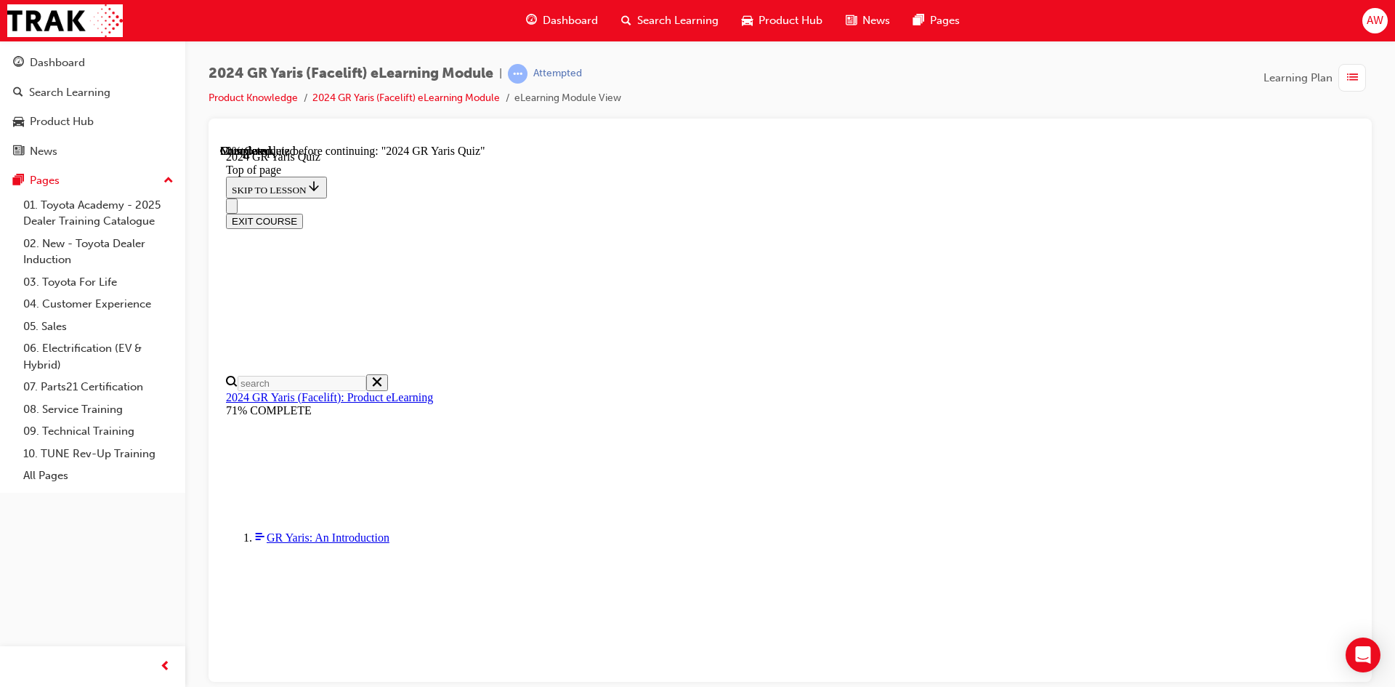
scroll to position [218, 0]
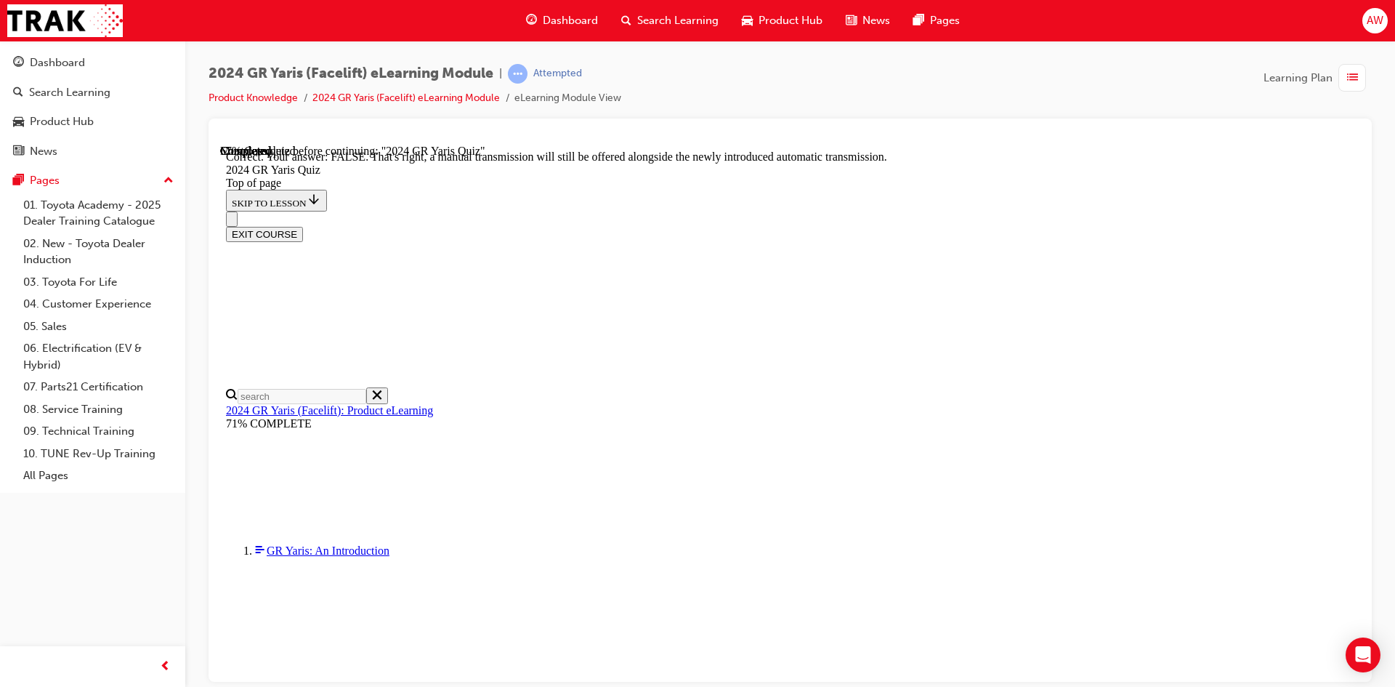
scroll to position [517, 0]
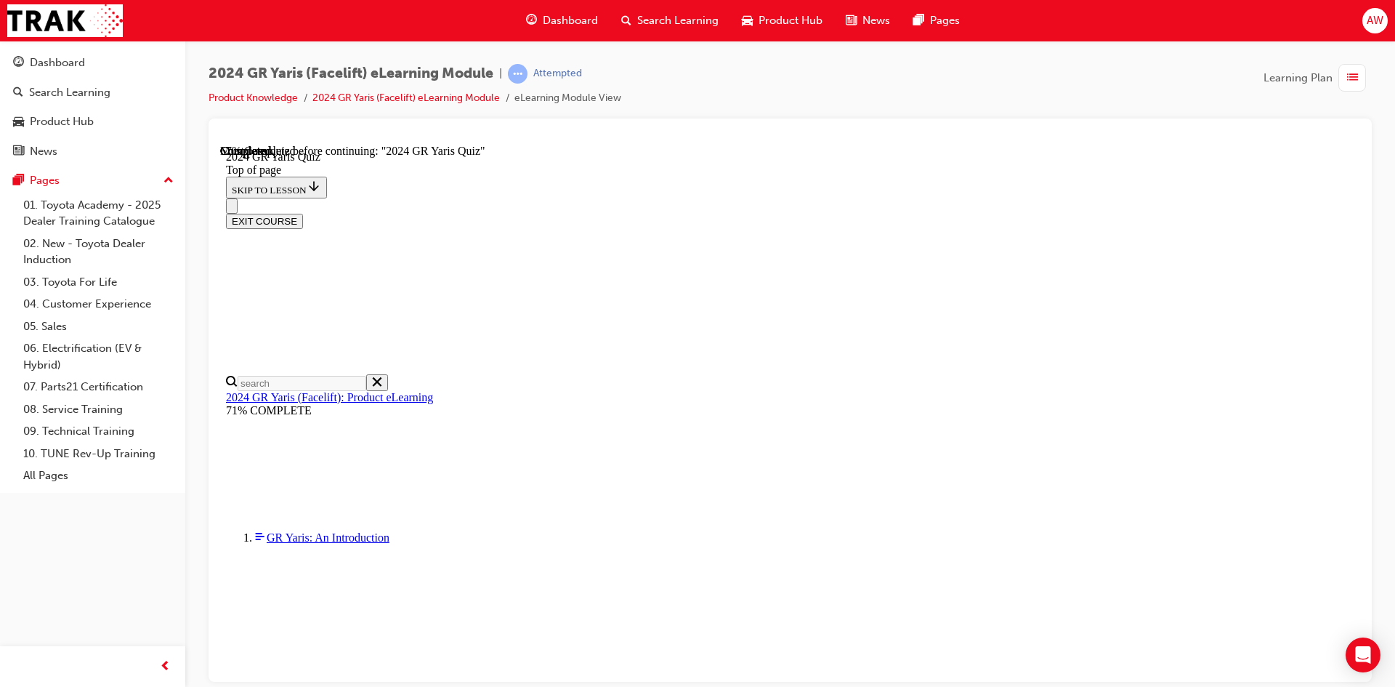
scroll to position [363, 0]
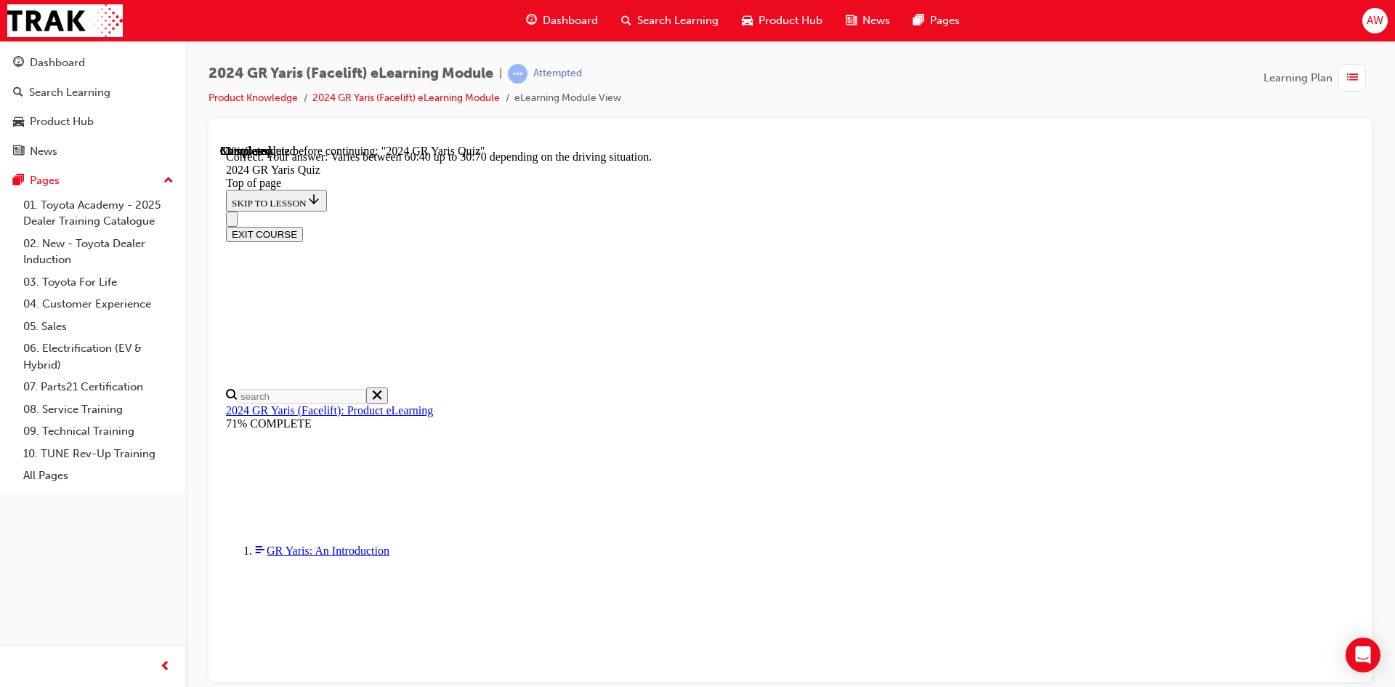
scroll to position [559, 0]
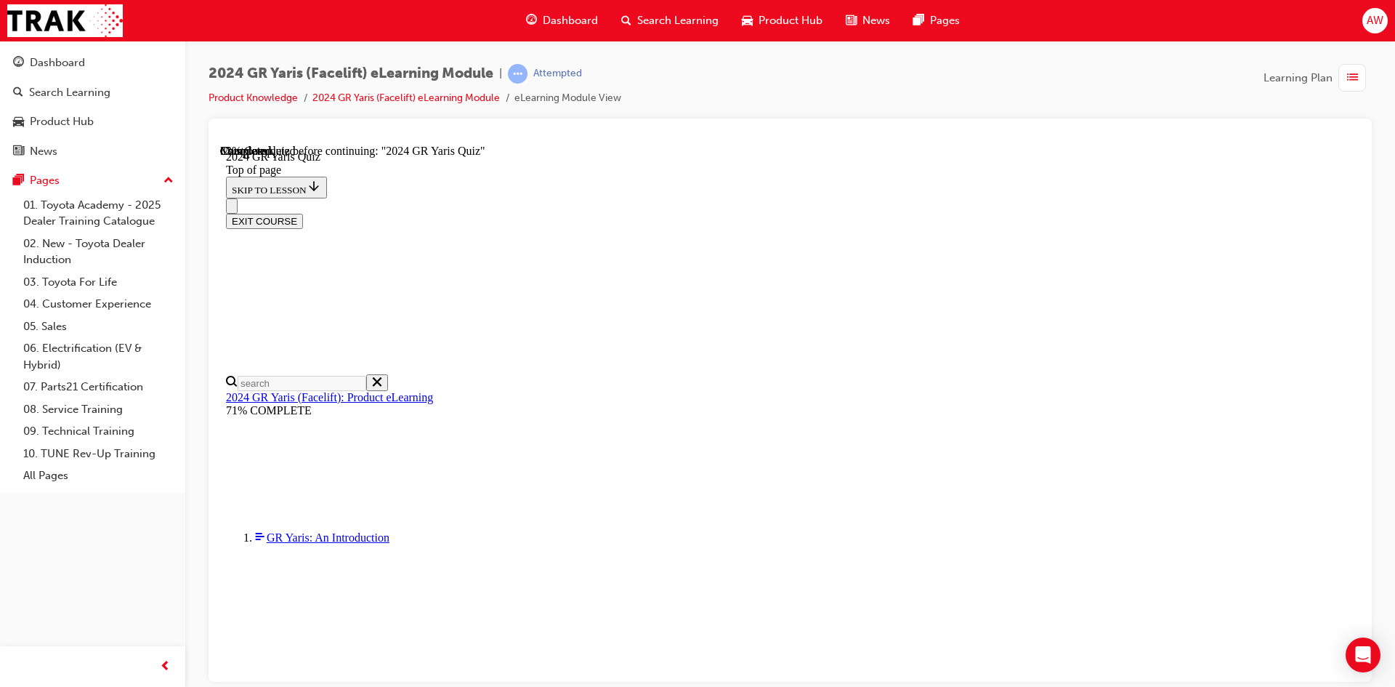
scroll to position [436, 0]
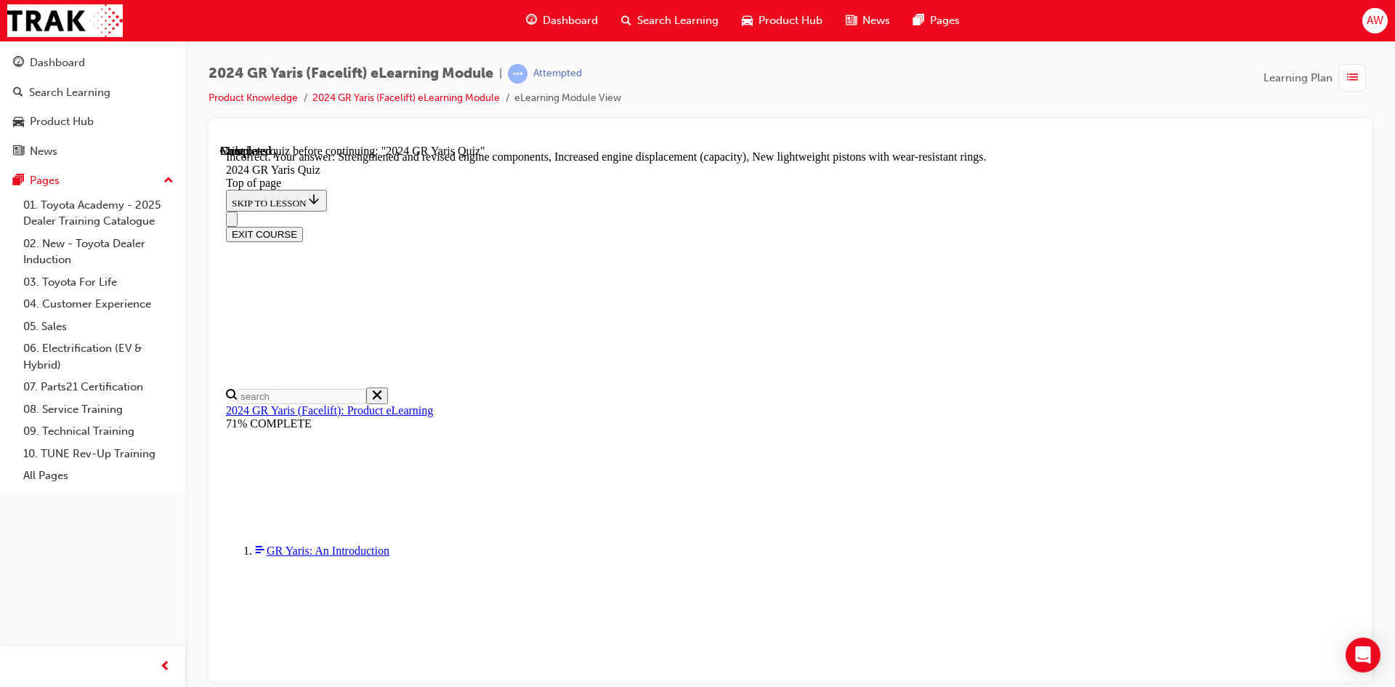
scroll to position [561, 0]
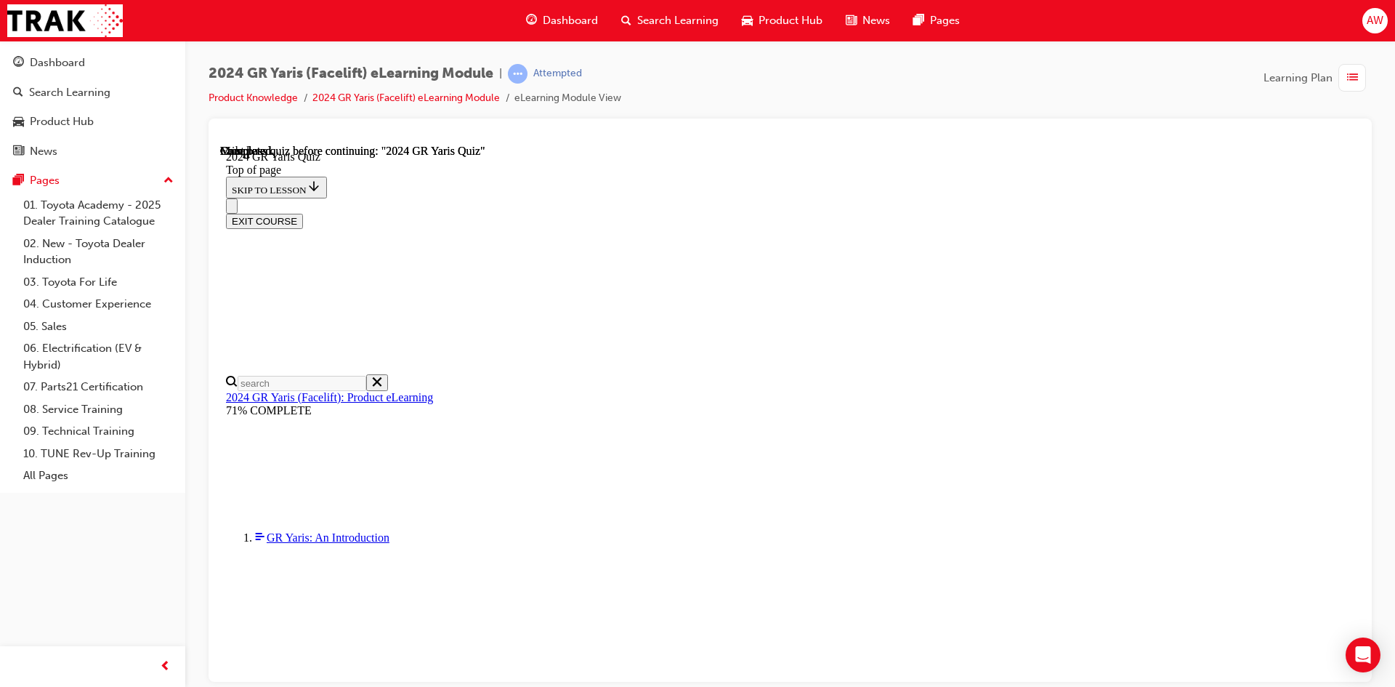
scroll to position [259, 0]
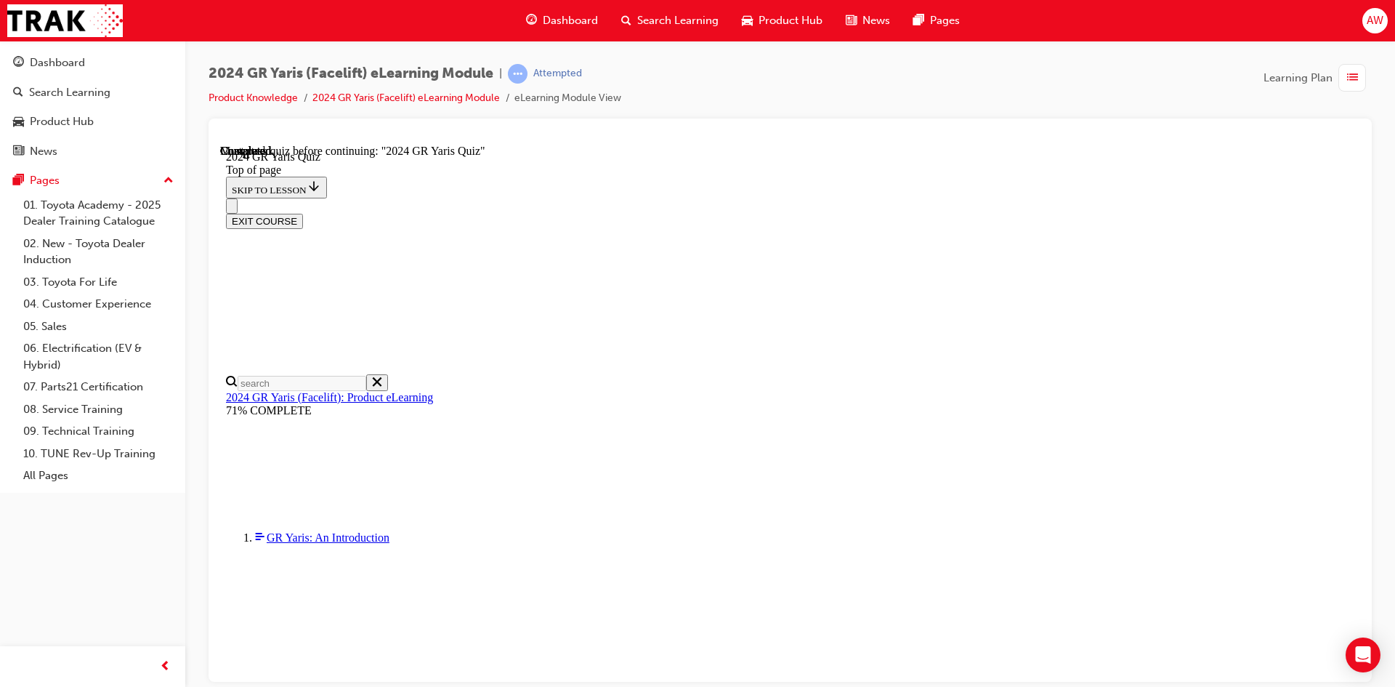
drag, startPoint x: 886, startPoint y: 579, endPoint x: 873, endPoint y: 572, distance: 15.6
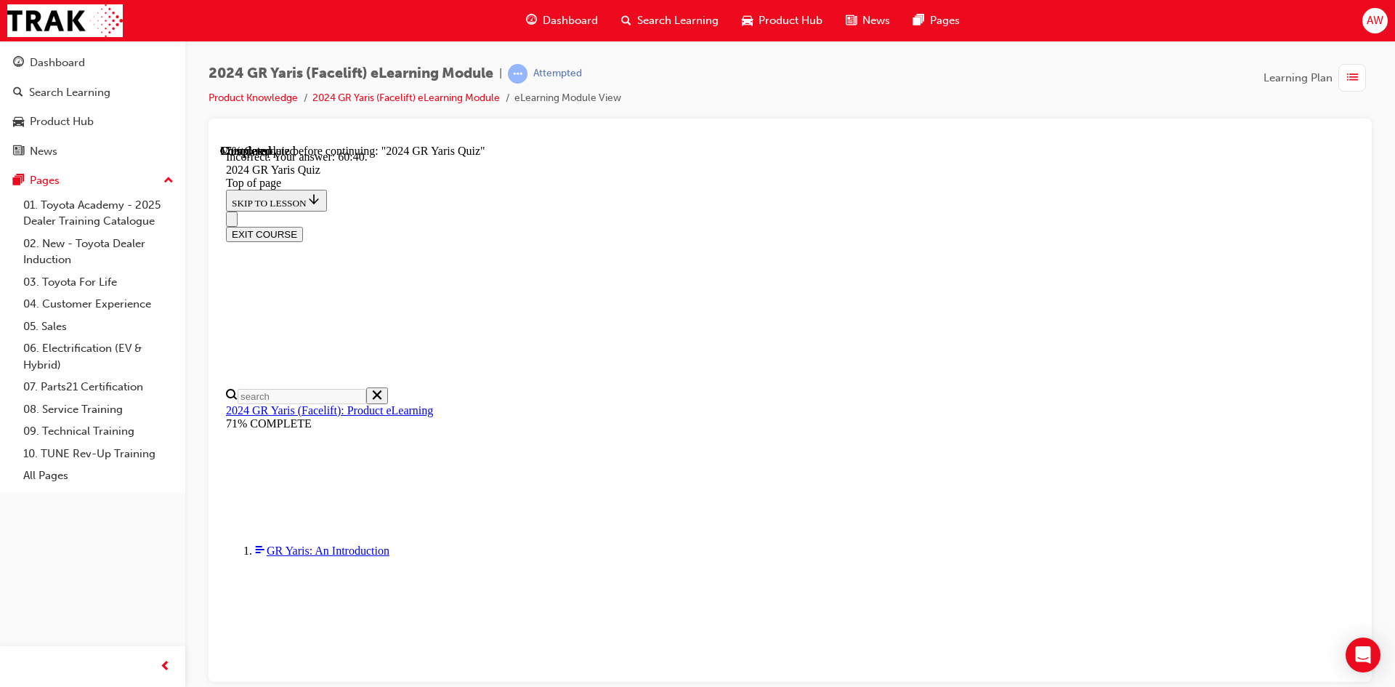
scroll to position [559, 0]
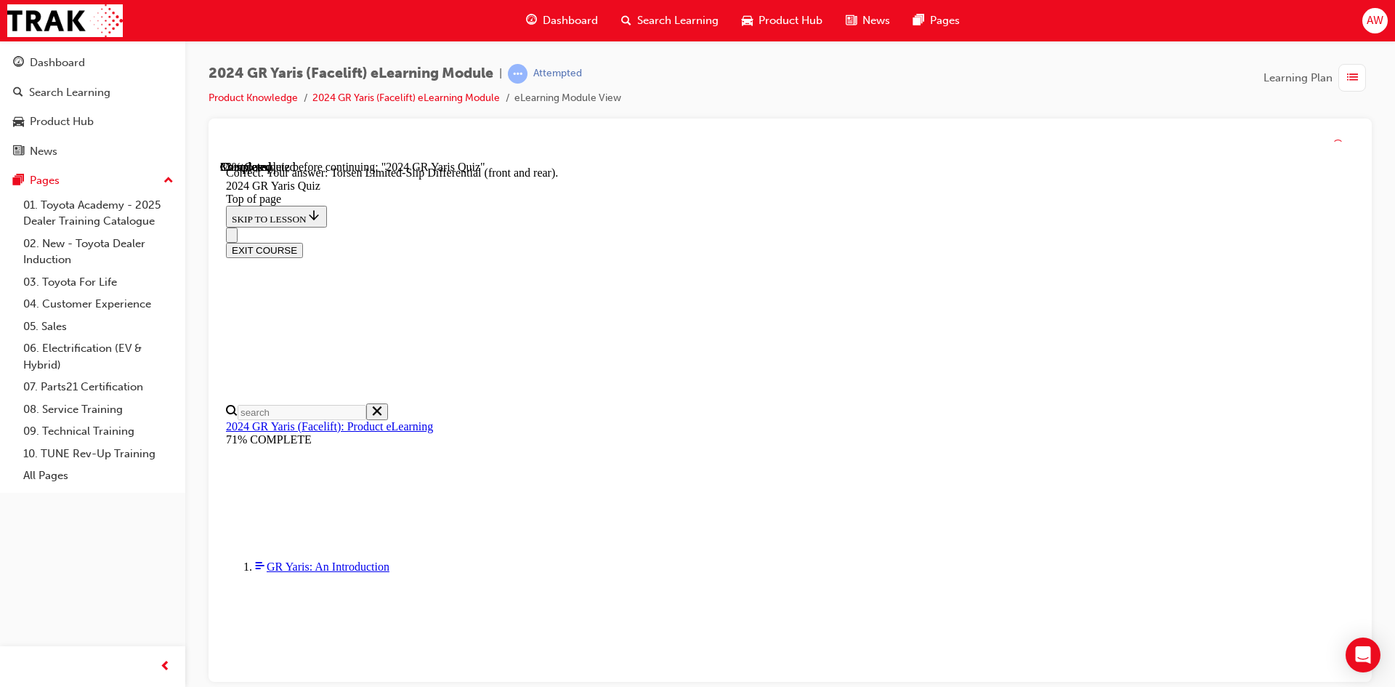
scroll to position [584, 0]
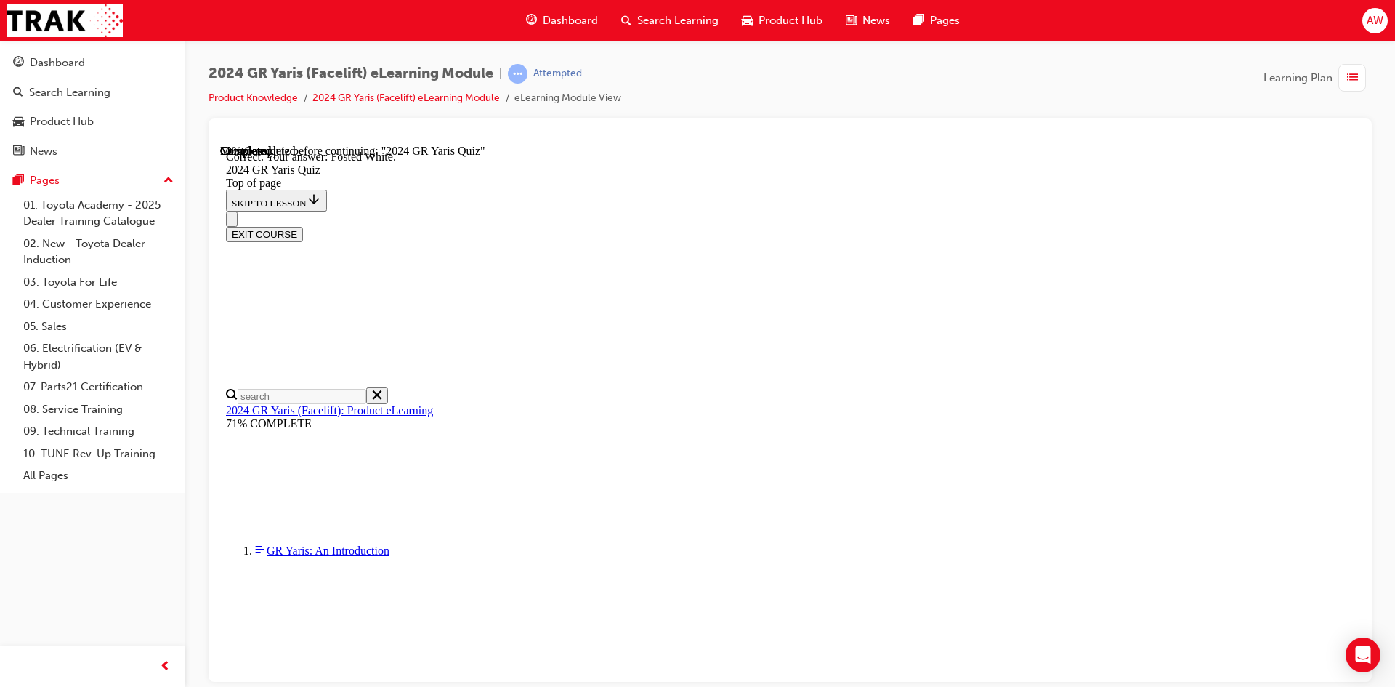
scroll to position [306, 0]
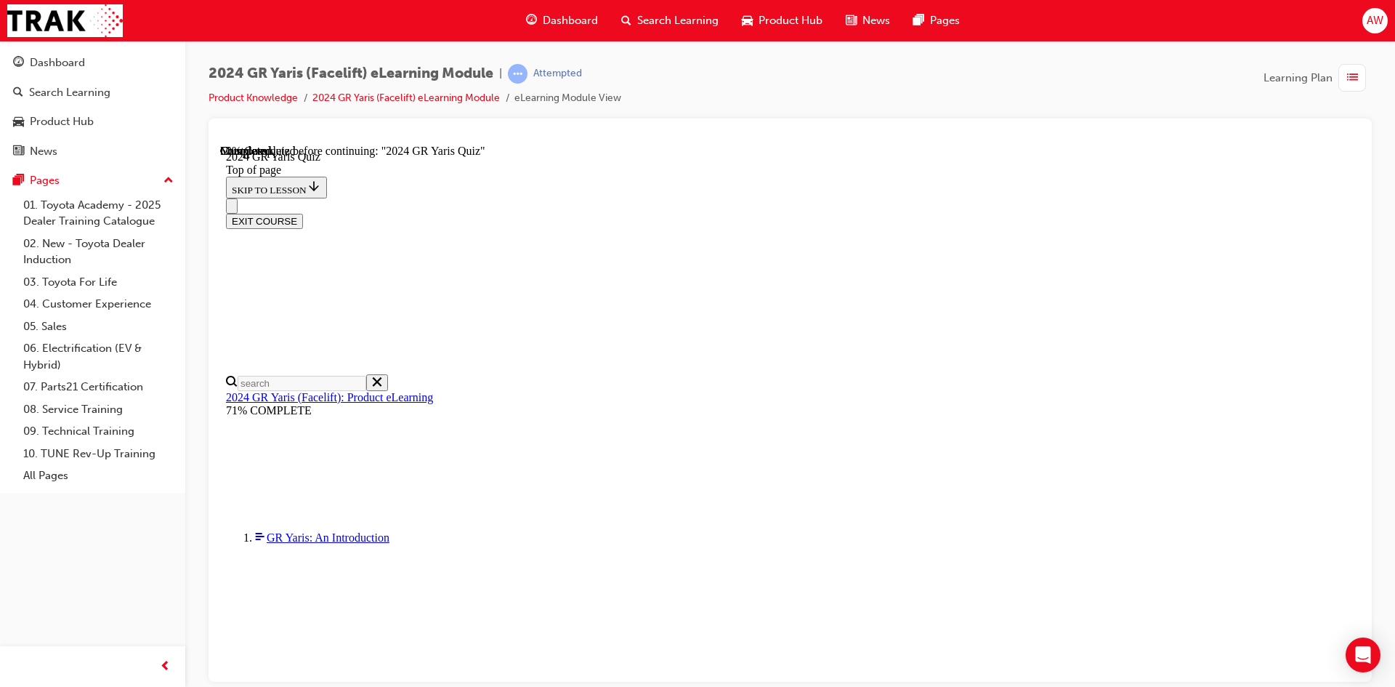
scroll to position [145, 0]
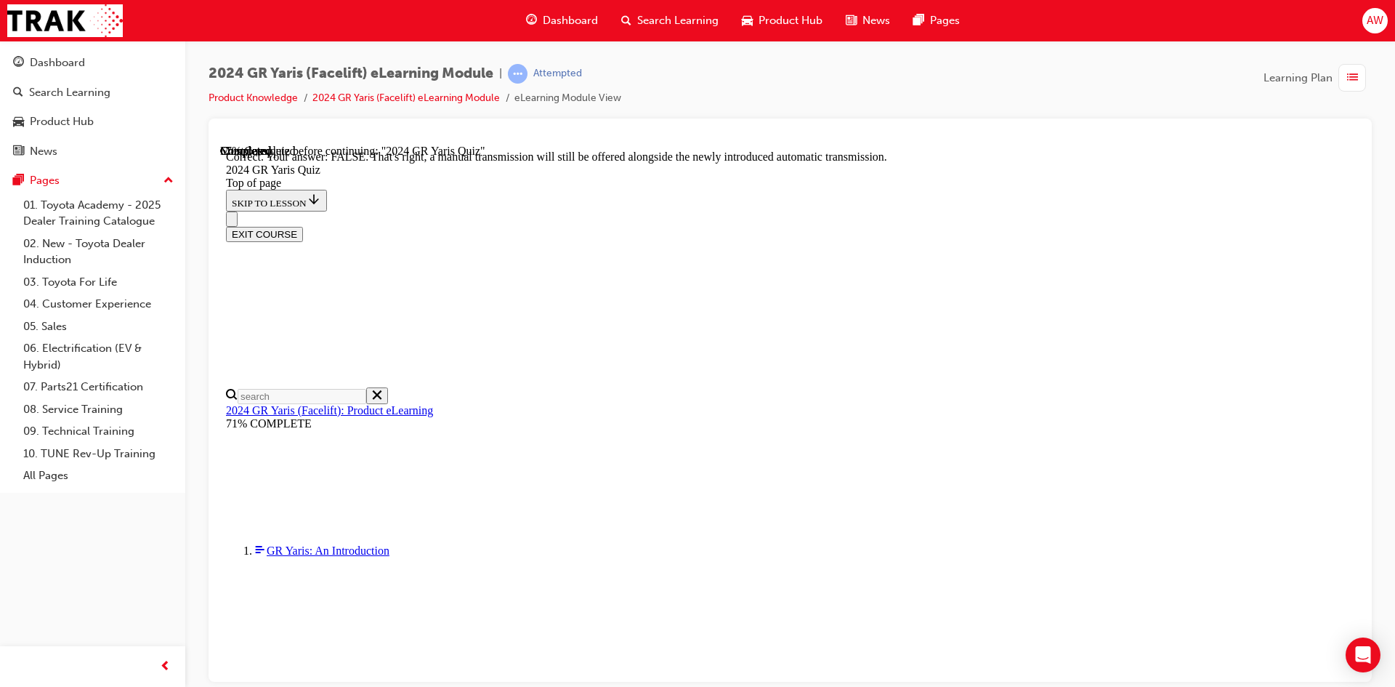
scroll to position [517, 0]
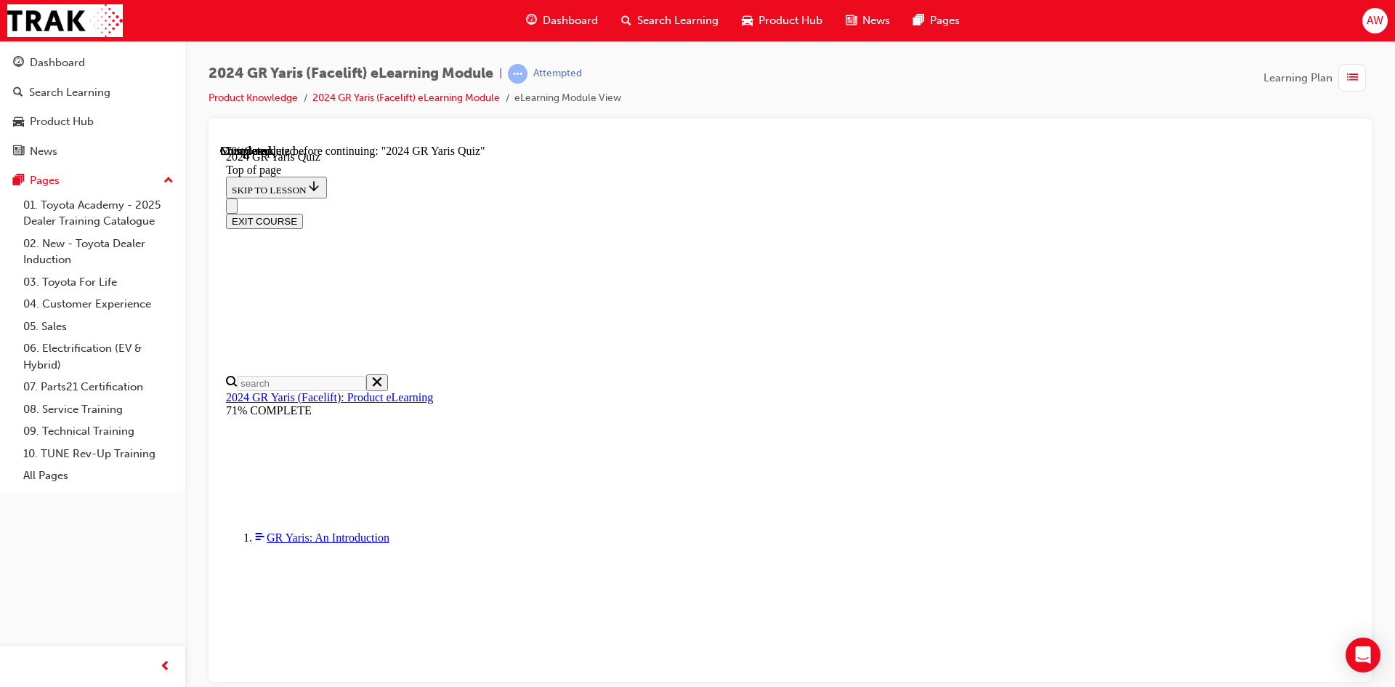
scroll to position [291, 0]
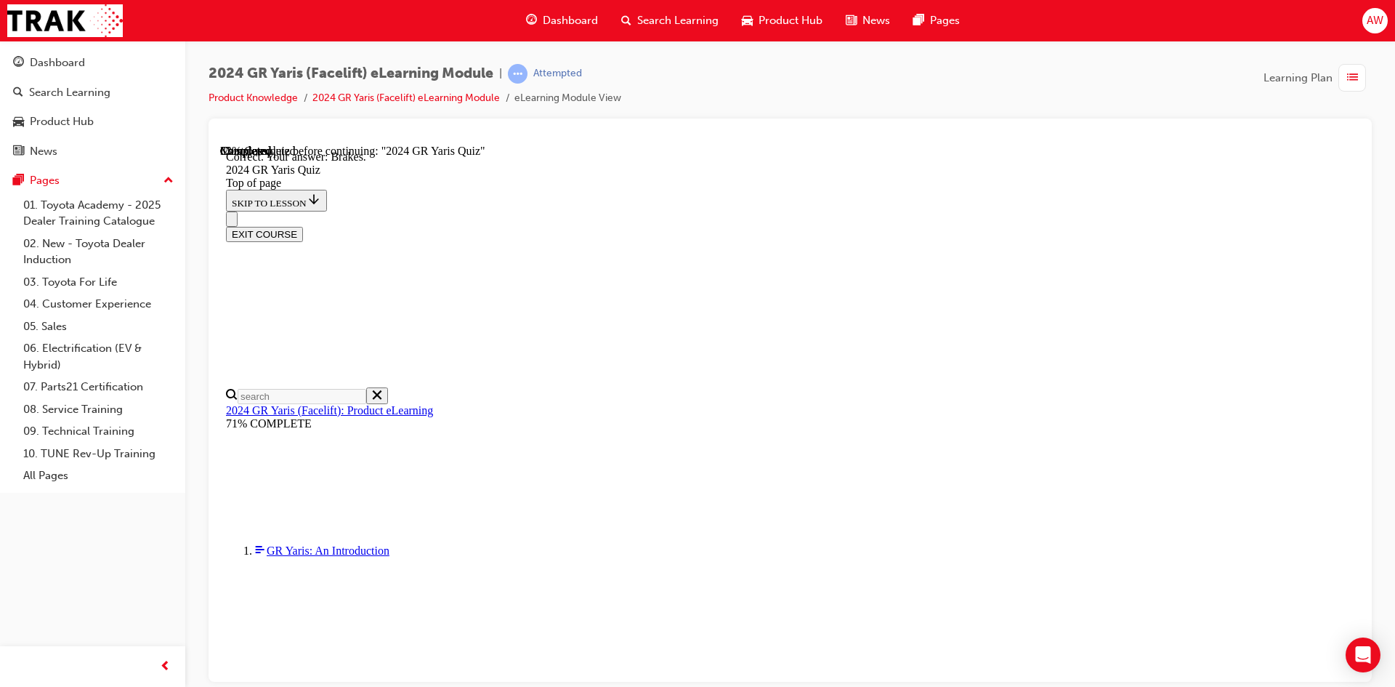
scroll to position [526, 0]
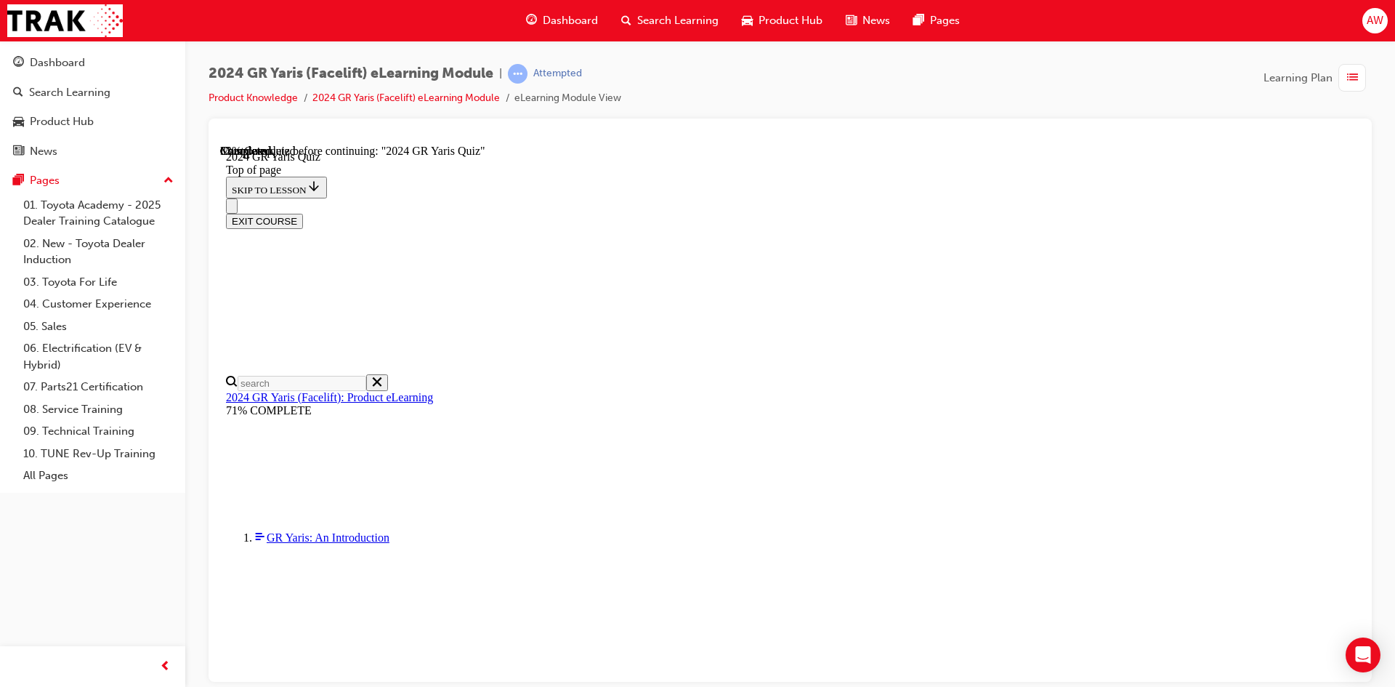
scroll to position [436, 0]
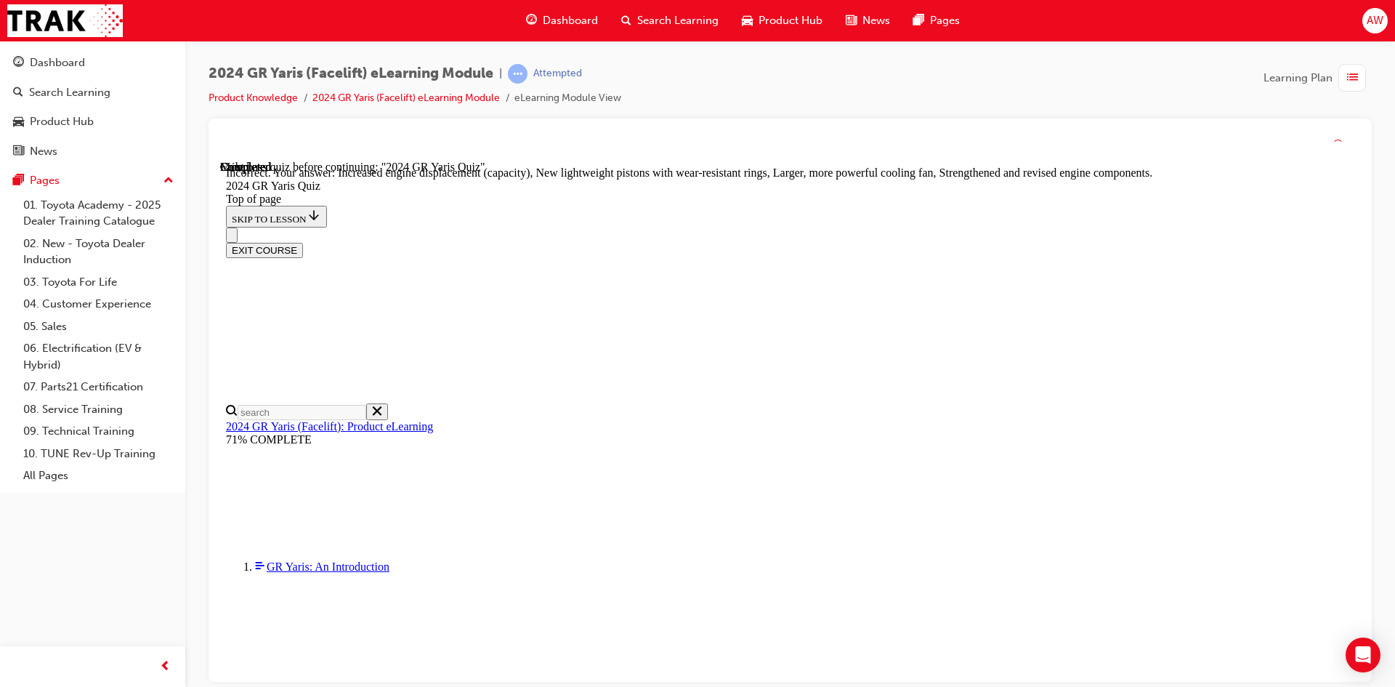
scroll to position [561, 0]
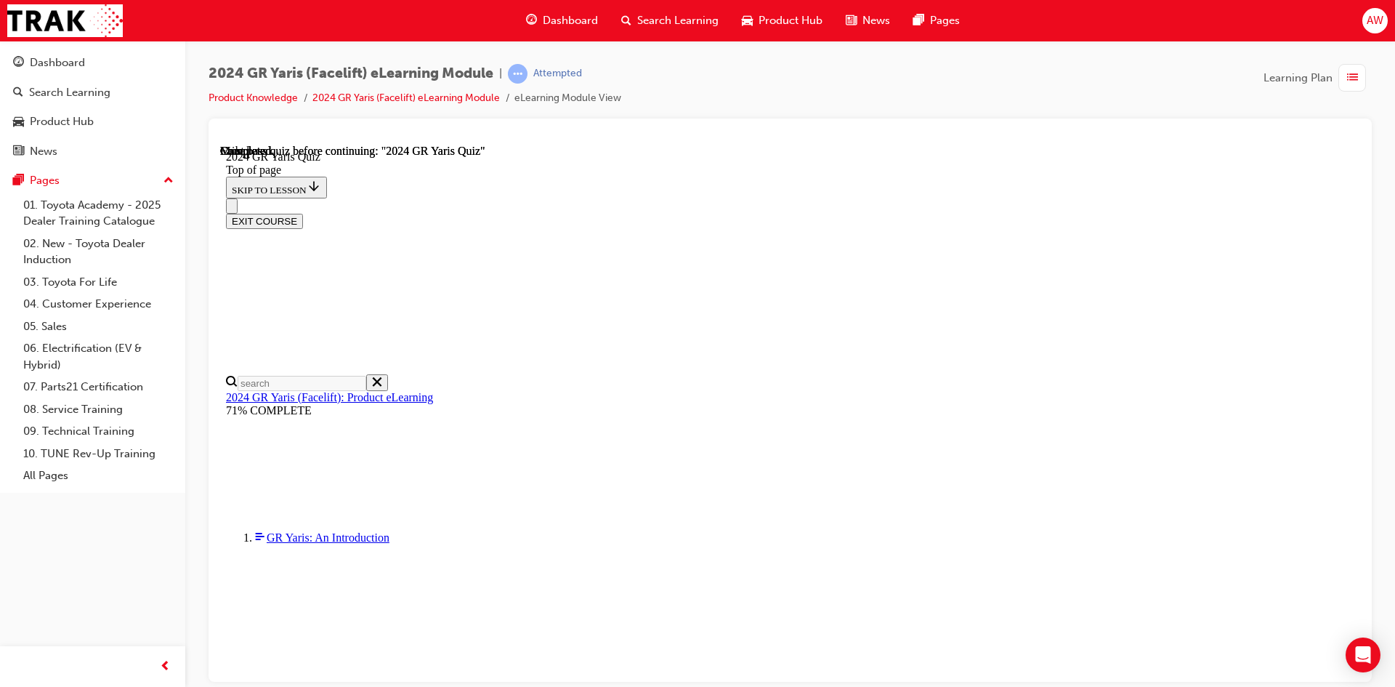
scroll to position [259, 0]
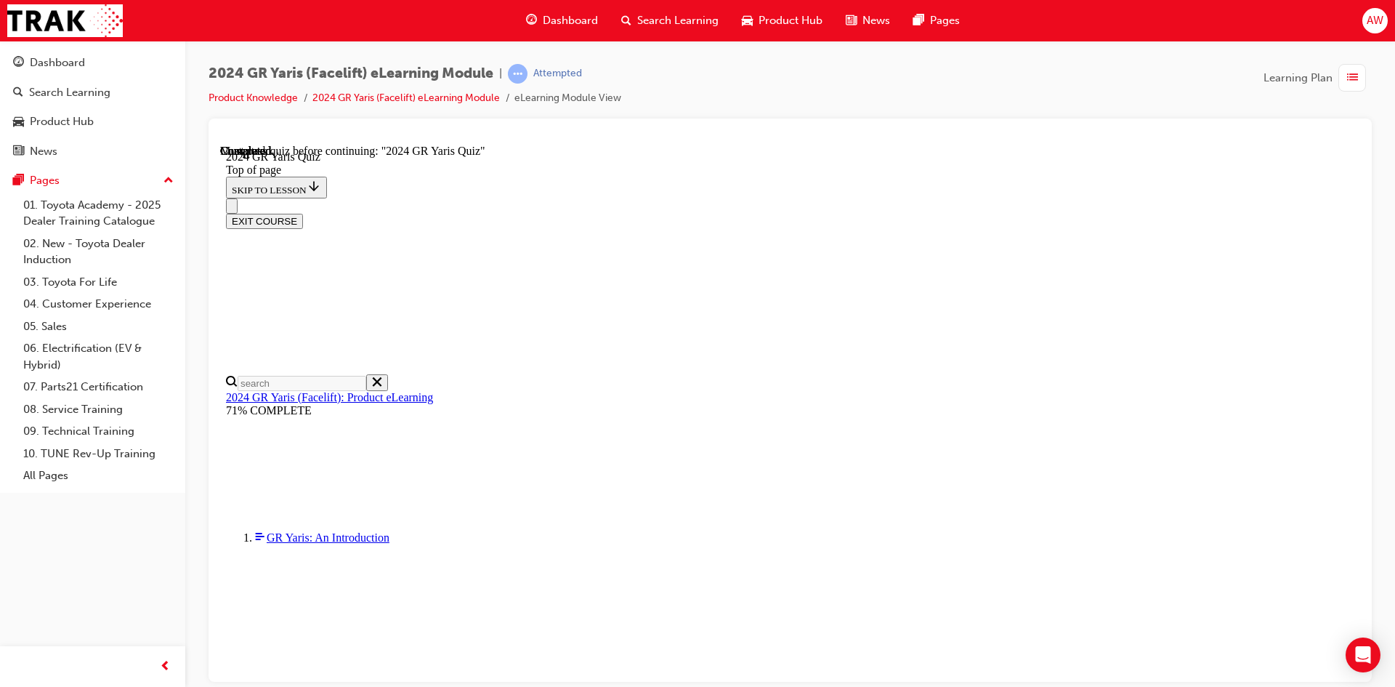
scroll to position [413, 0]
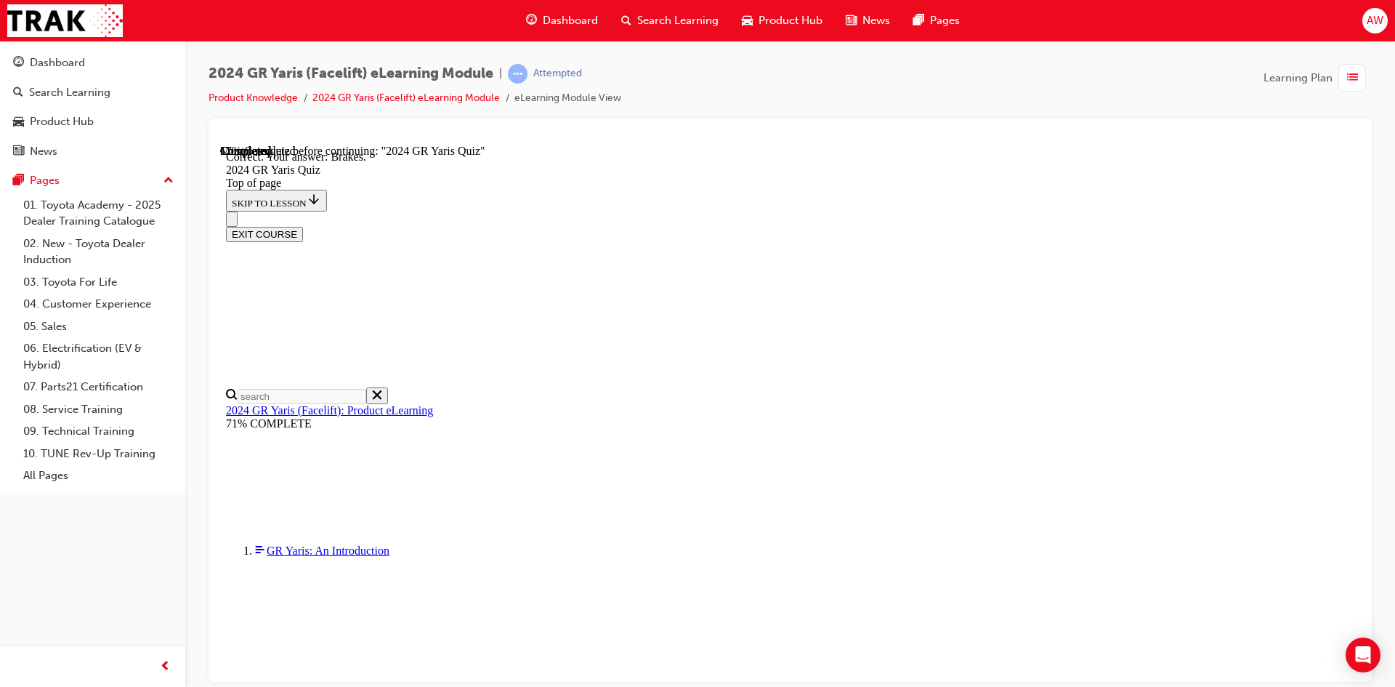
scroll to position [526, 0]
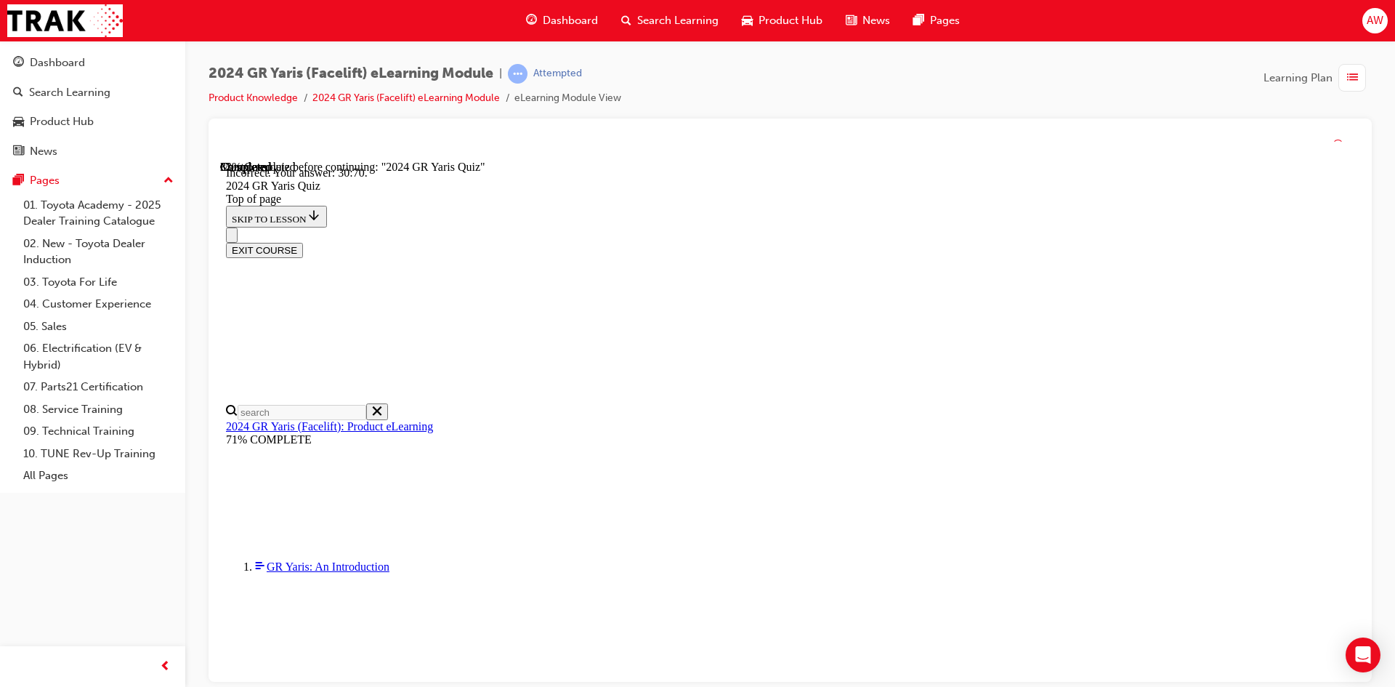
scroll to position [559, 0]
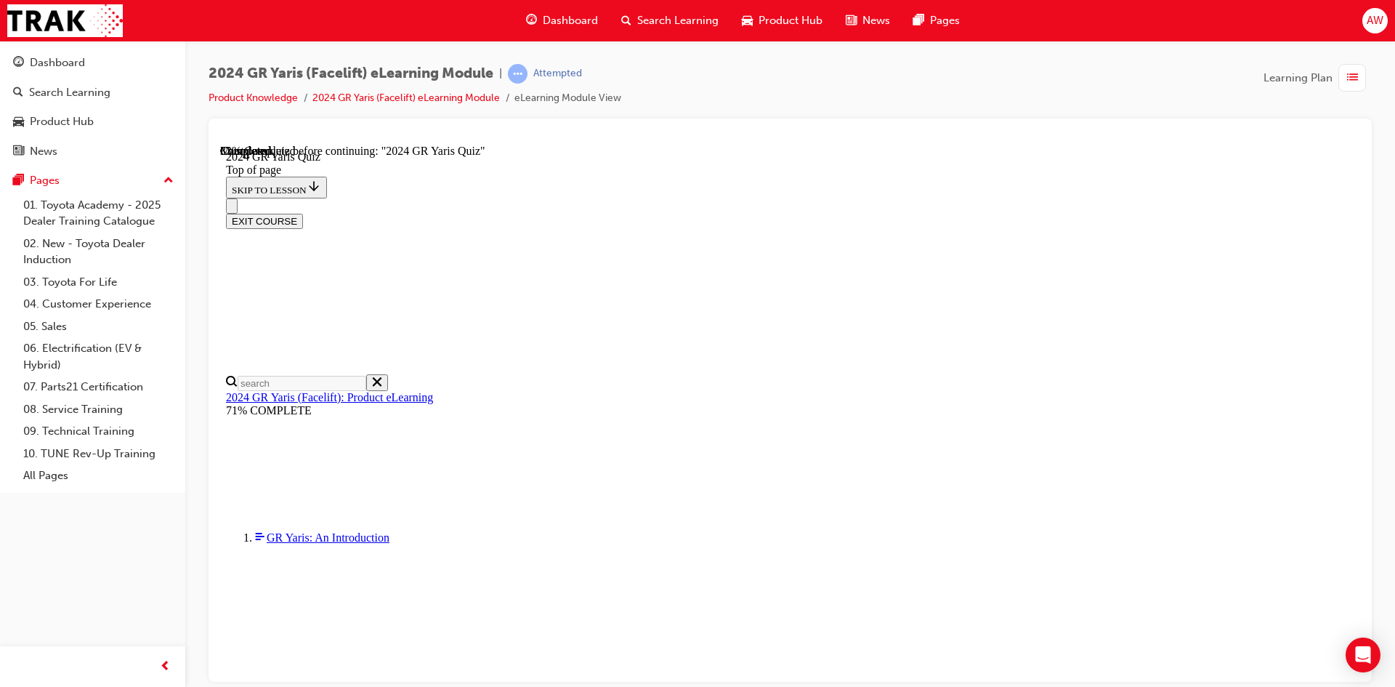
scroll to position [218, 0]
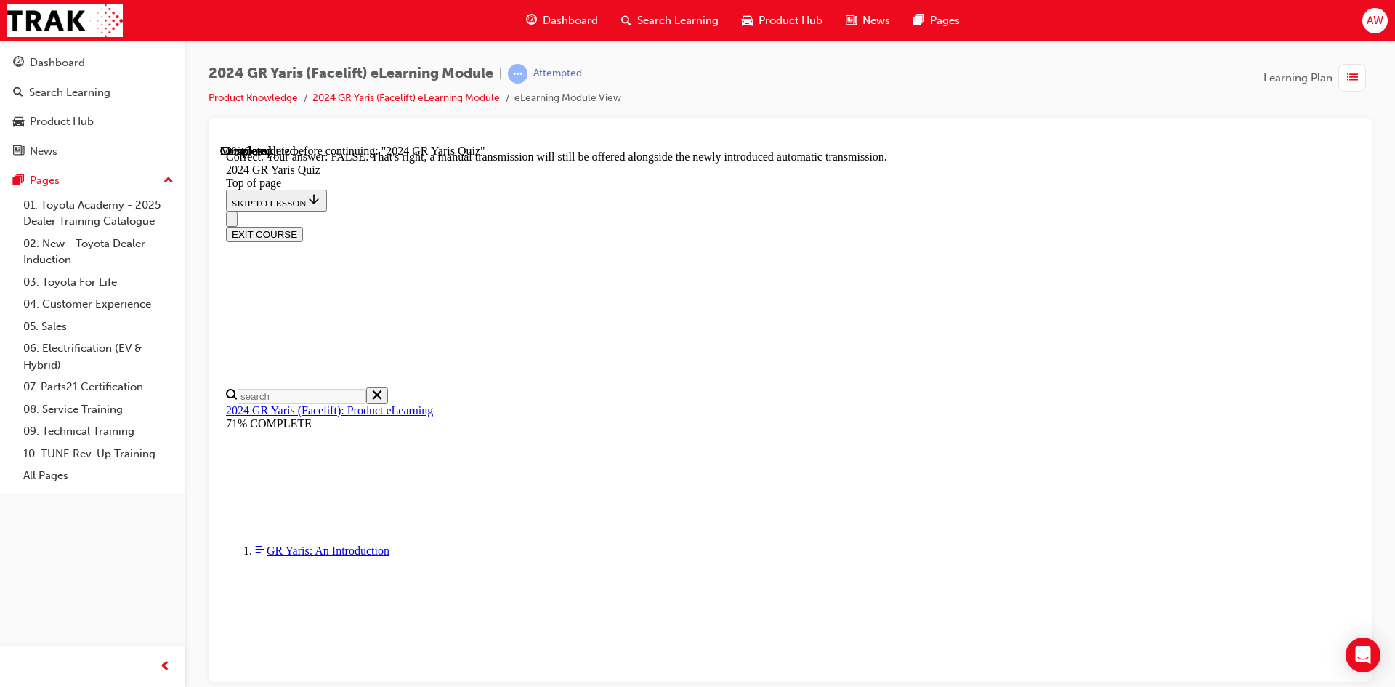
scroll to position [517, 0]
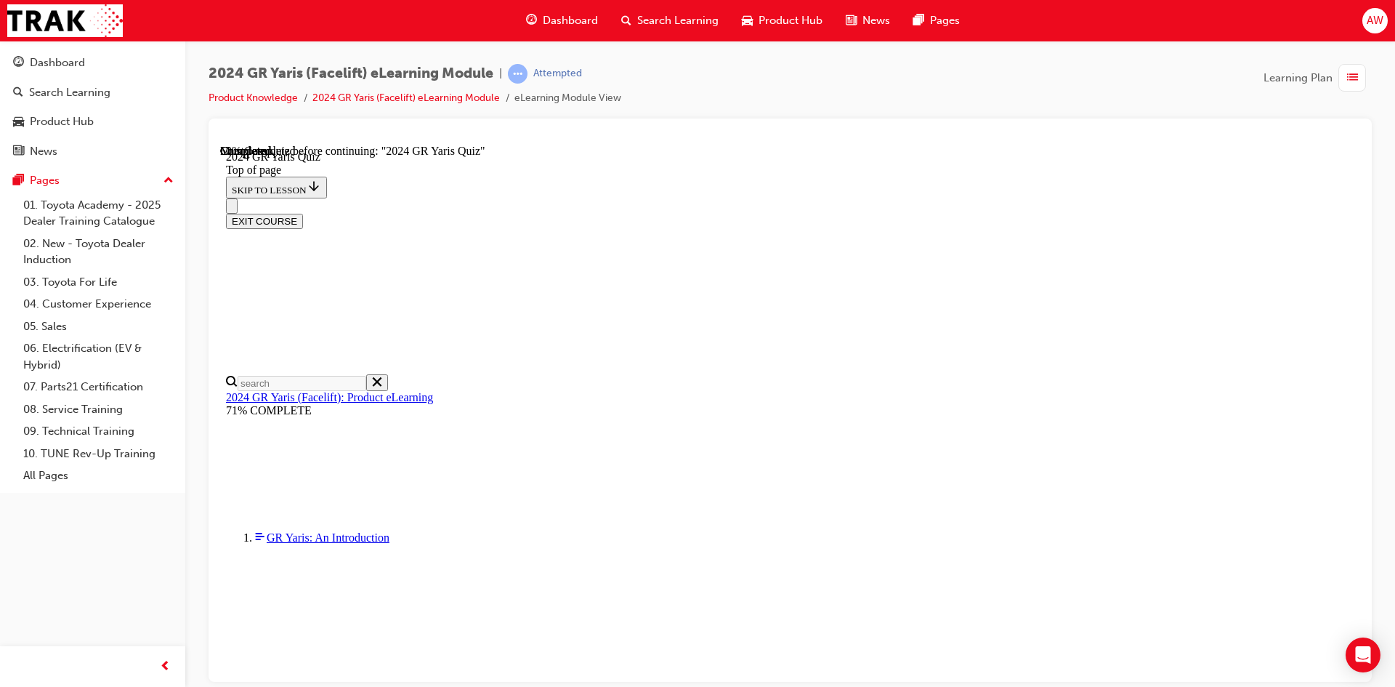
scroll to position [363, 0]
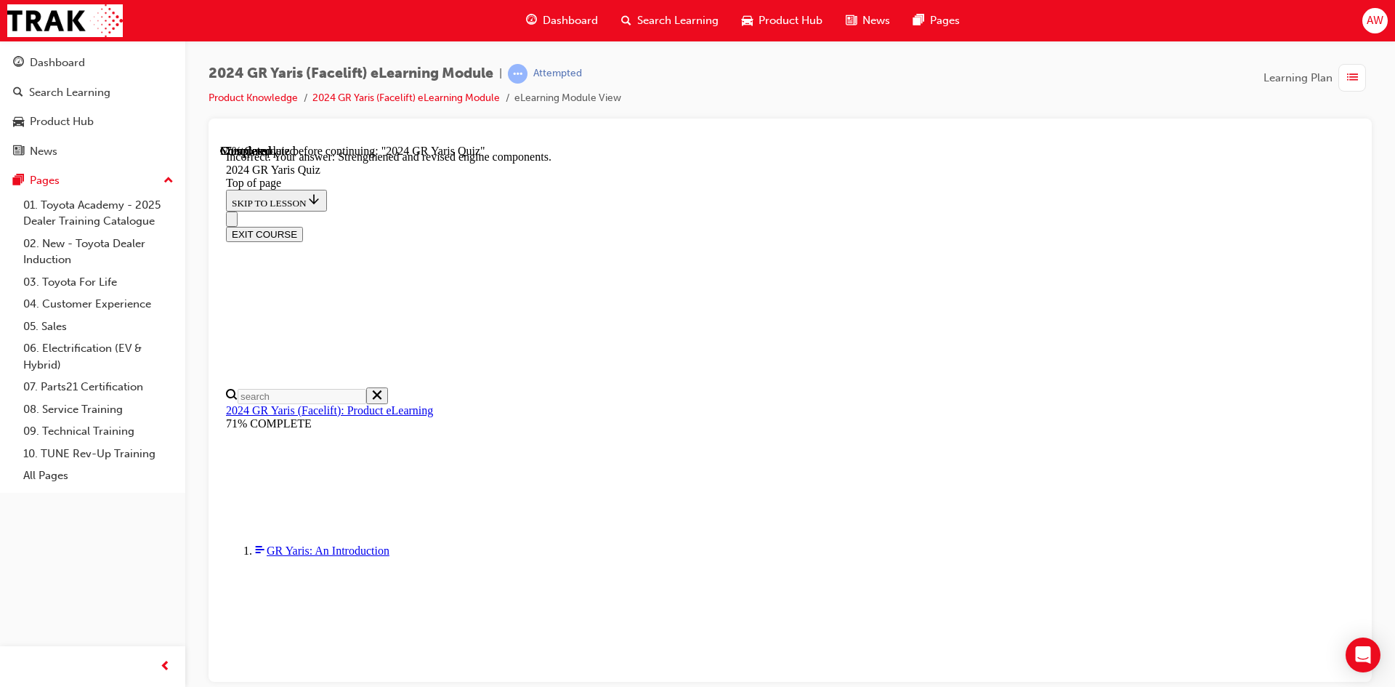
scroll to position [561, 0]
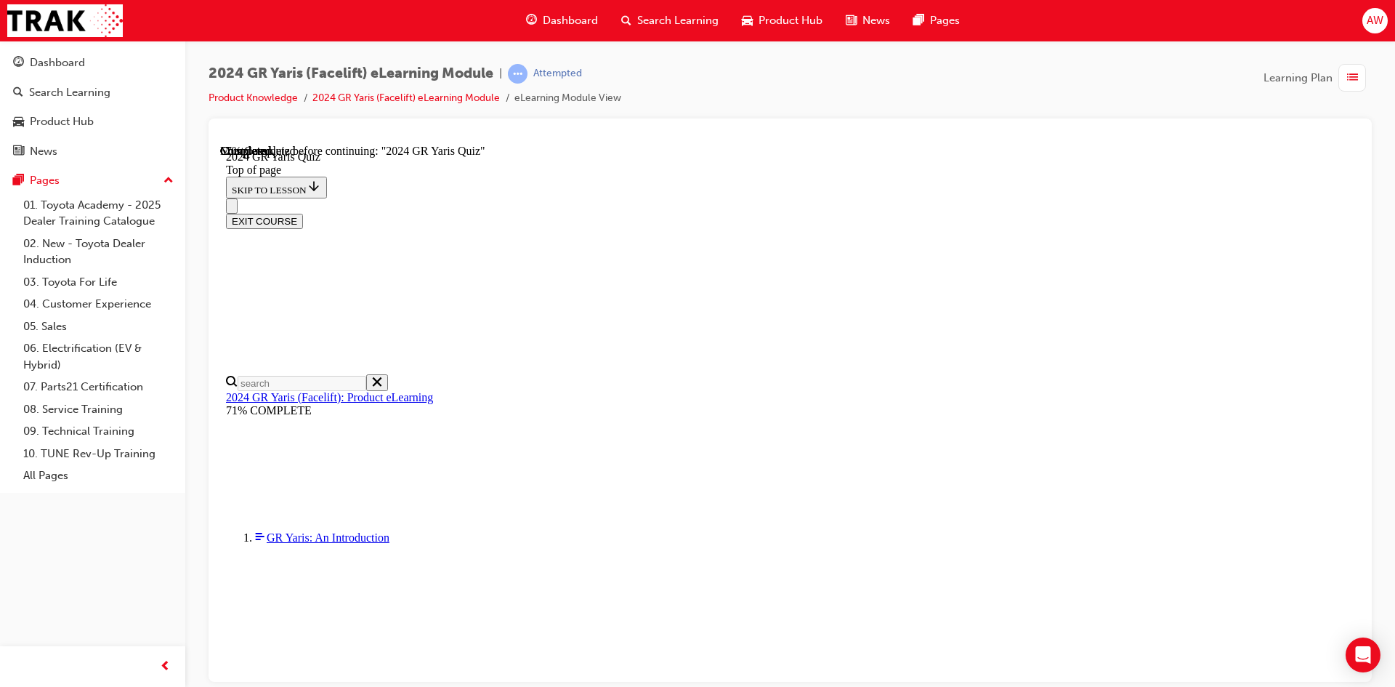
scroll to position [218, 0]
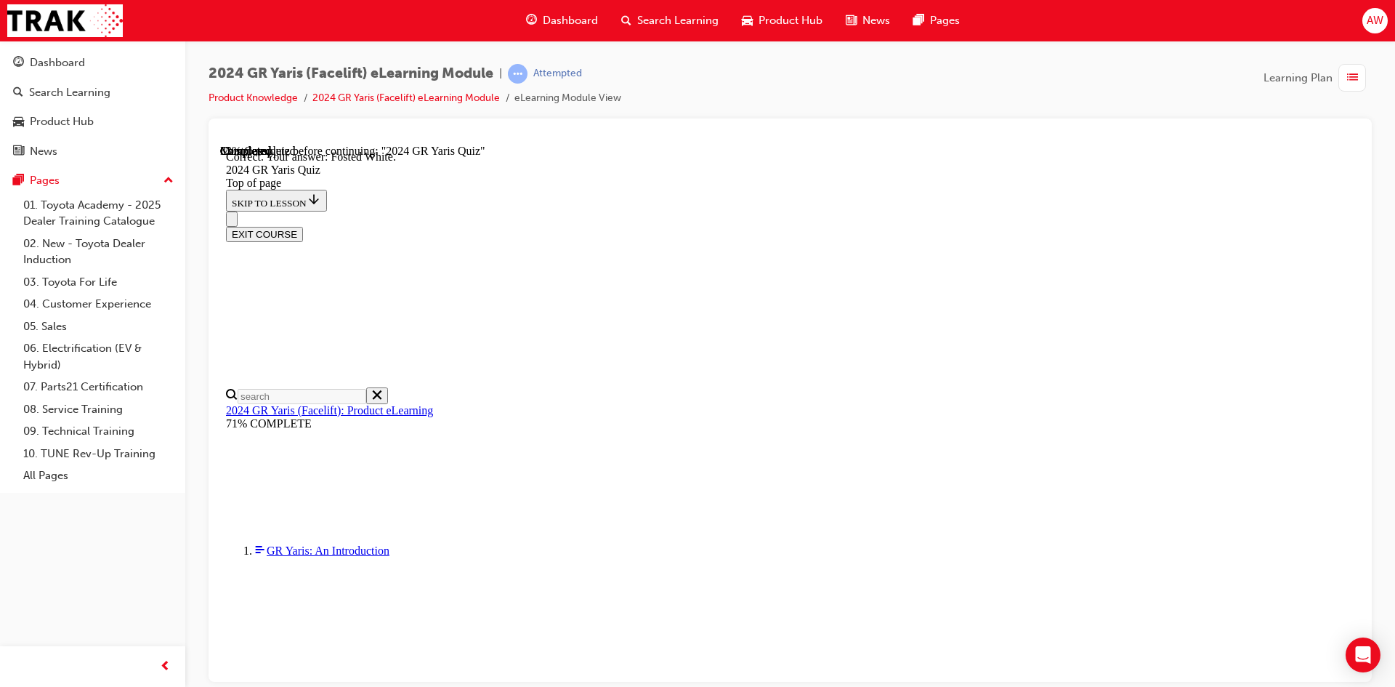
scroll to position [306, 0]
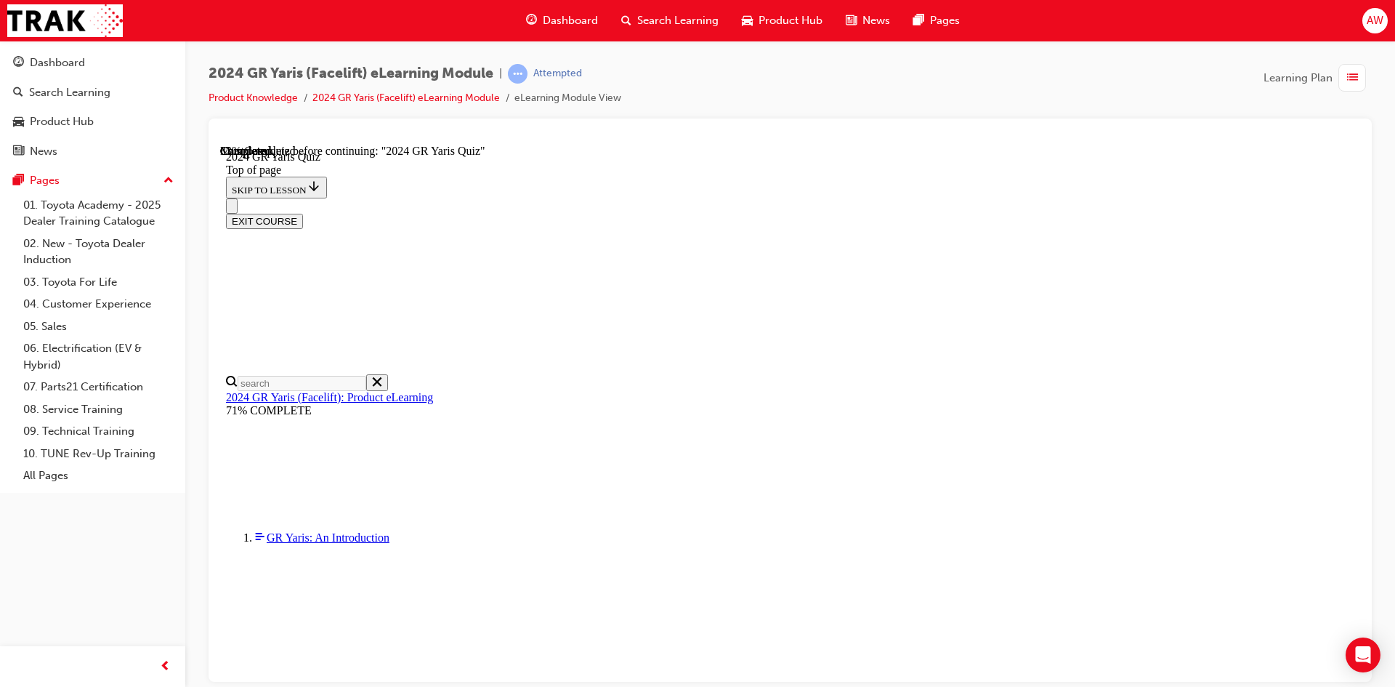
scroll to position [435, 0]
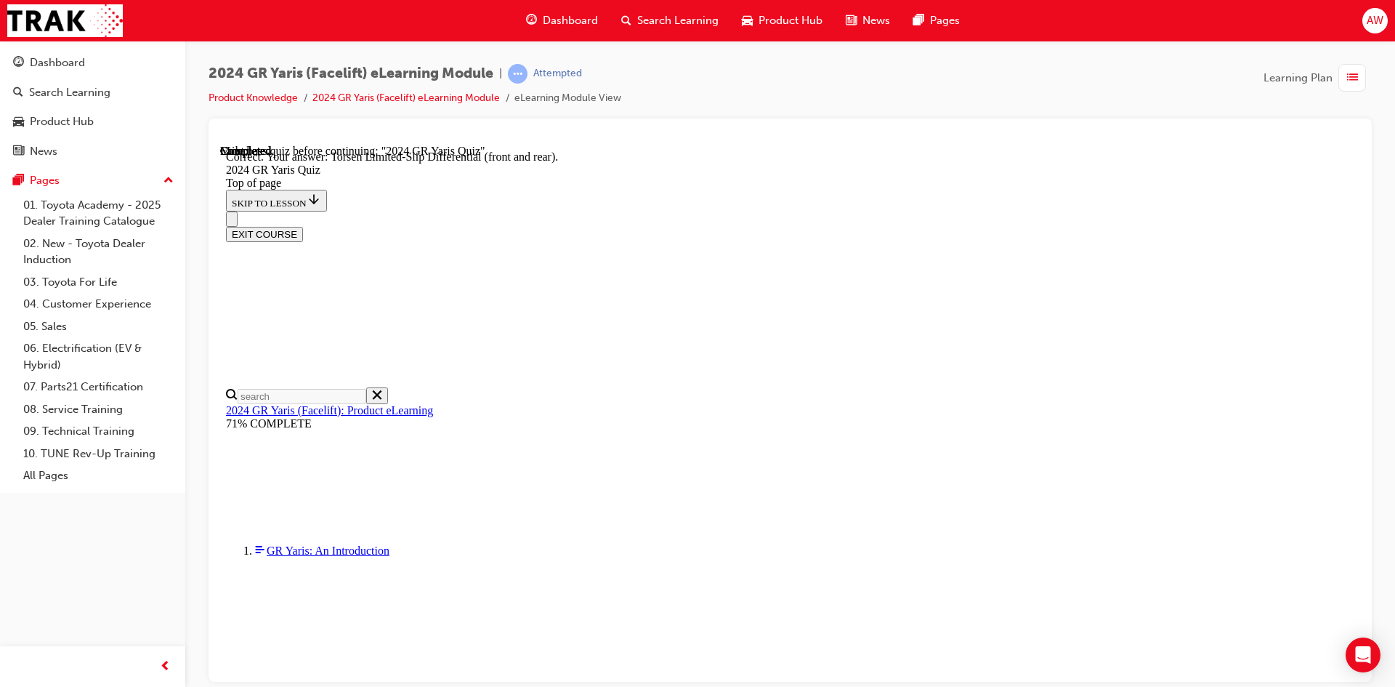
scroll to position [584, 0]
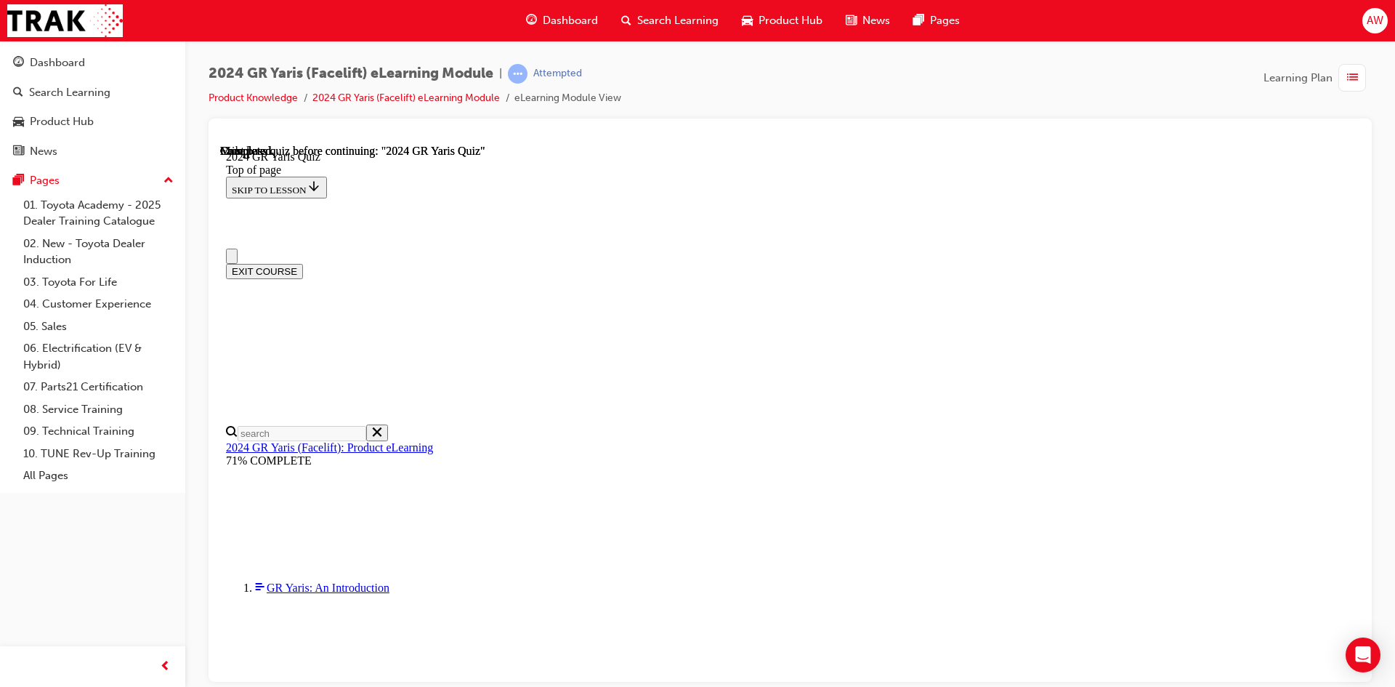
scroll to position [259, 0]
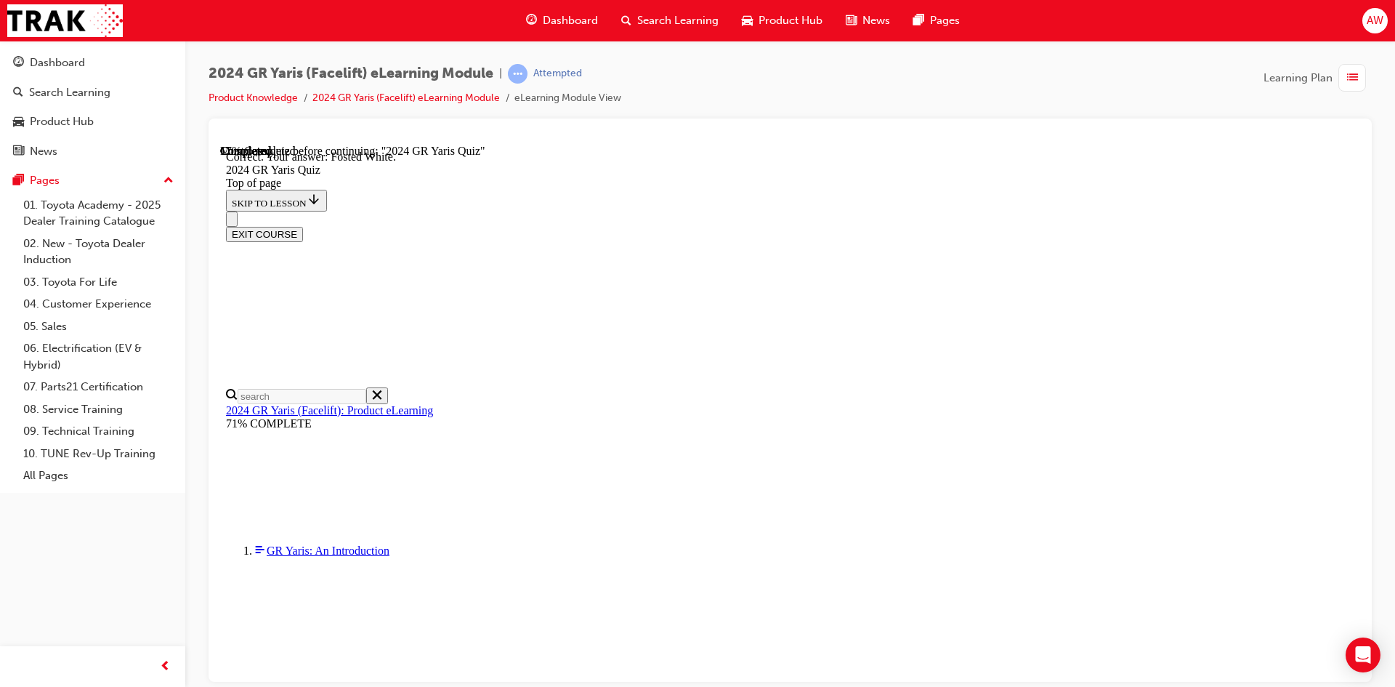
scroll to position [306, 0]
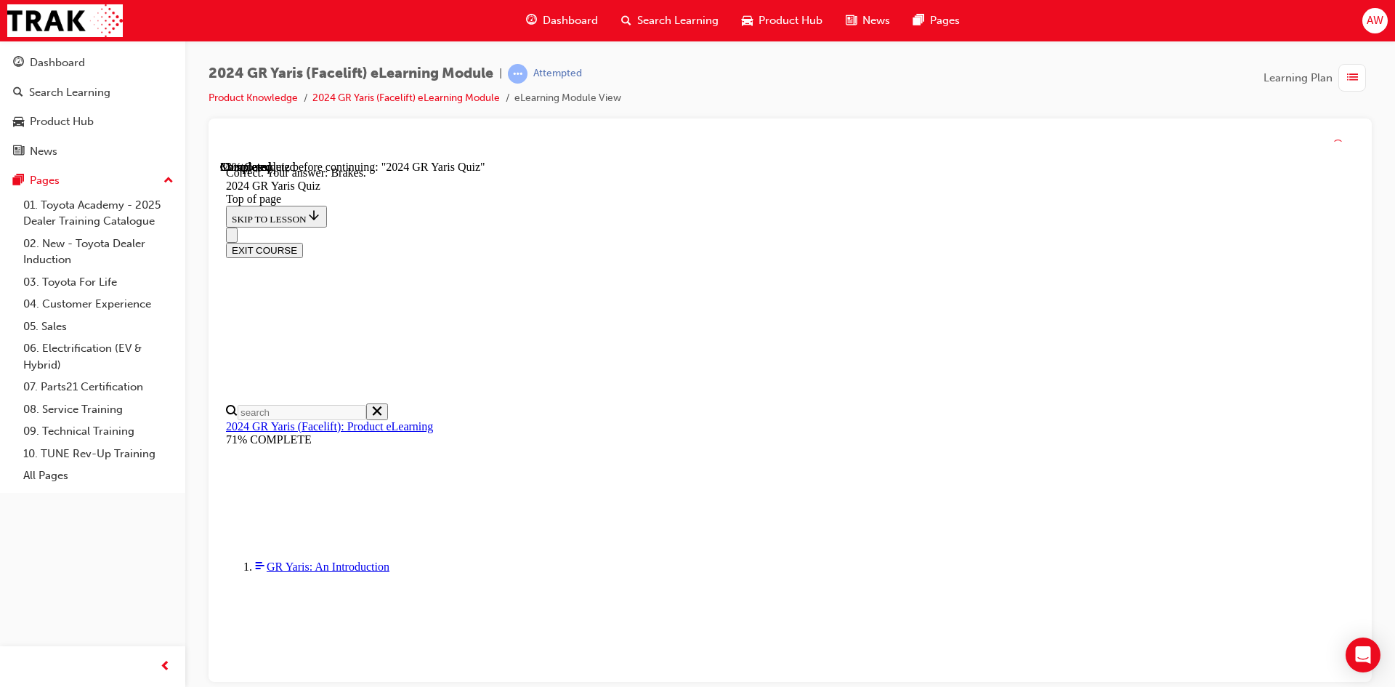
scroll to position [526, 0]
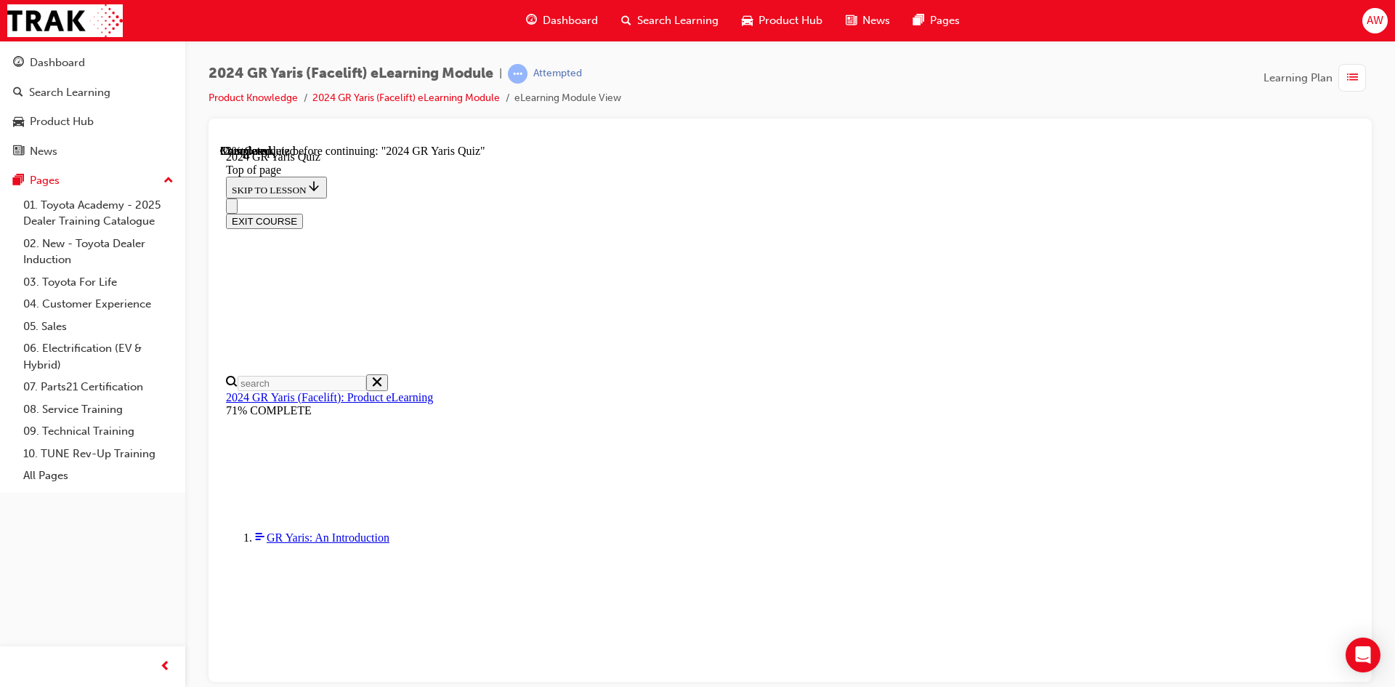
scroll to position [436, 0]
drag, startPoint x: 743, startPoint y: 411, endPoint x: 746, endPoint y: 418, distance: 7.8
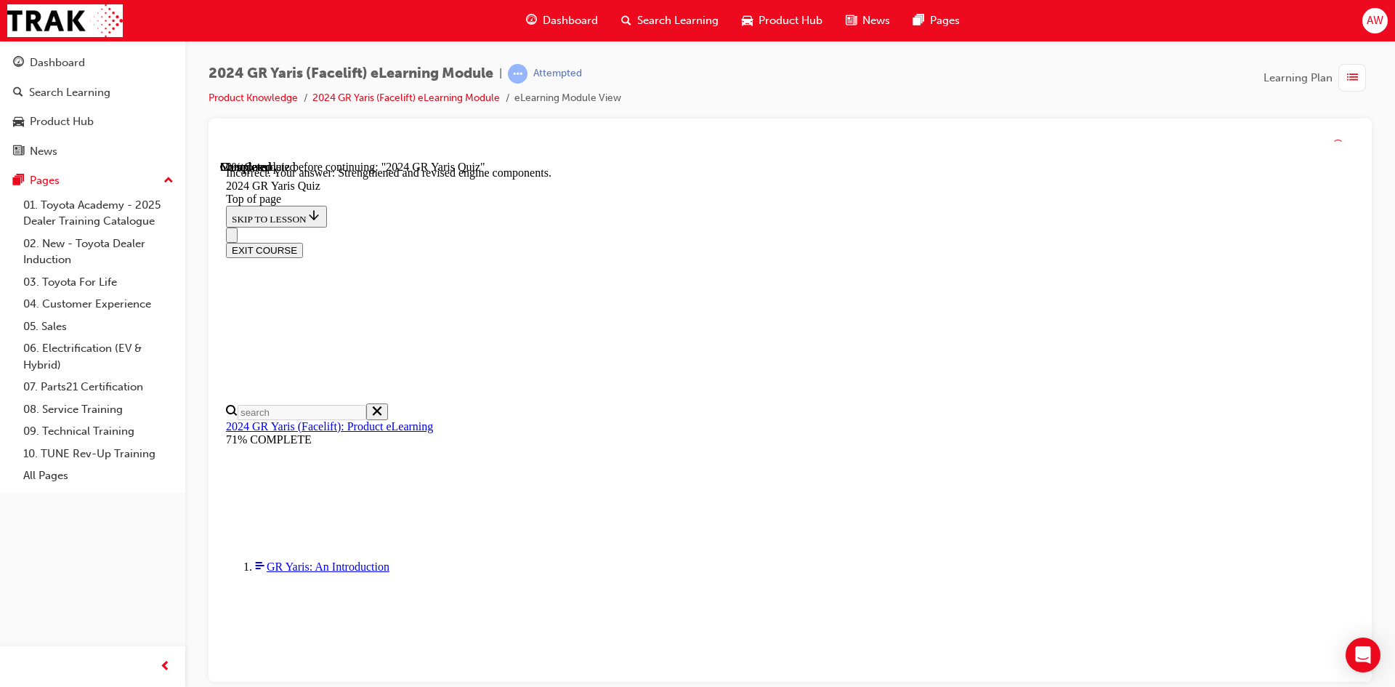
scroll to position [561, 0]
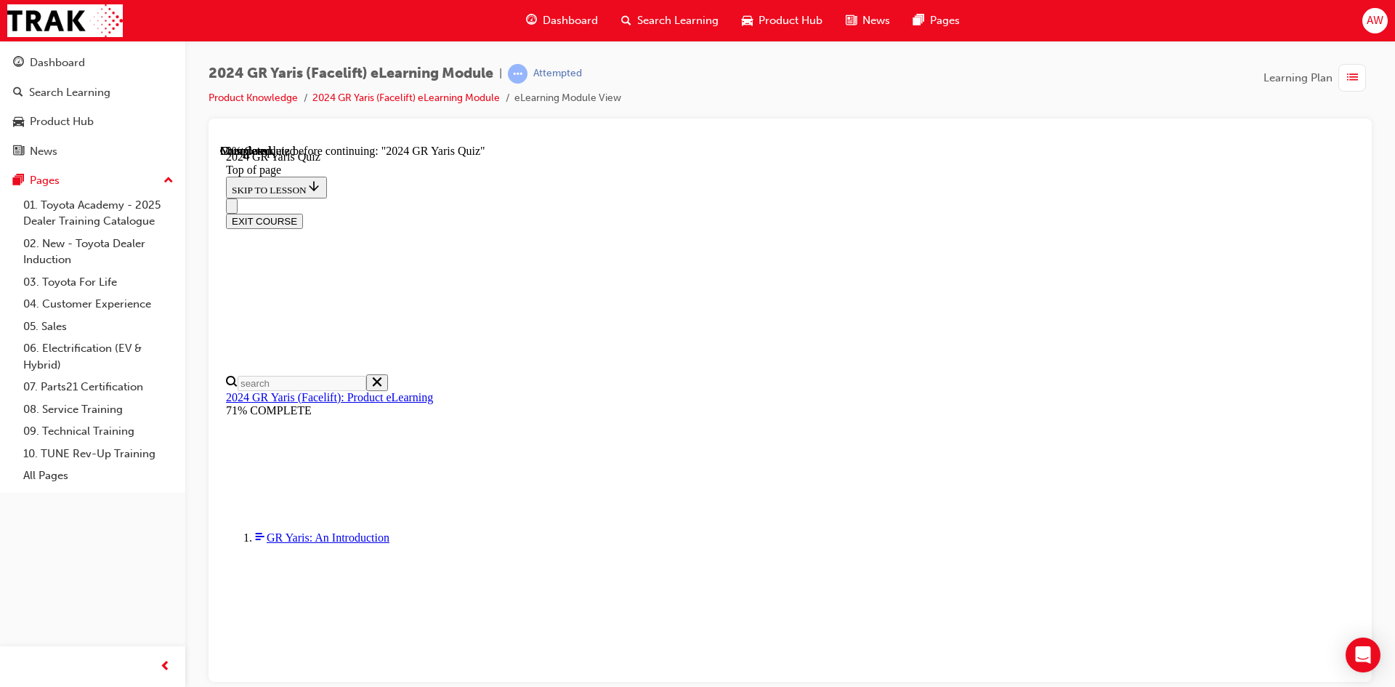
scroll to position [291, 0]
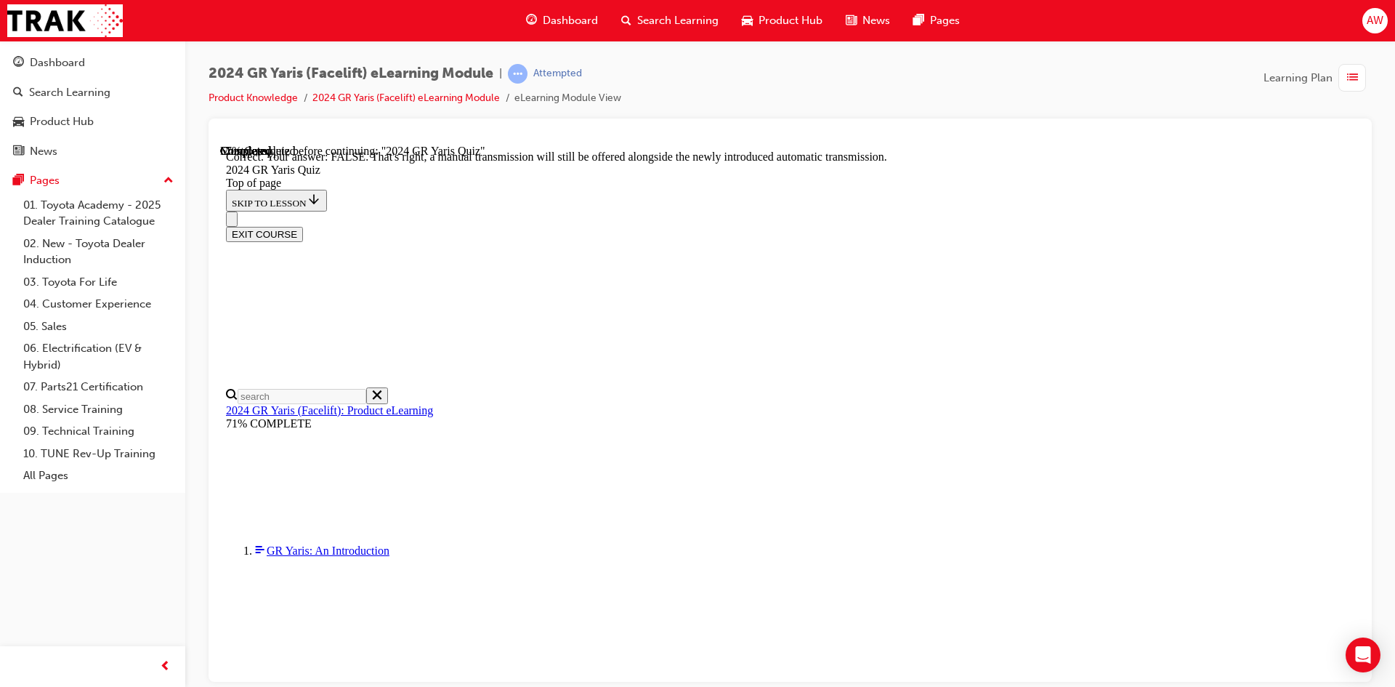
scroll to position [517, 0]
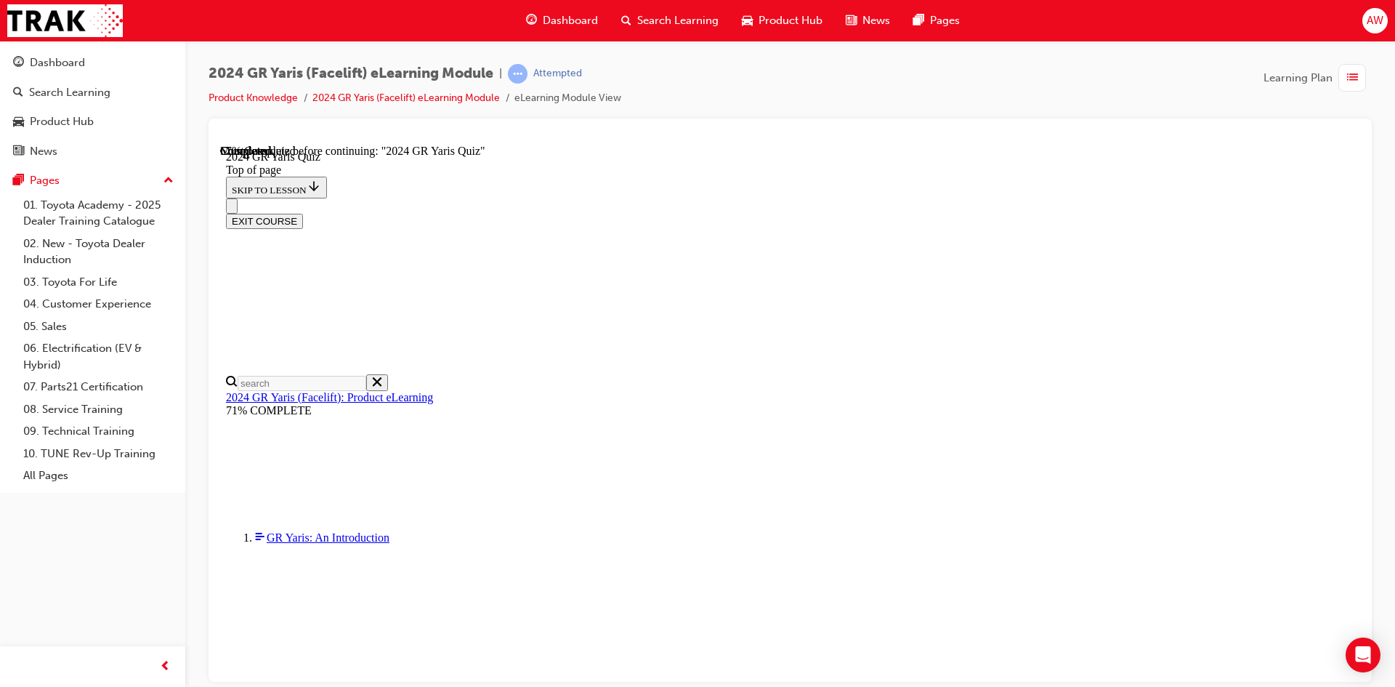
scroll to position [436, 0]
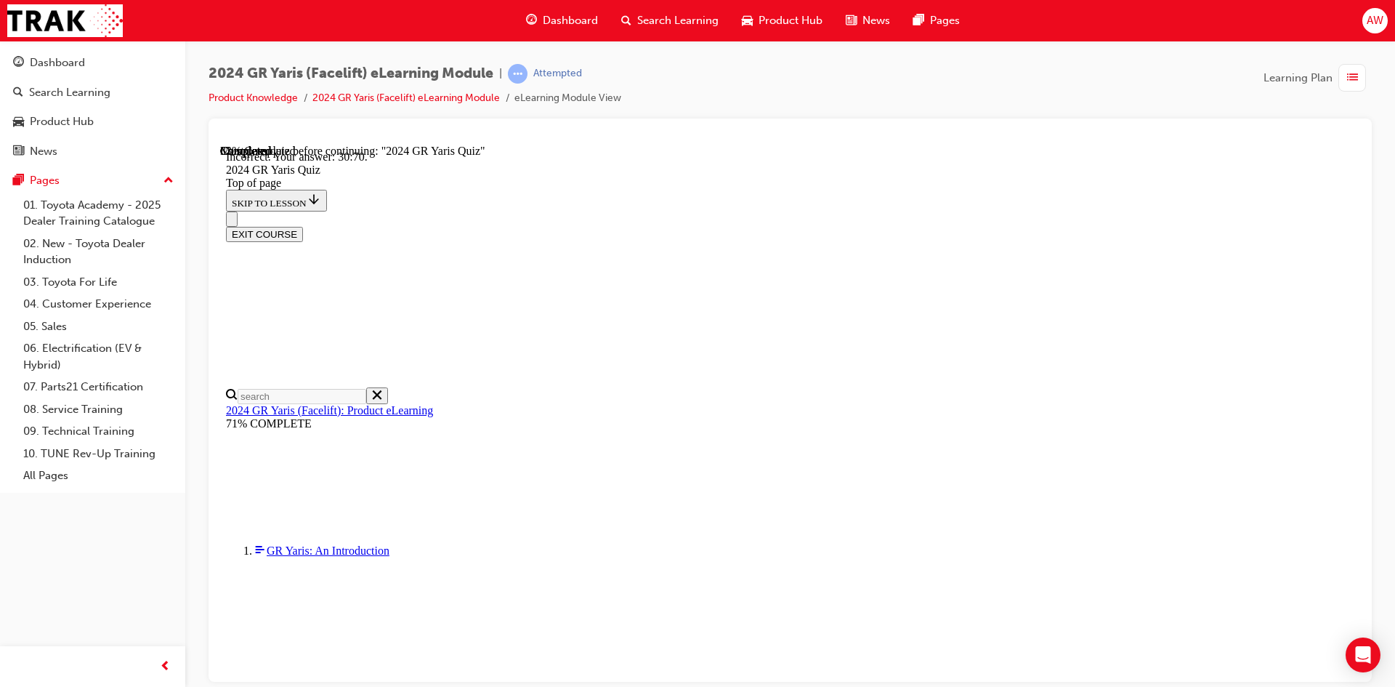
scroll to position [559, 0]
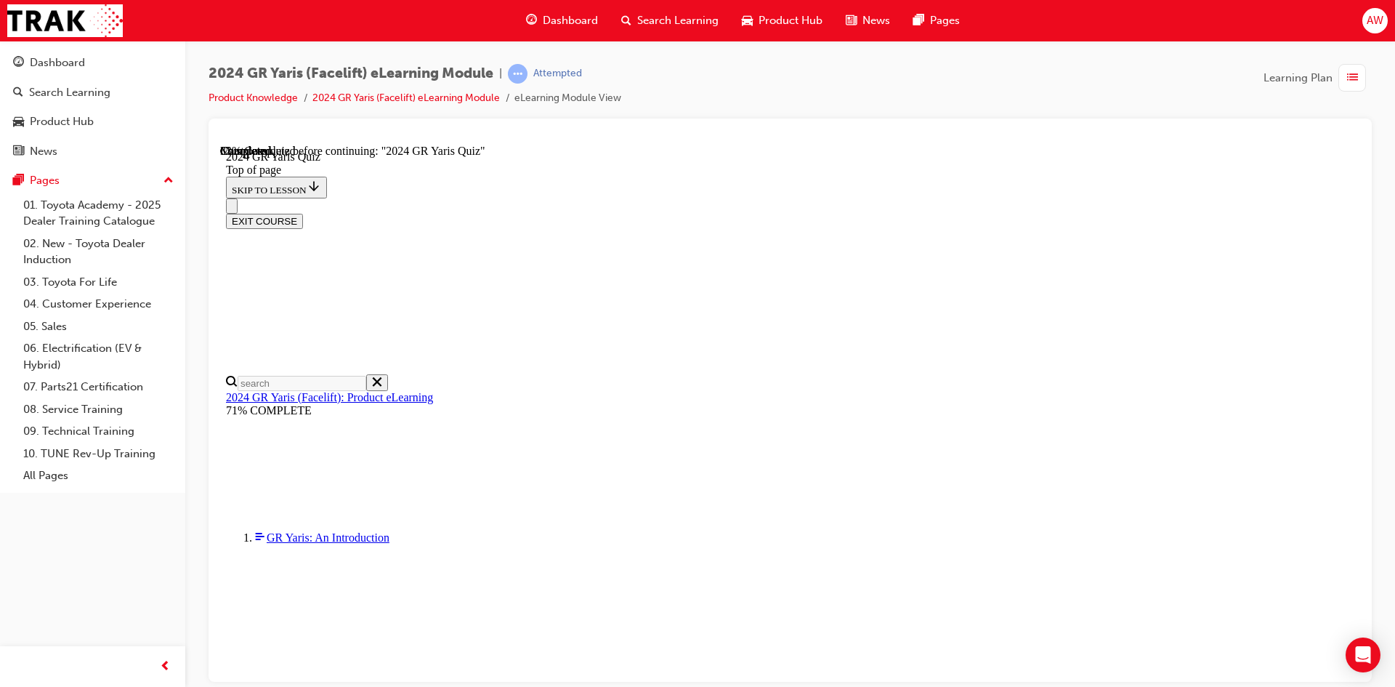
scroll to position [291, 0]
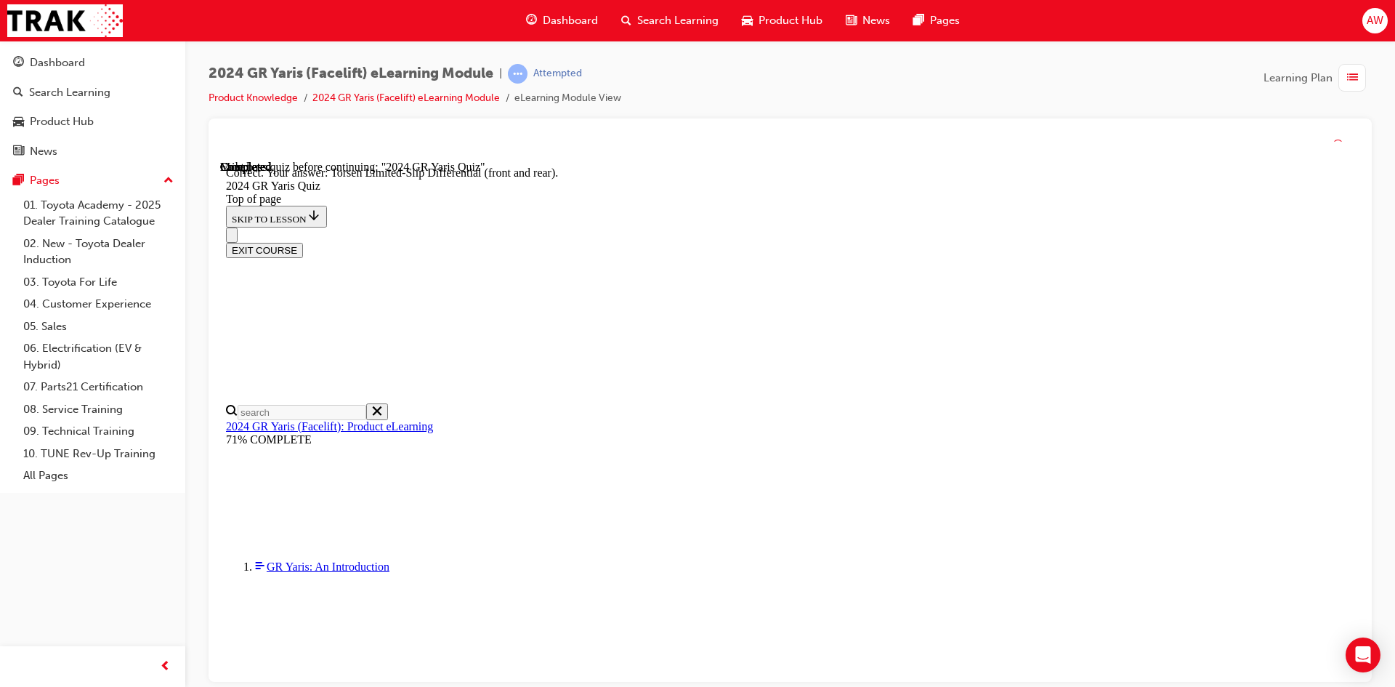
scroll to position [584, 0]
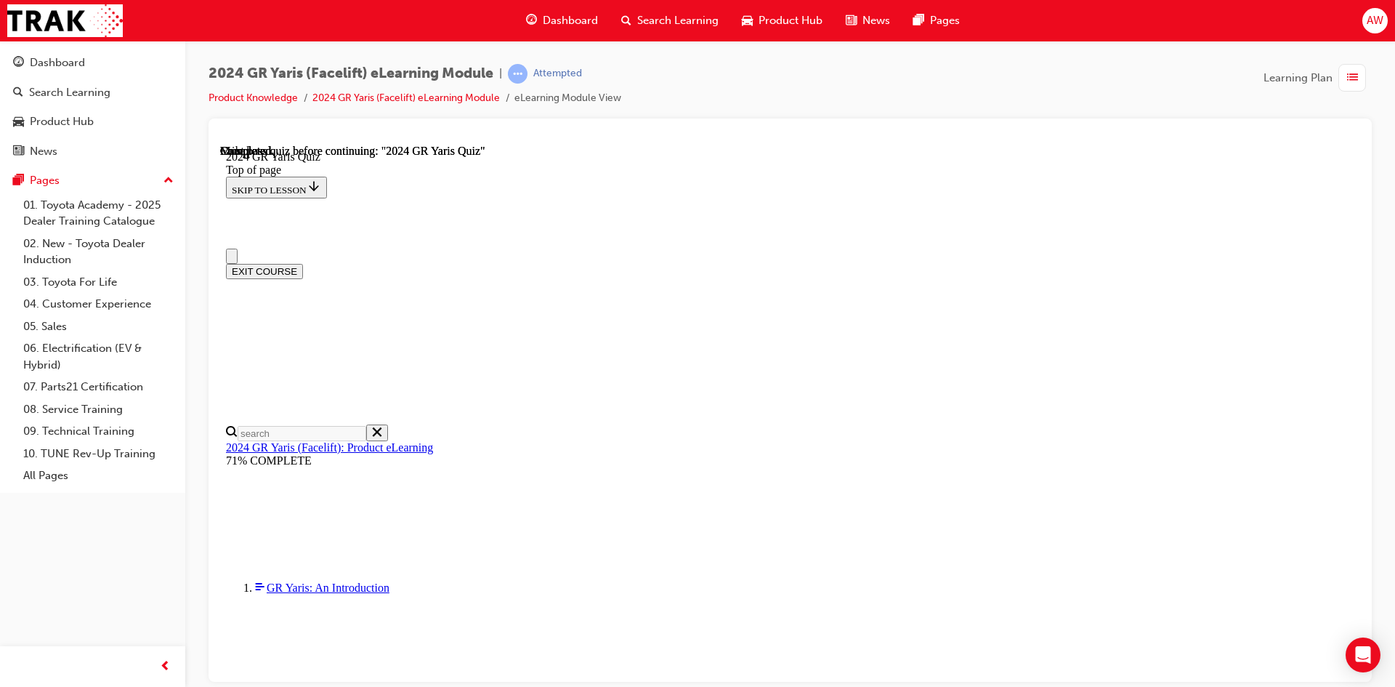
scroll to position [259, 0]
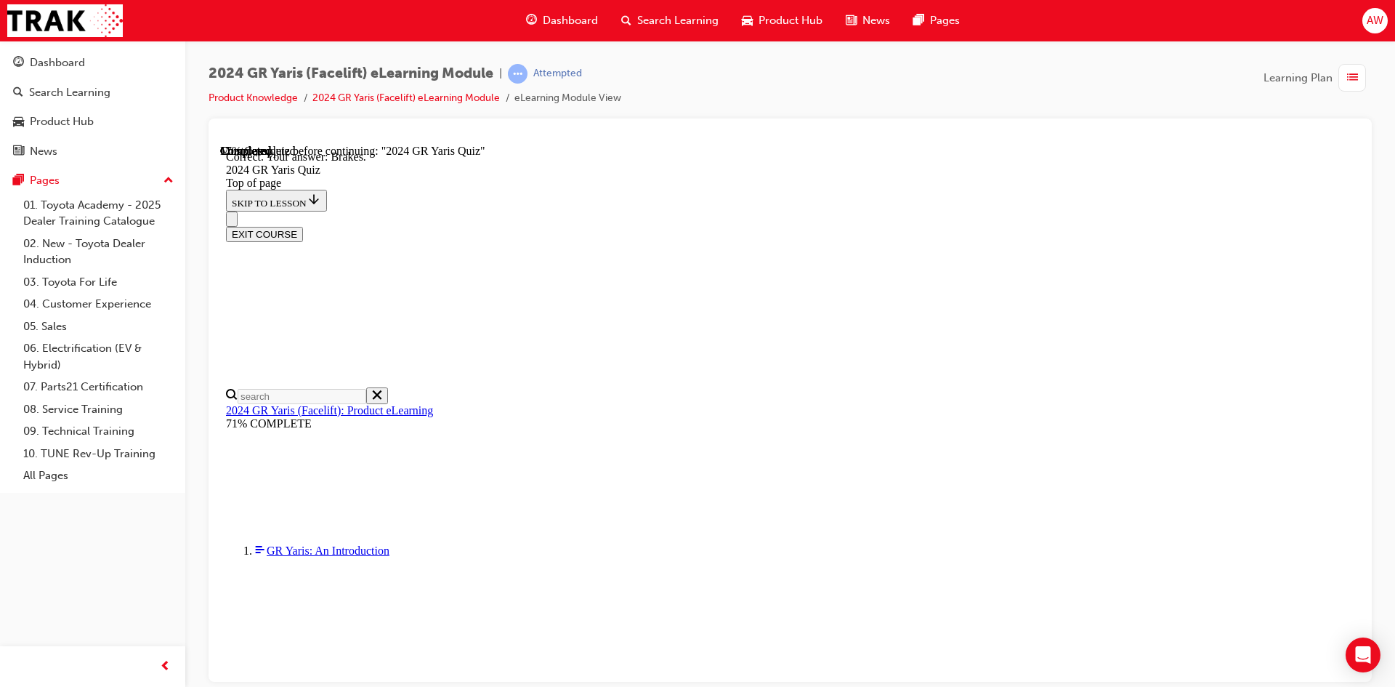
scroll to position [526, 0]
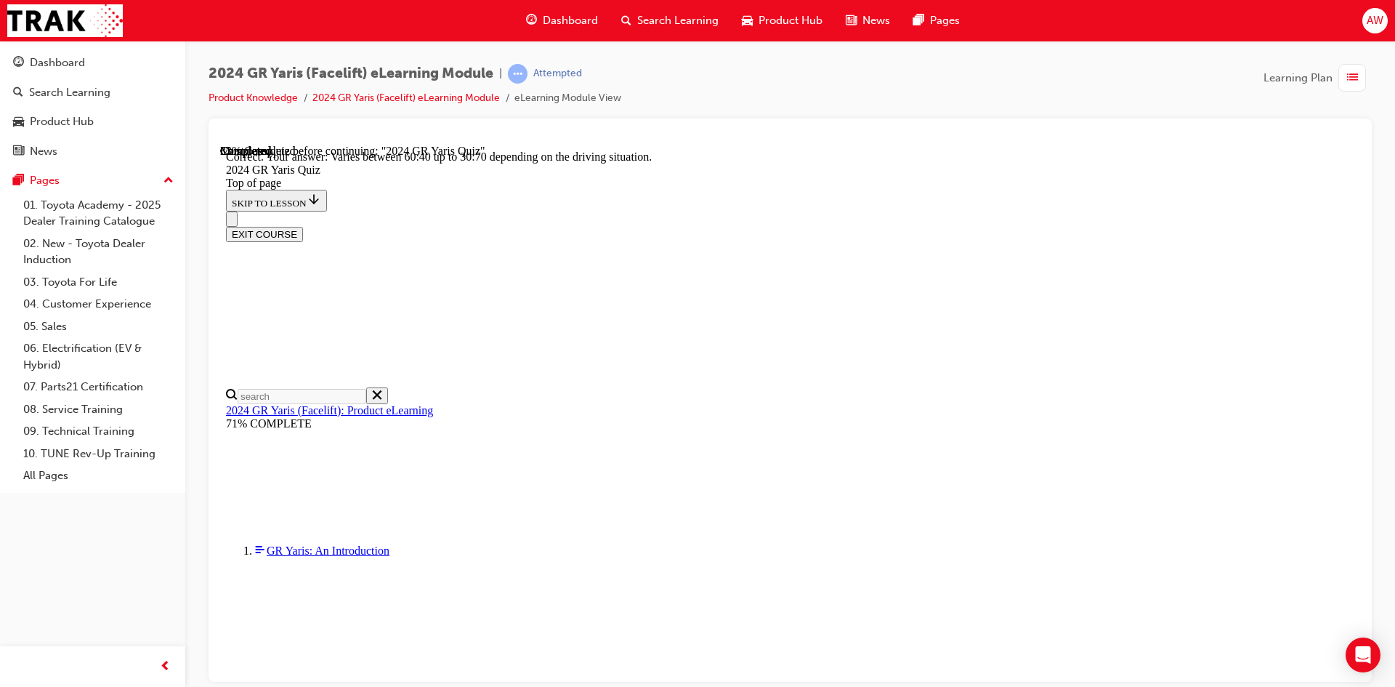
scroll to position [559, 0]
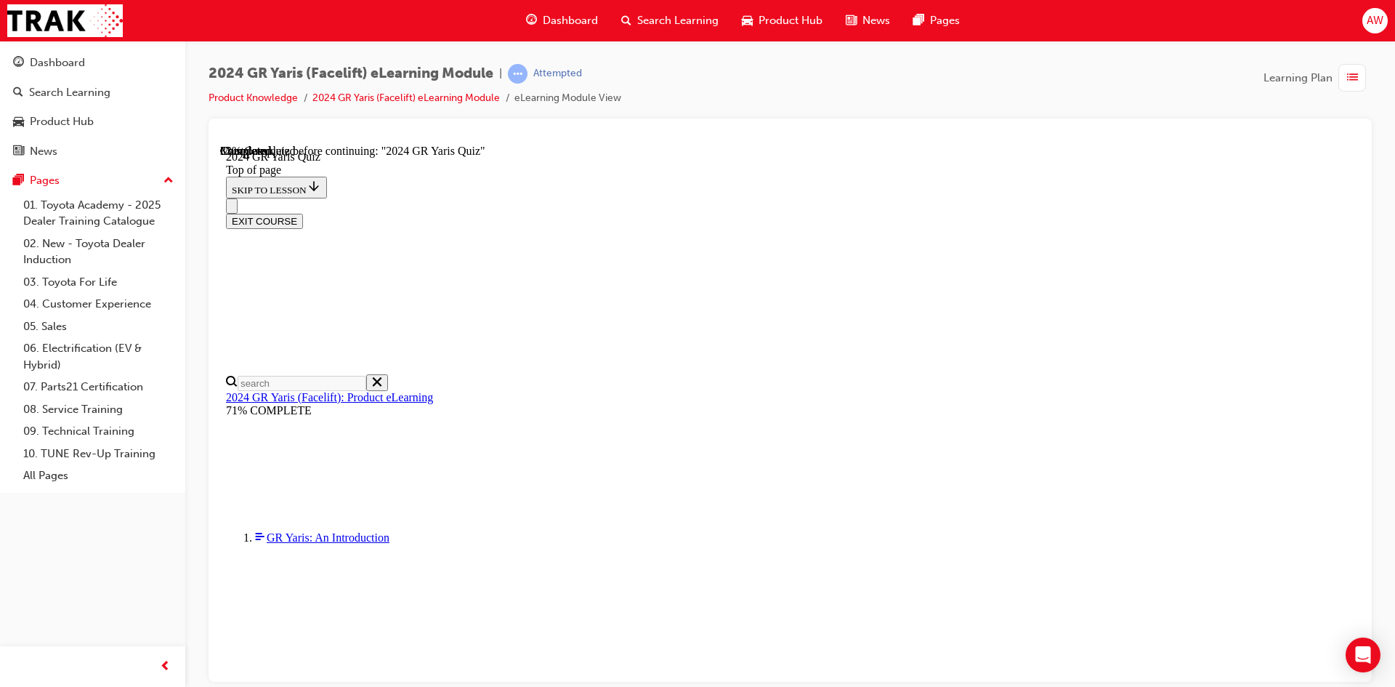
scroll to position [363, 0]
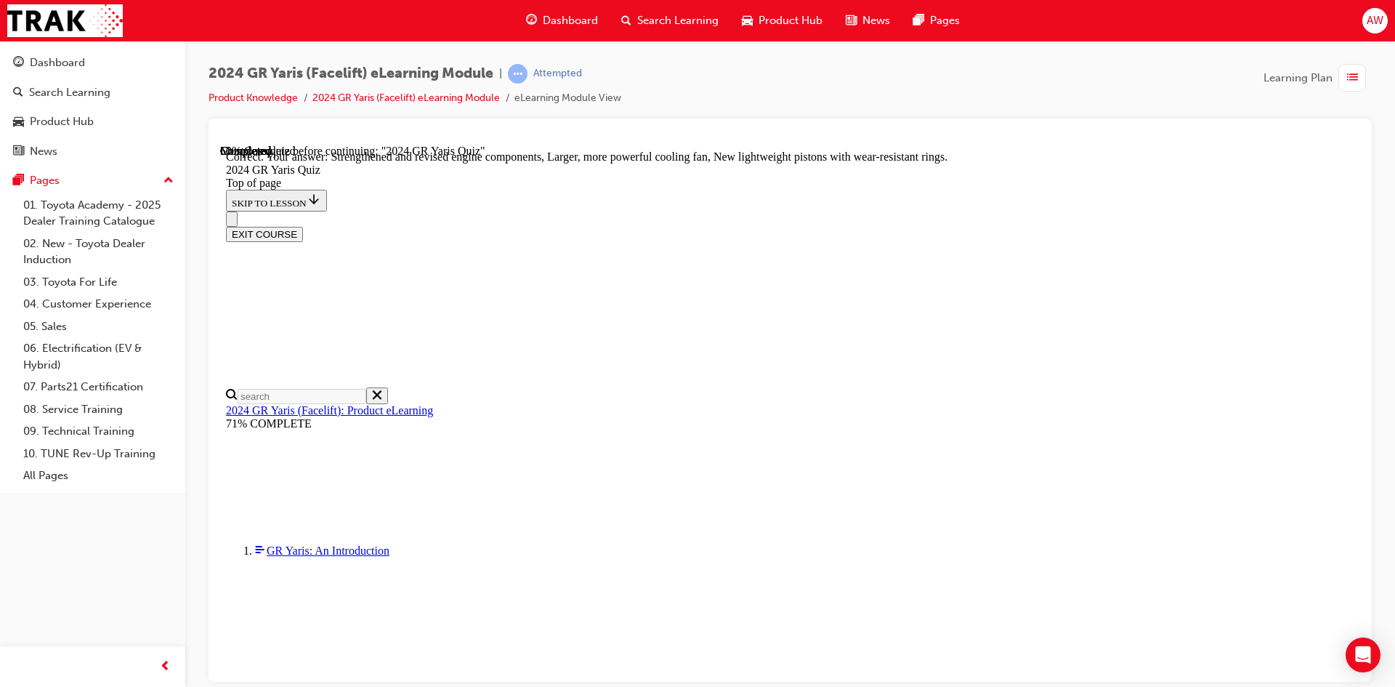
scroll to position [561, 0]
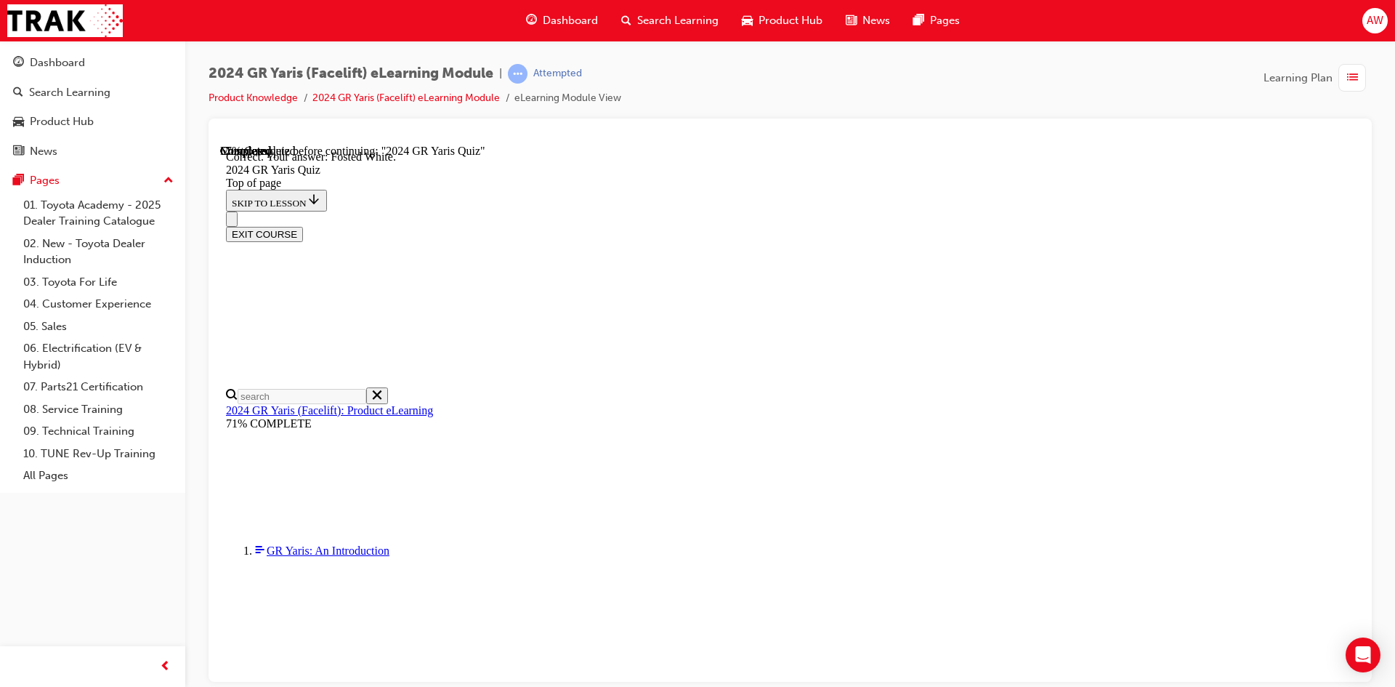
scroll to position [306, 0]
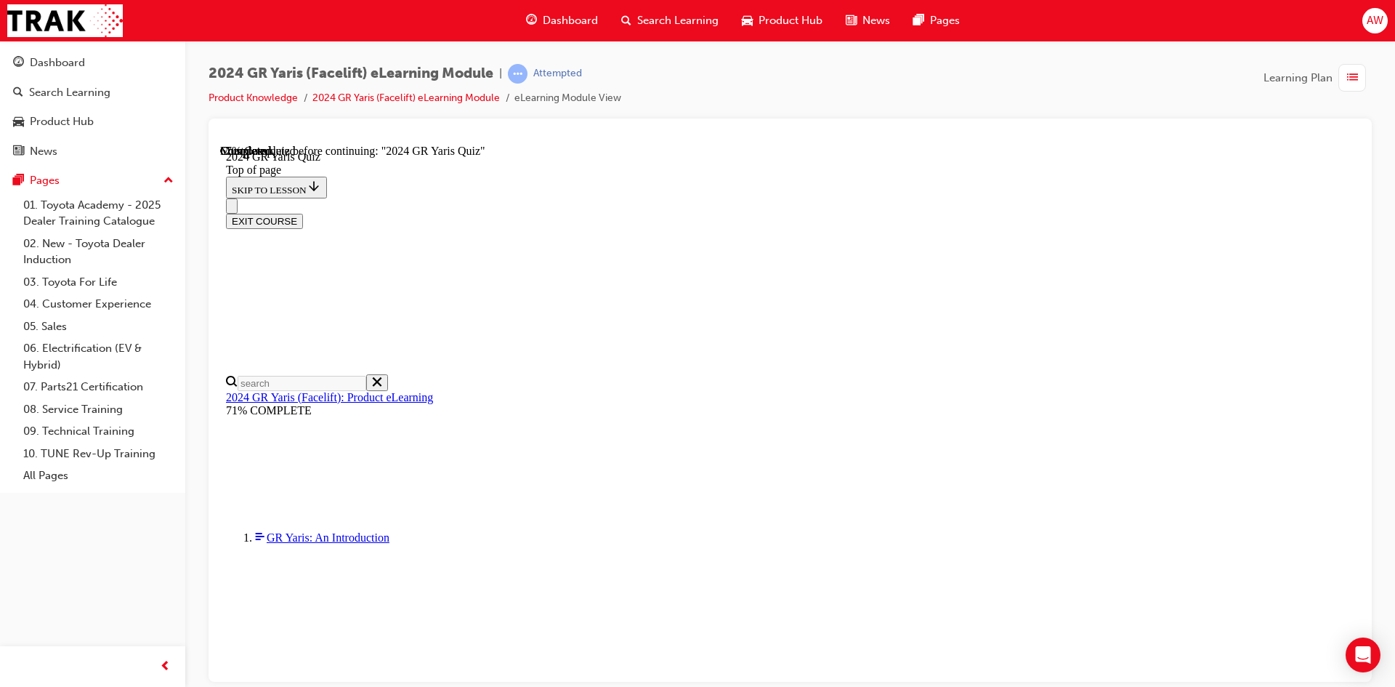
scroll to position [367, 0]
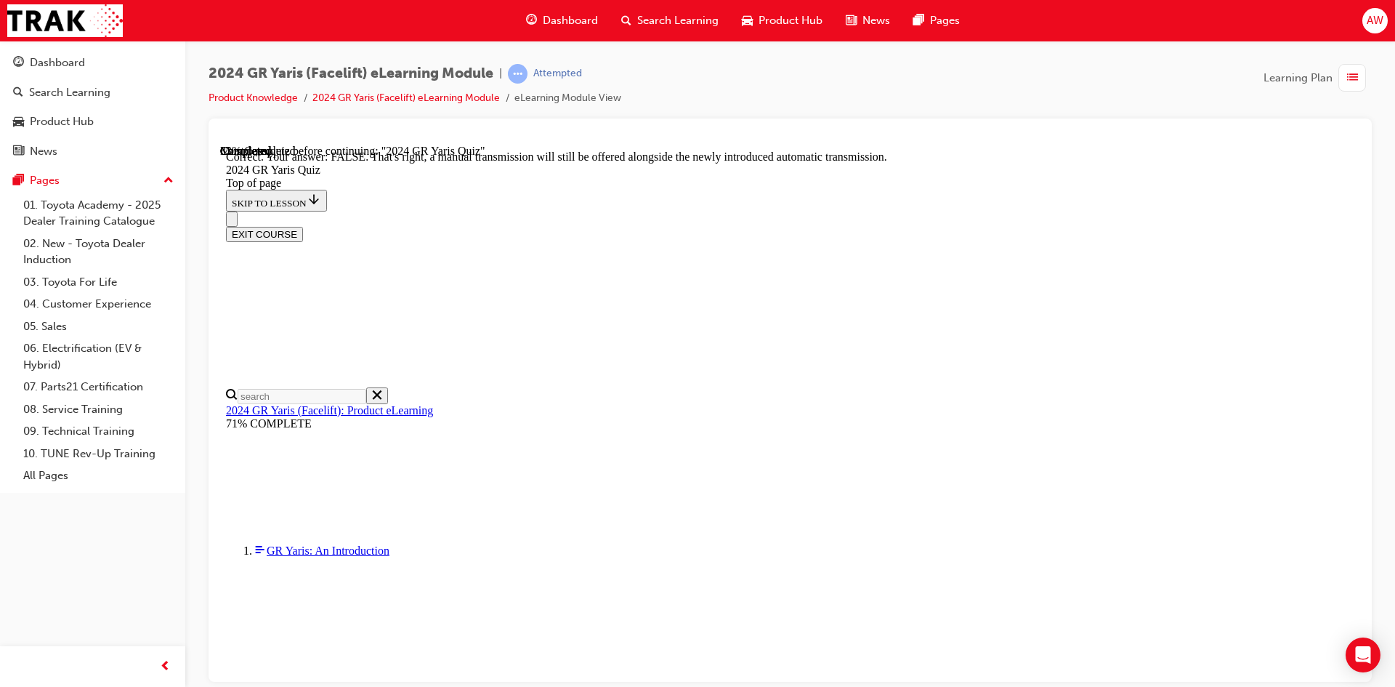
scroll to position [517, 0]
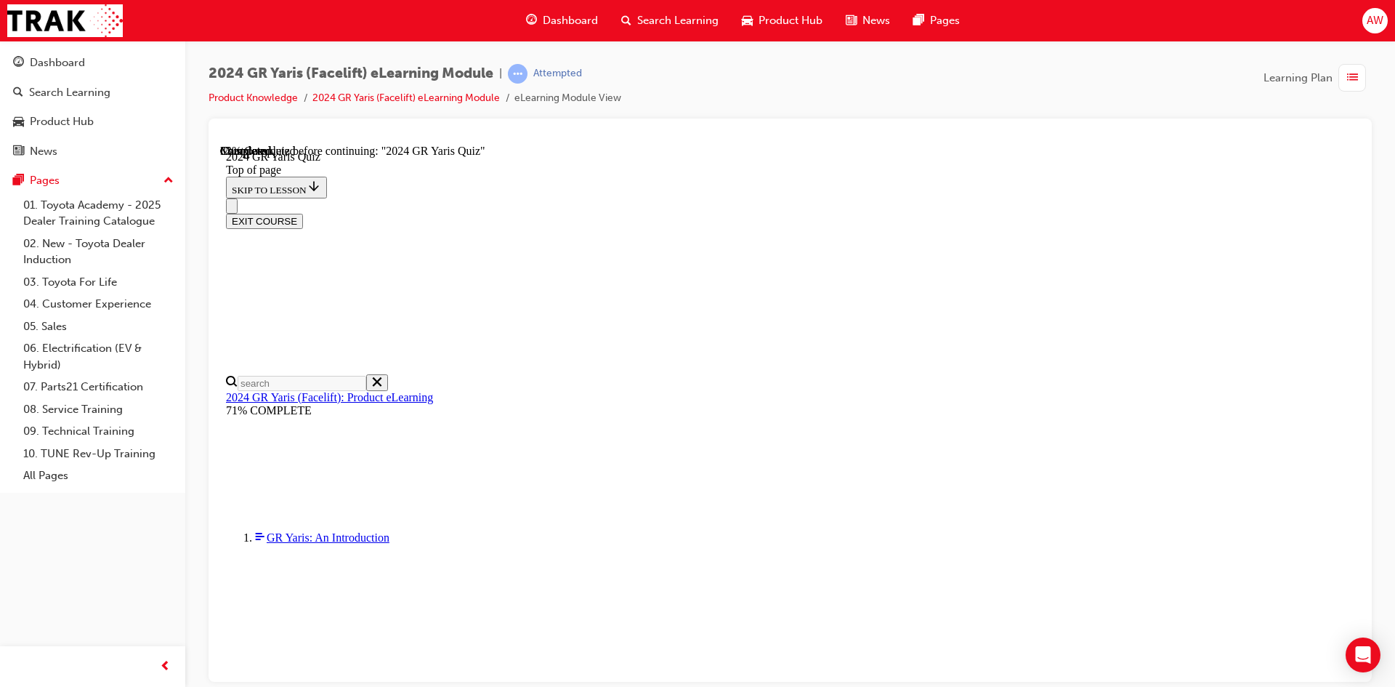
scroll to position [436, 0]
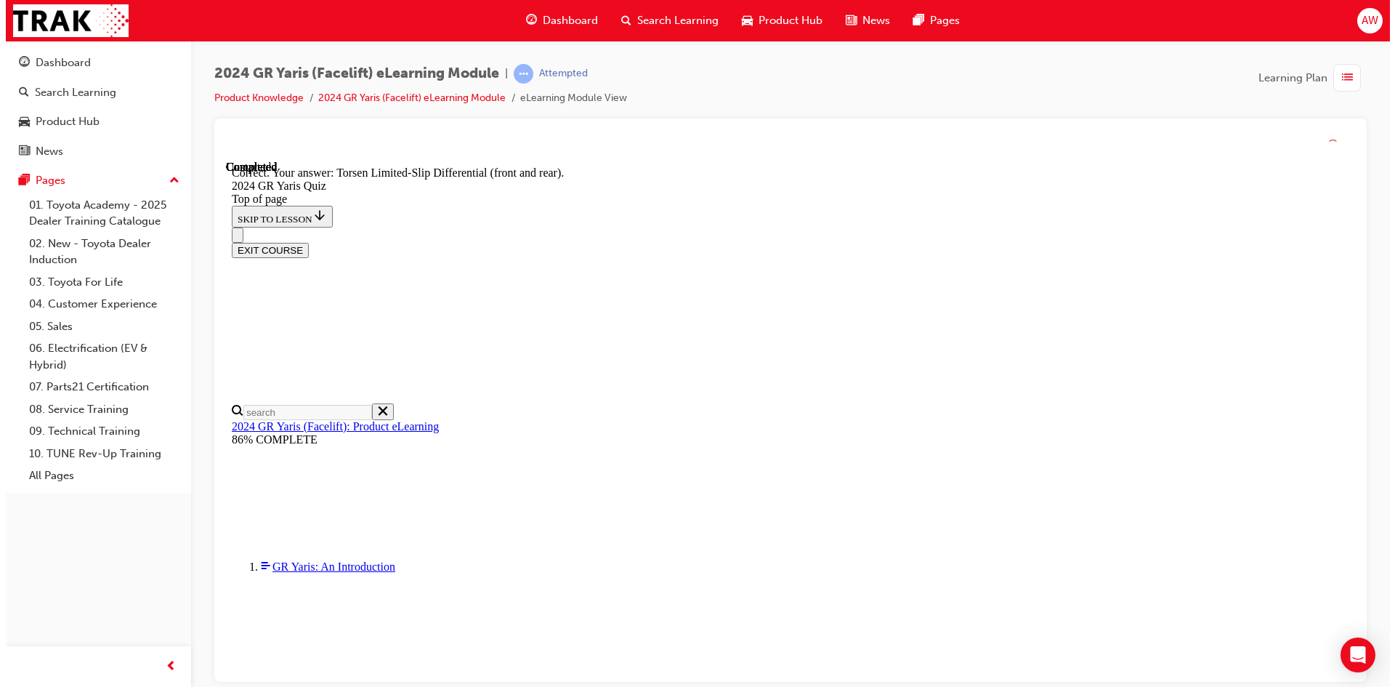
scroll to position [584, 0]
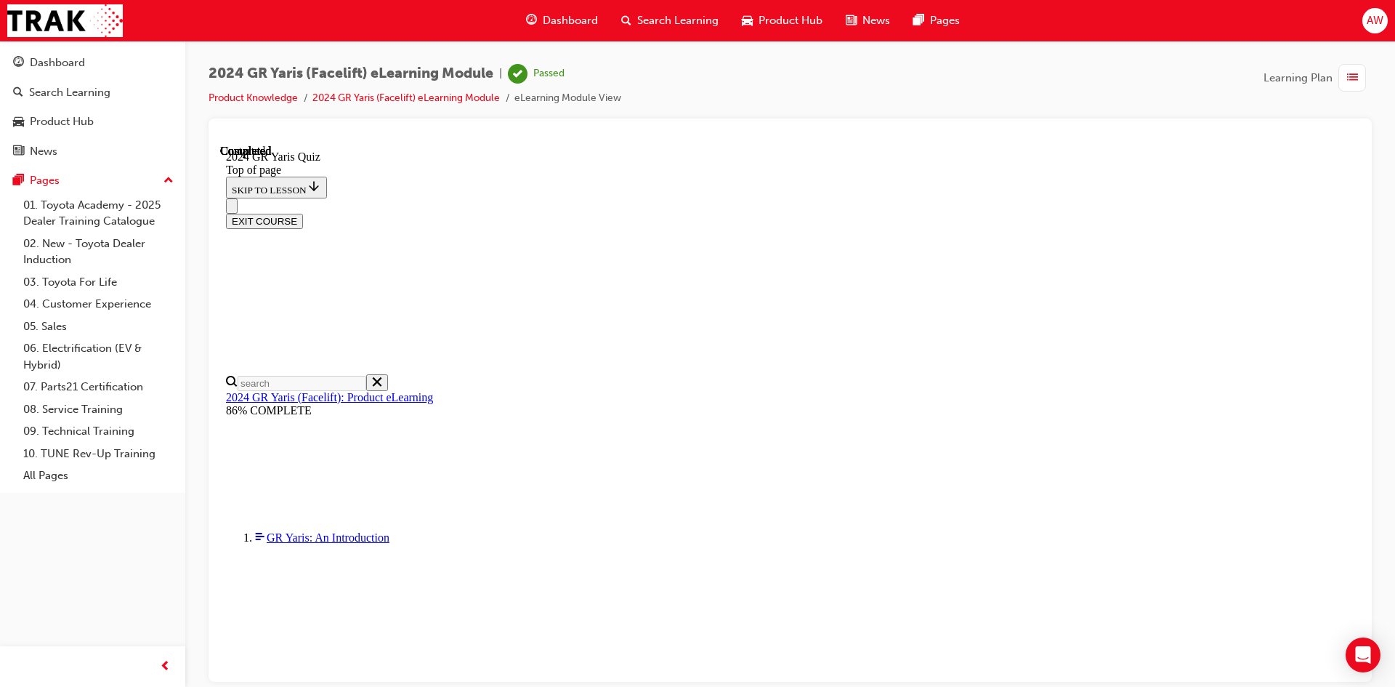
scroll to position [259, 0]
click at [303, 213] on button "EXIT COURSE" at bounding box center [264, 220] width 77 height 15
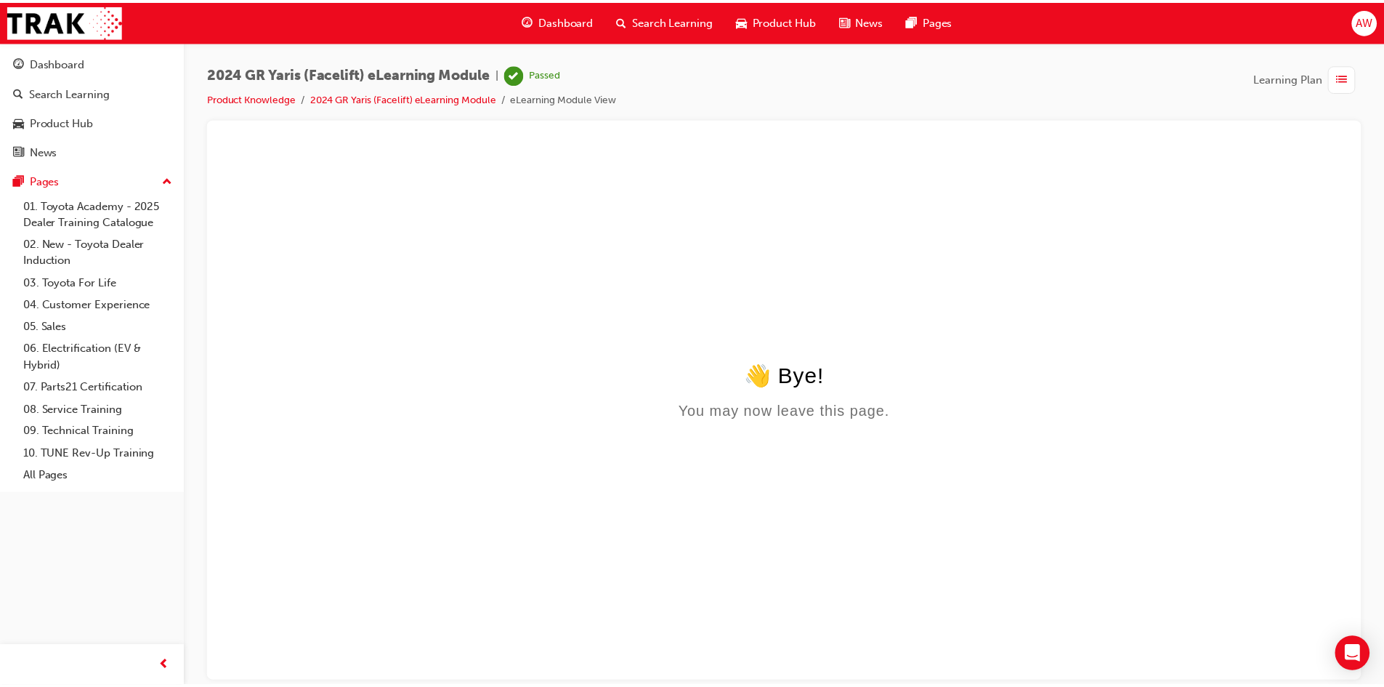
scroll to position [0, 0]
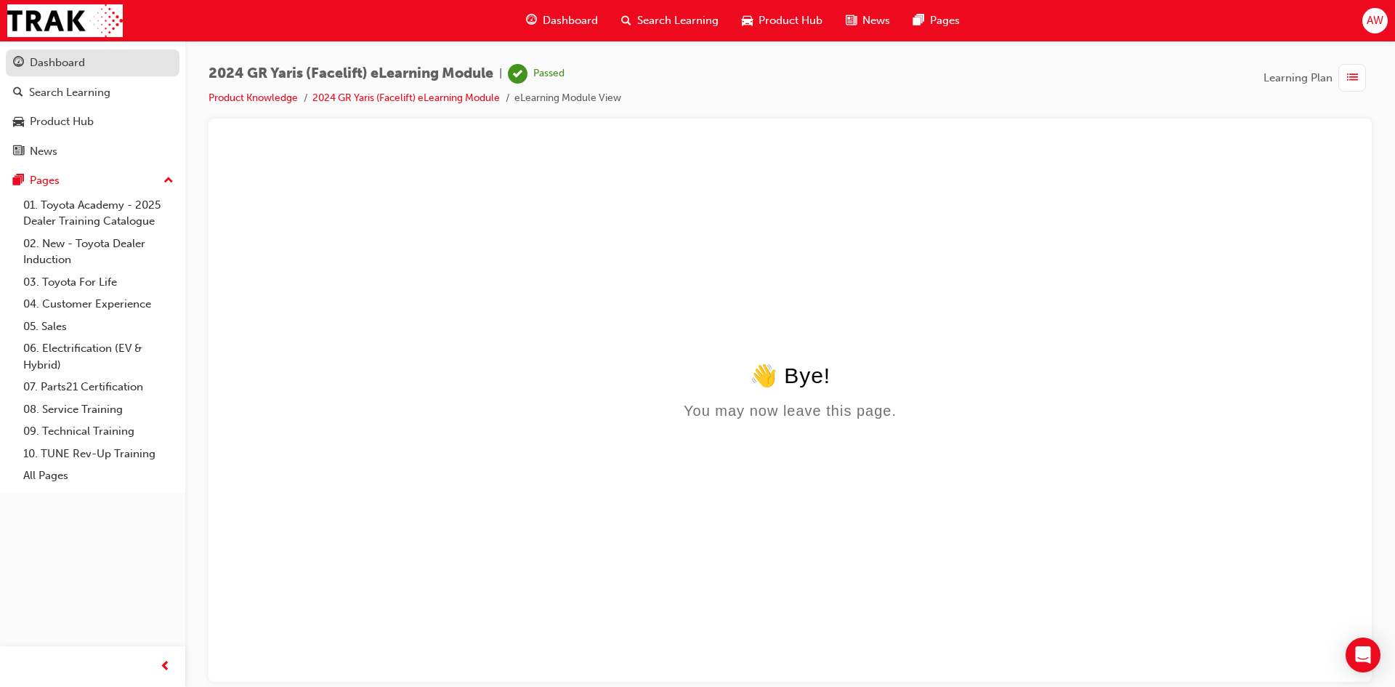
click at [55, 59] on div "Dashboard" at bounding box center [57, 62] width 55 height 17
